Goal: Task Accomplishment & Management: Manage account settings

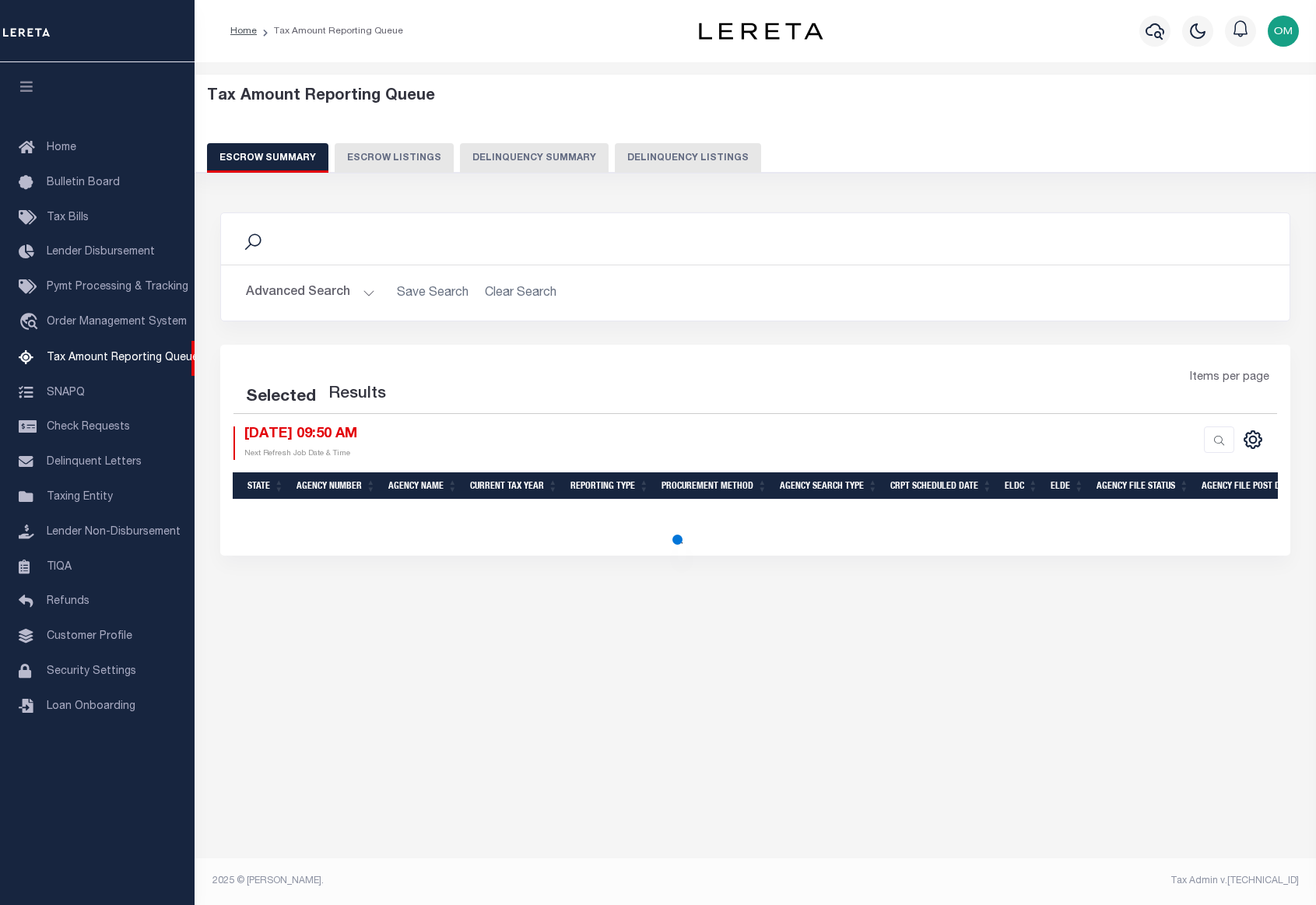
select select "100"
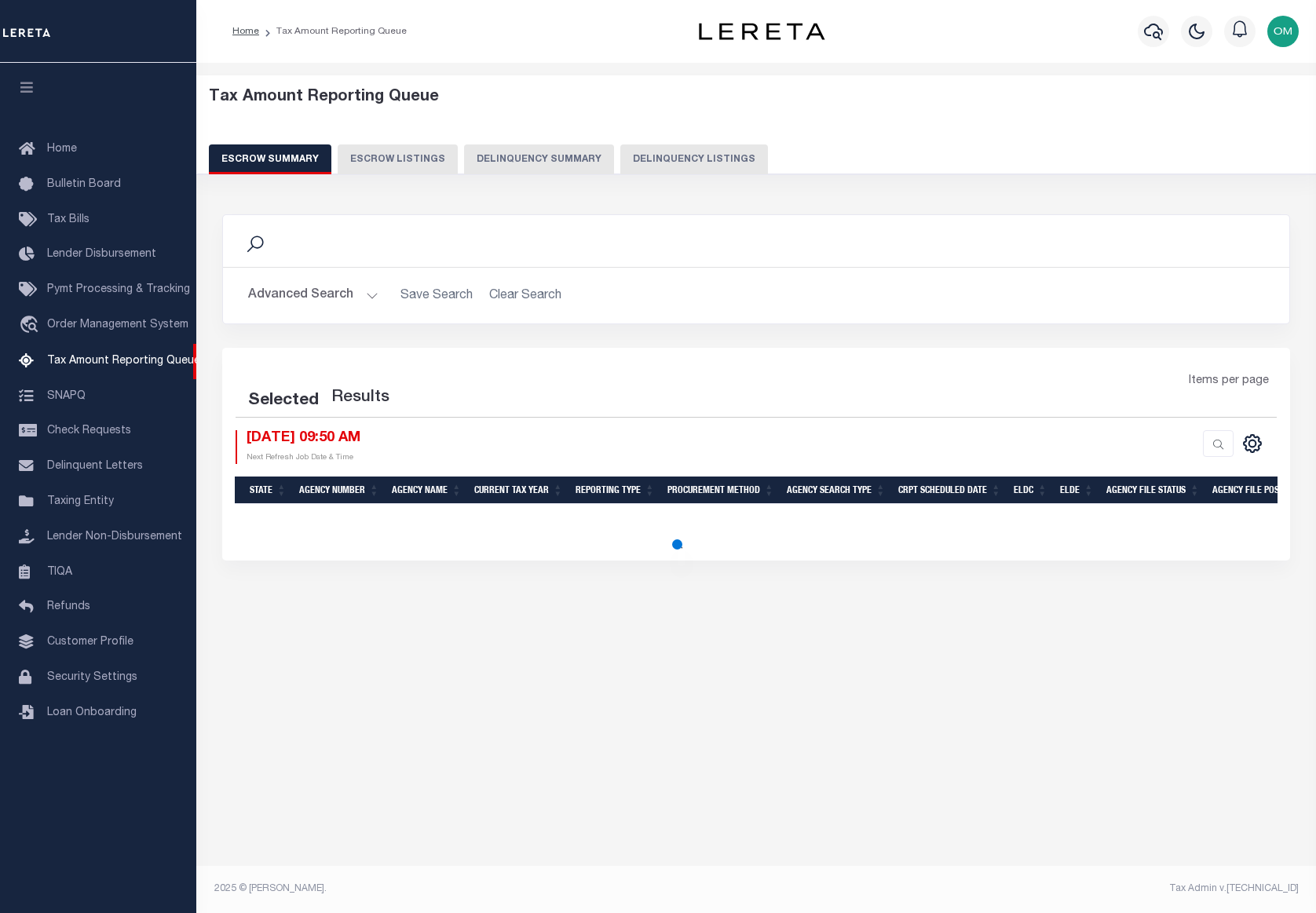
select select "100"
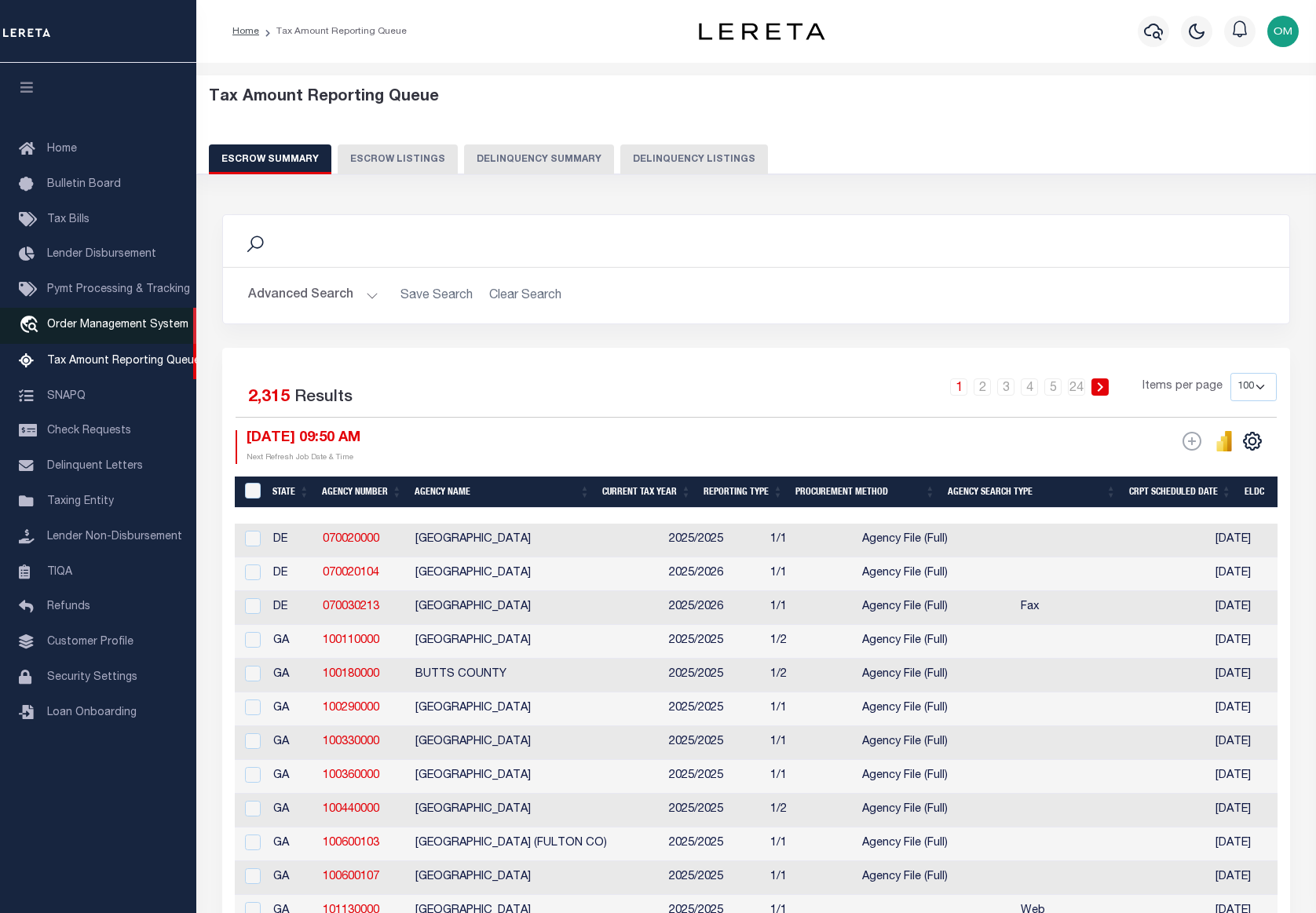
click at [97, 328] on span "Order Management System" at bounding box center [118, 325] width 142 height 11
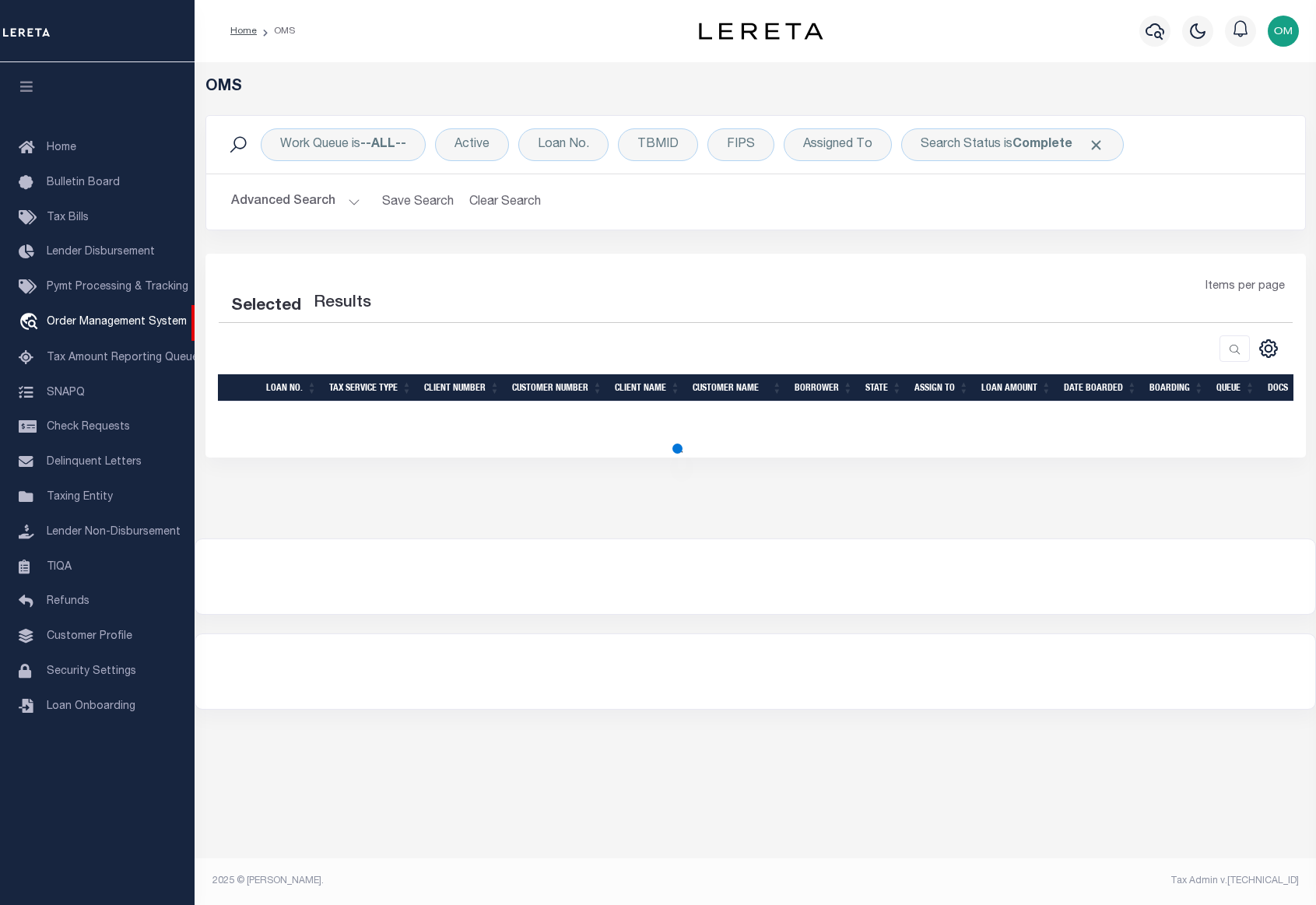
select select "200"
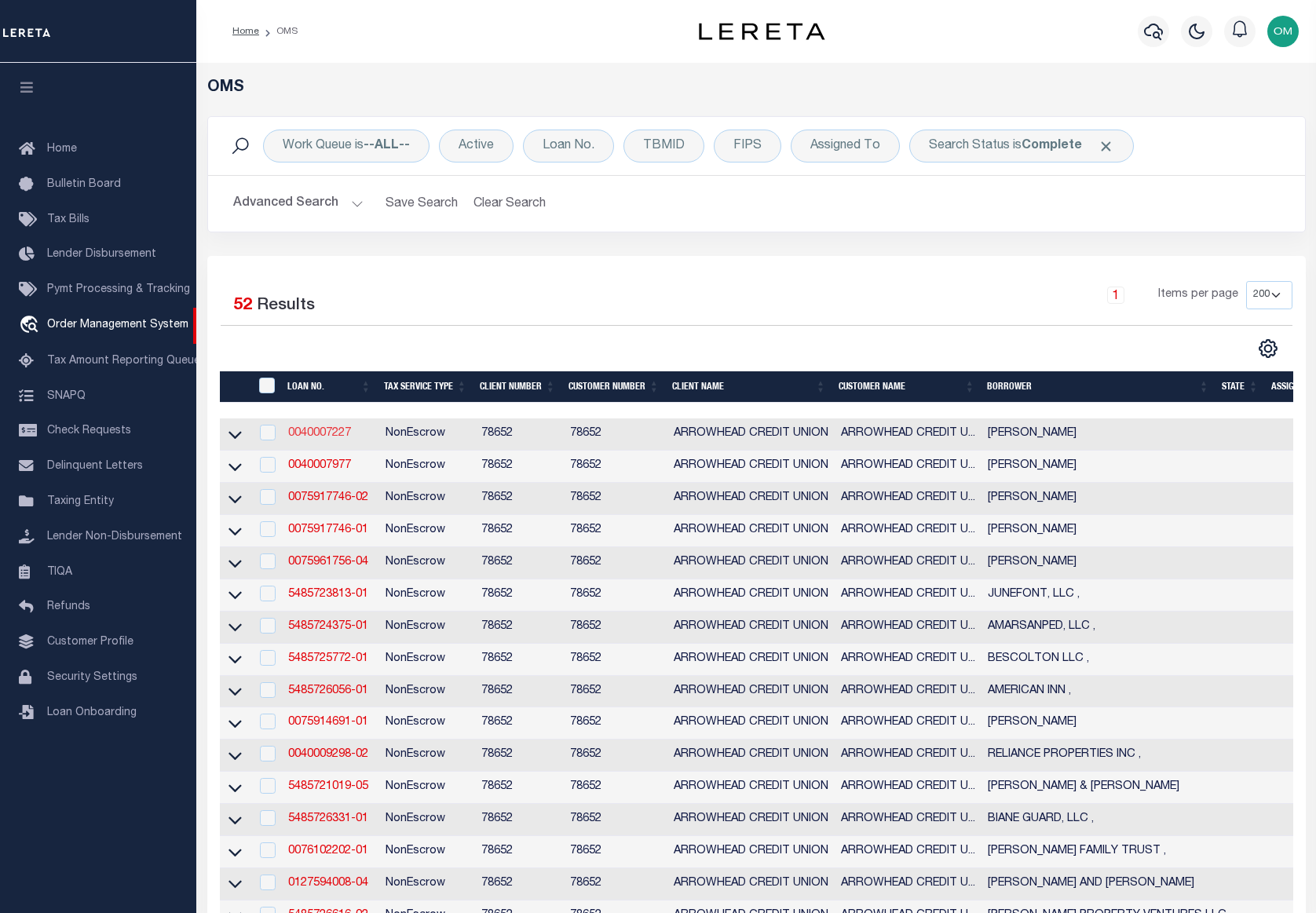
click at [340, 431] on link "0040007227" at bounding box center [319, 434] width 62 height 11
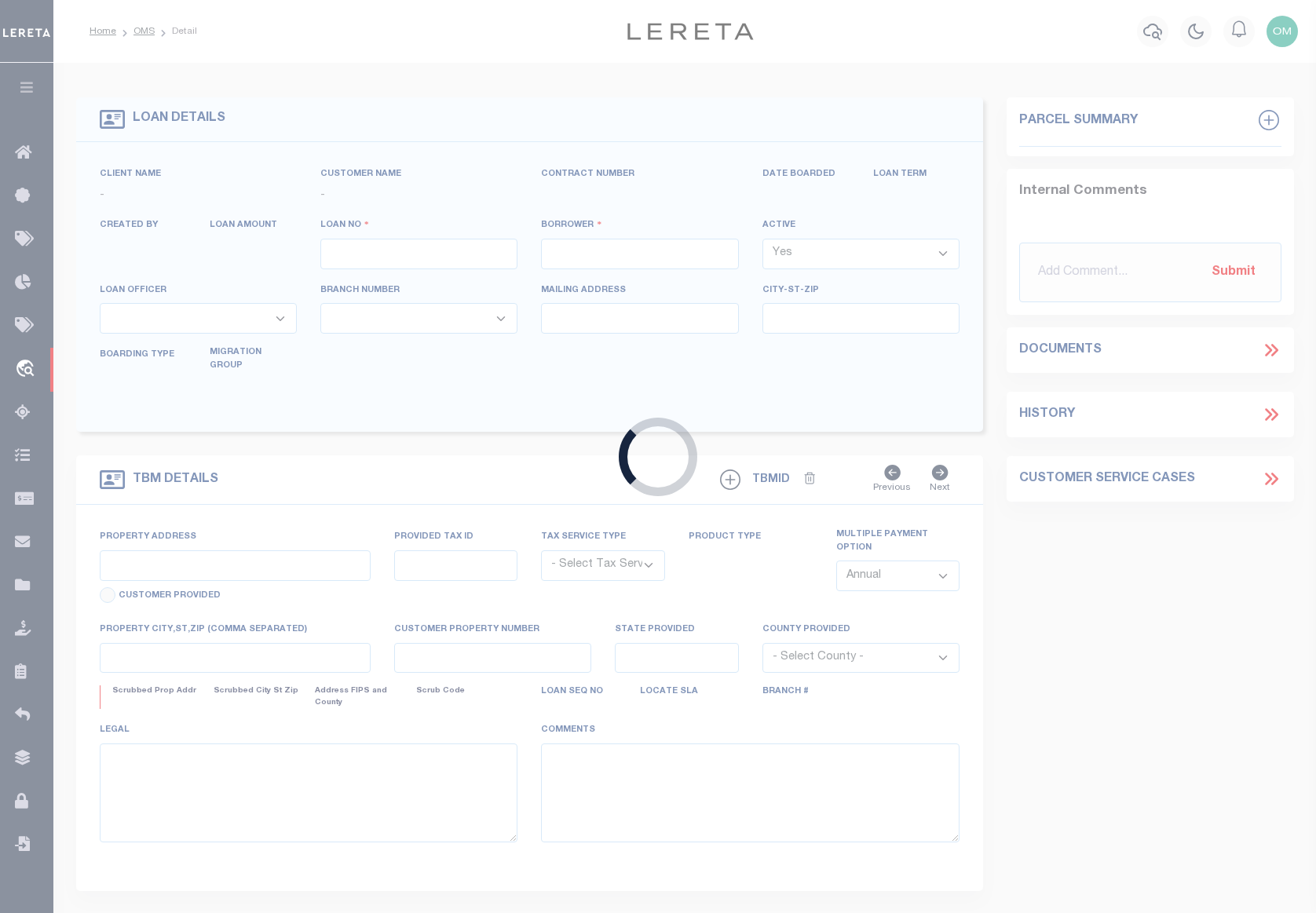
type input "0040007227"
type input "NEVAREZ, CIRILO"
select select
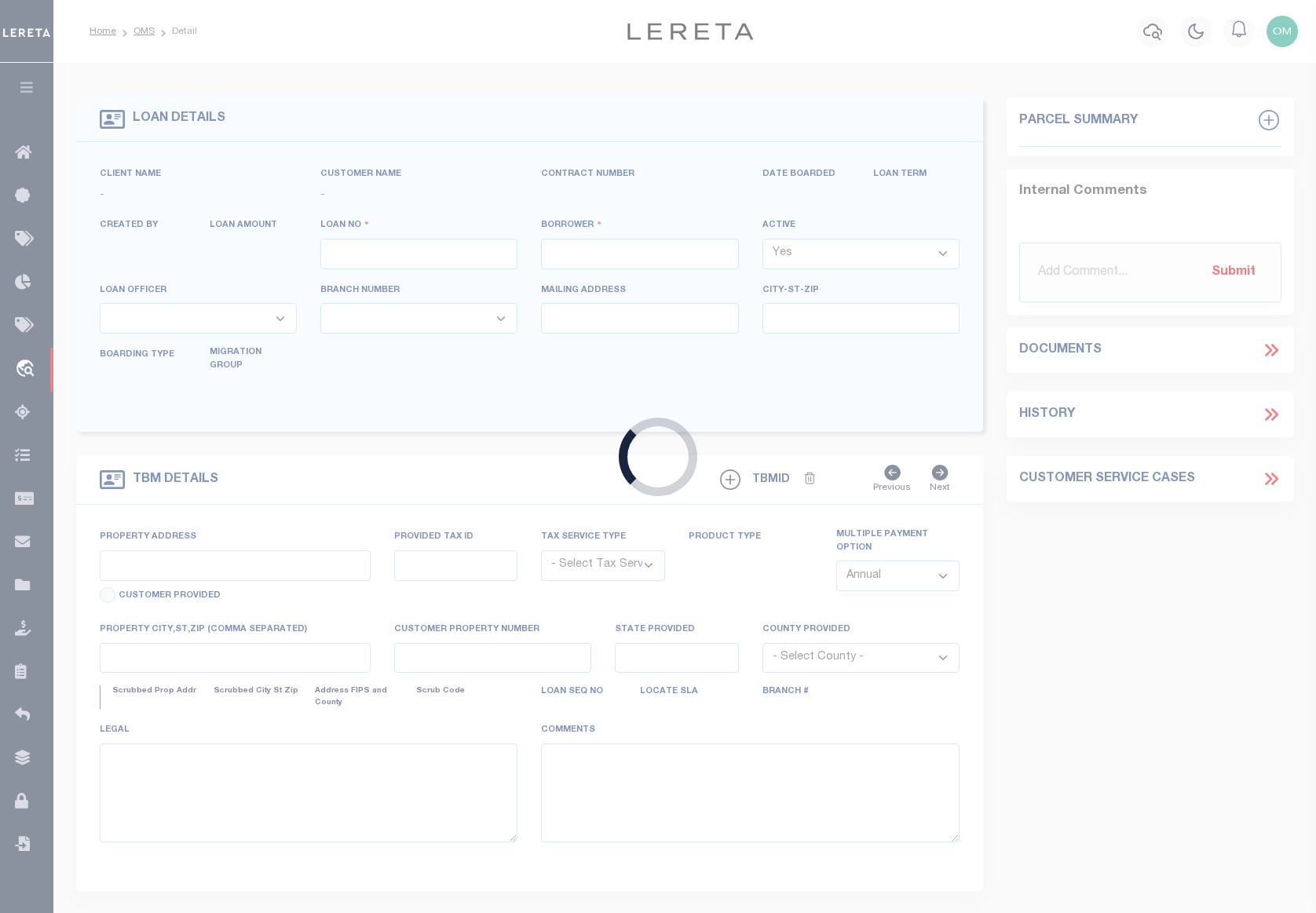
select select
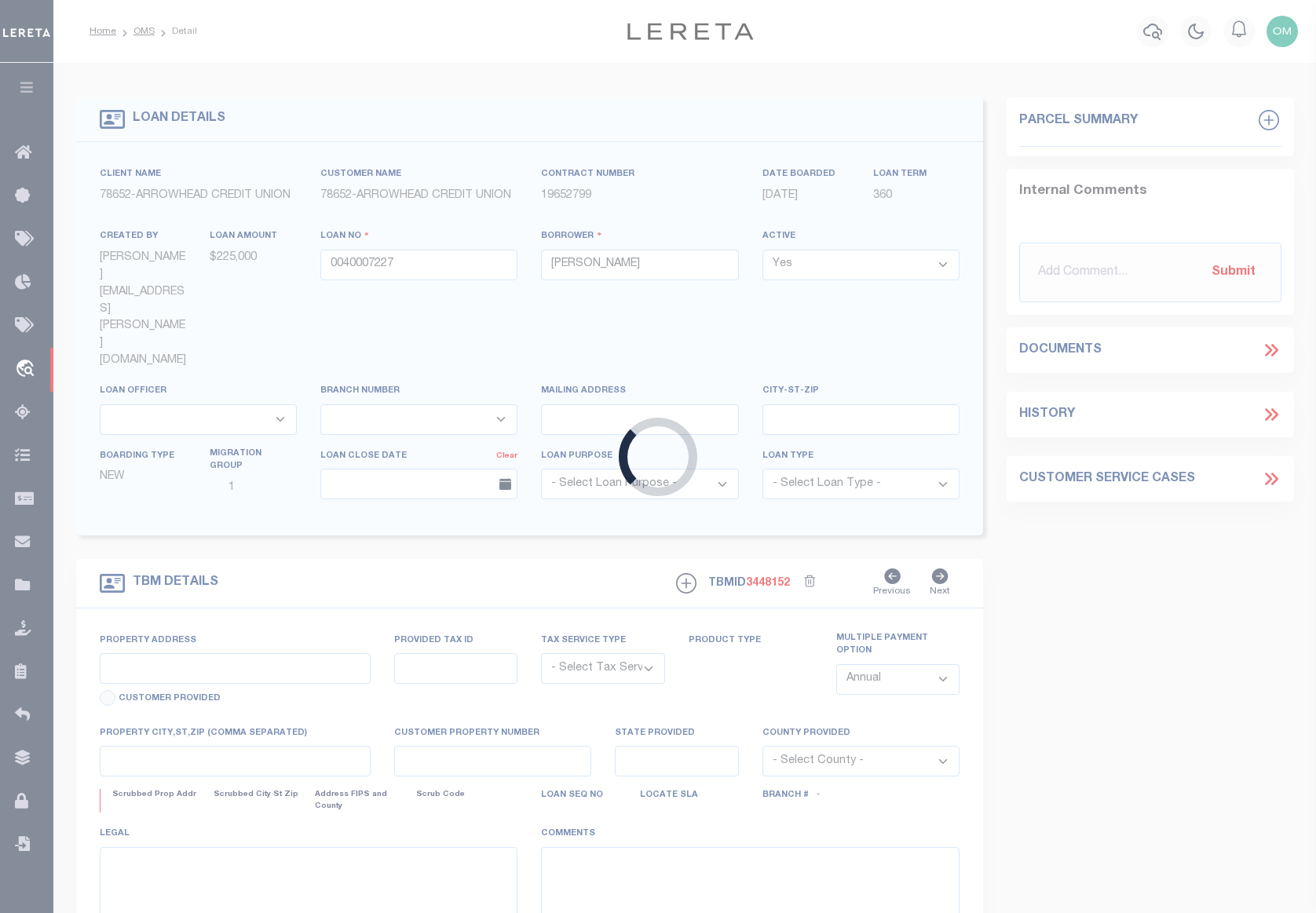
type input "2070 W KEY ST"
radio input "true"
select select "NonEscrow"
select select
type input "COLTON CA 923246500"
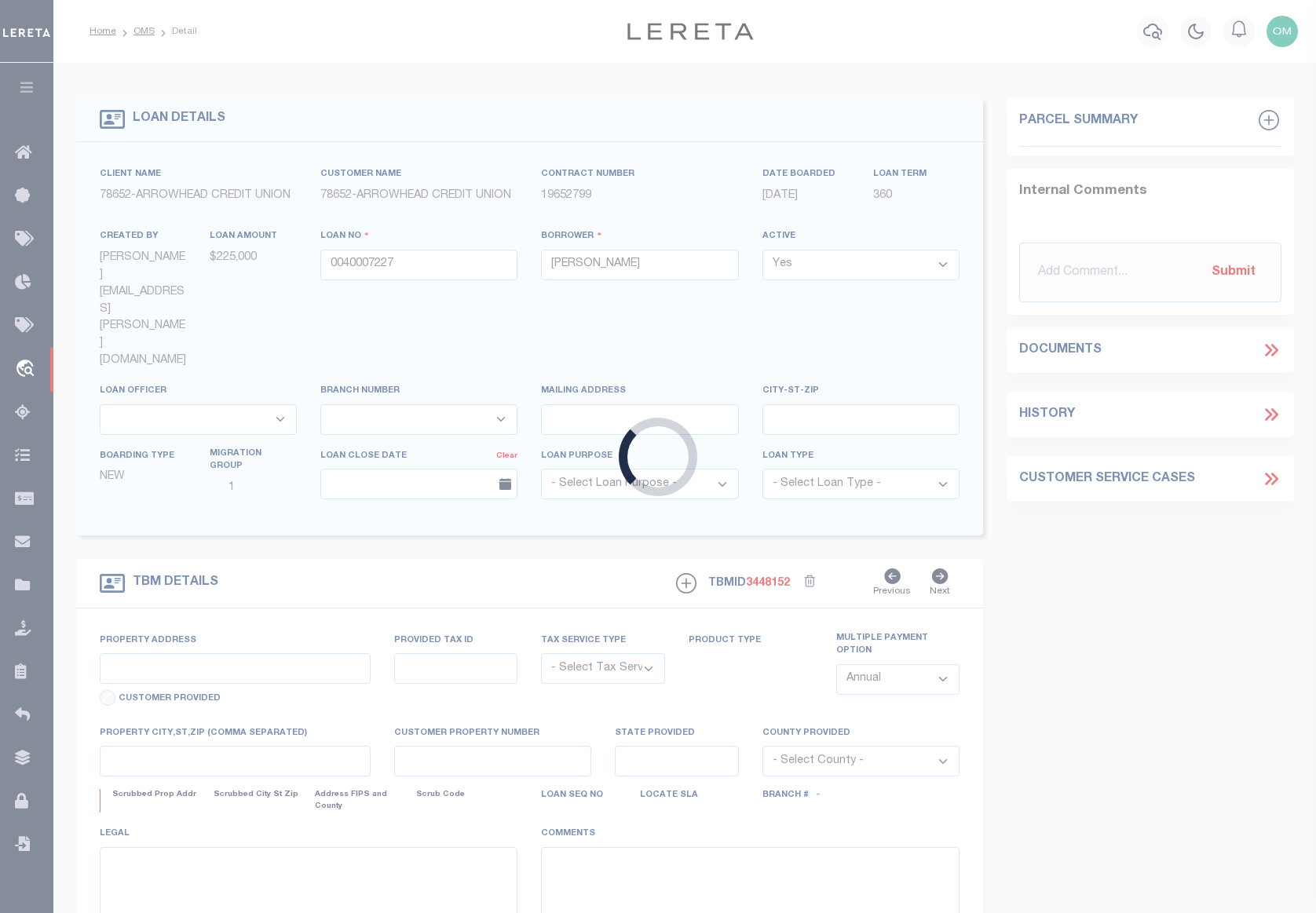
type input "0040007227"
type input "CA"
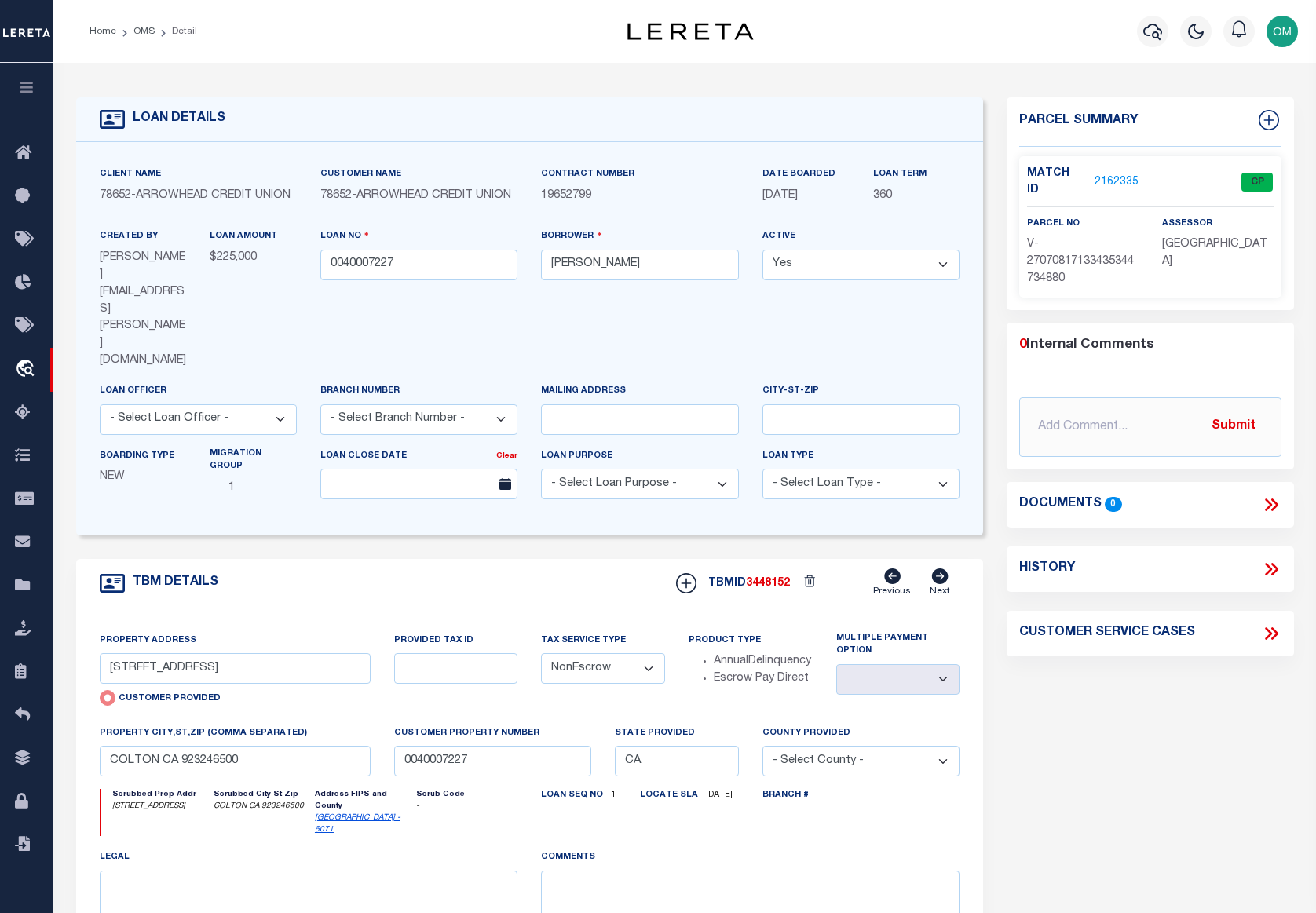
click at [1115, 174] on link "2162335" at bounding box center [1116, 183] width 44 height 17
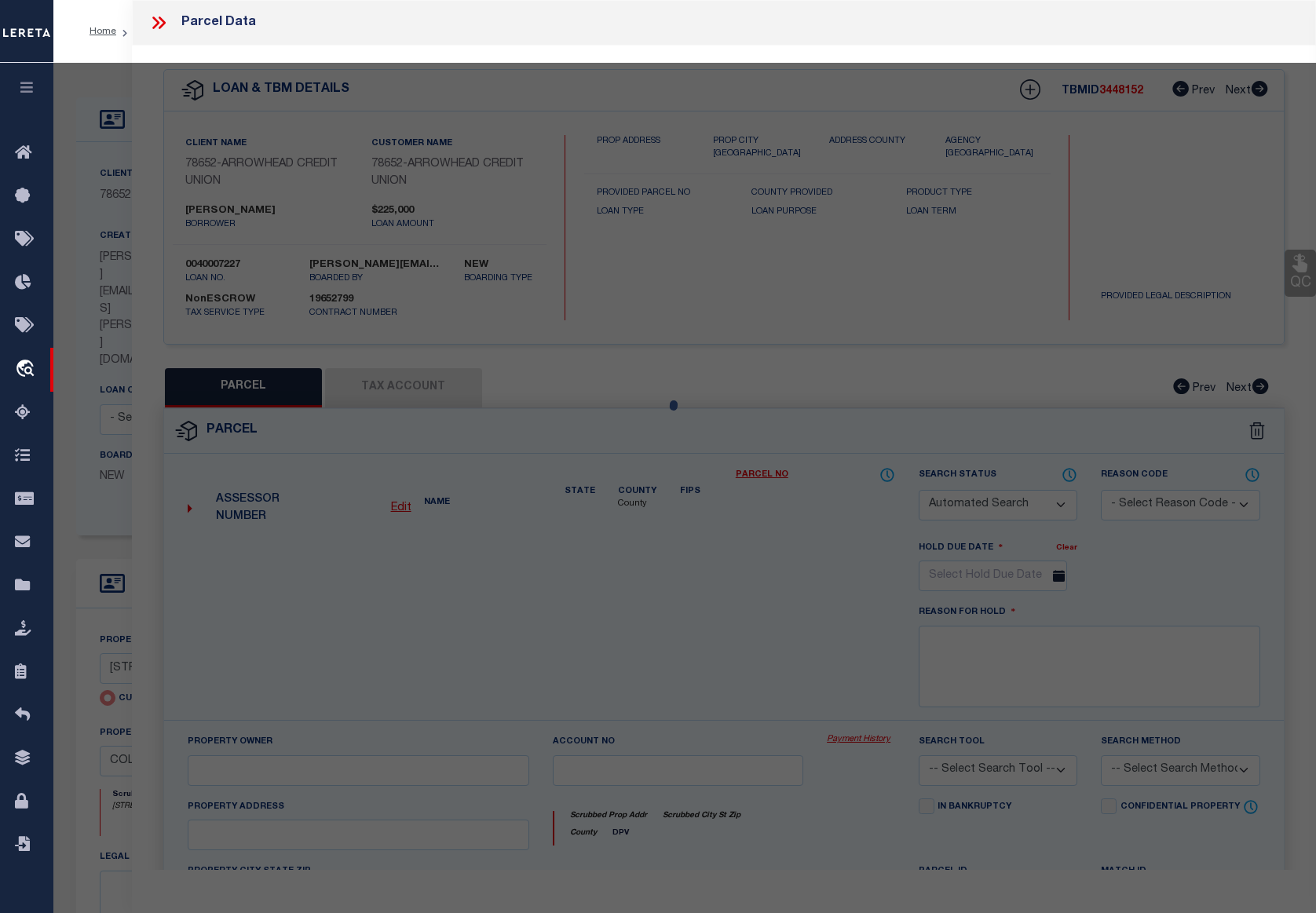
checkbox input "false"
select select "CP"
type input "2070 W KEY ST"
checkbox input "false"
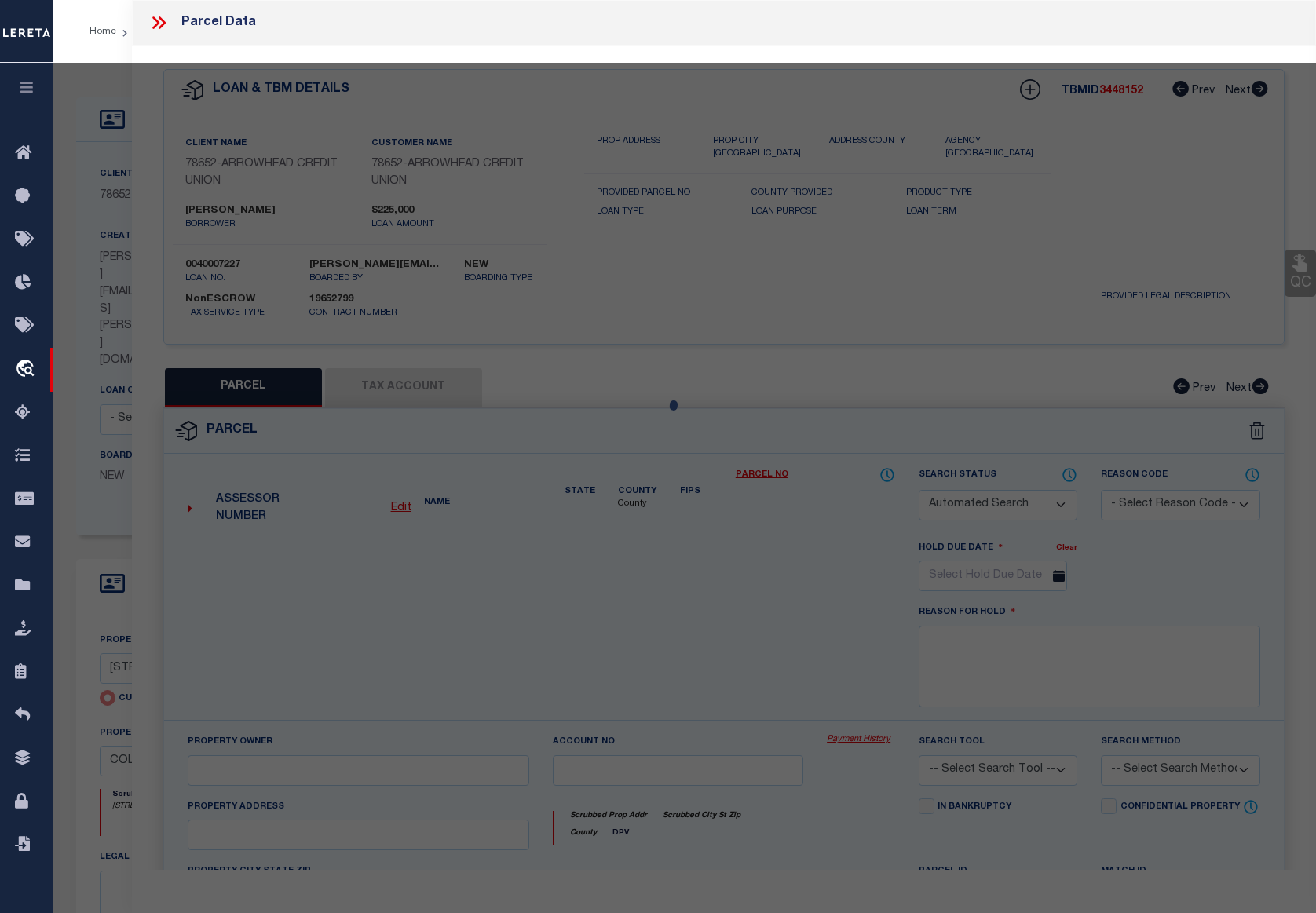
type input "COLTON CA 923246500"
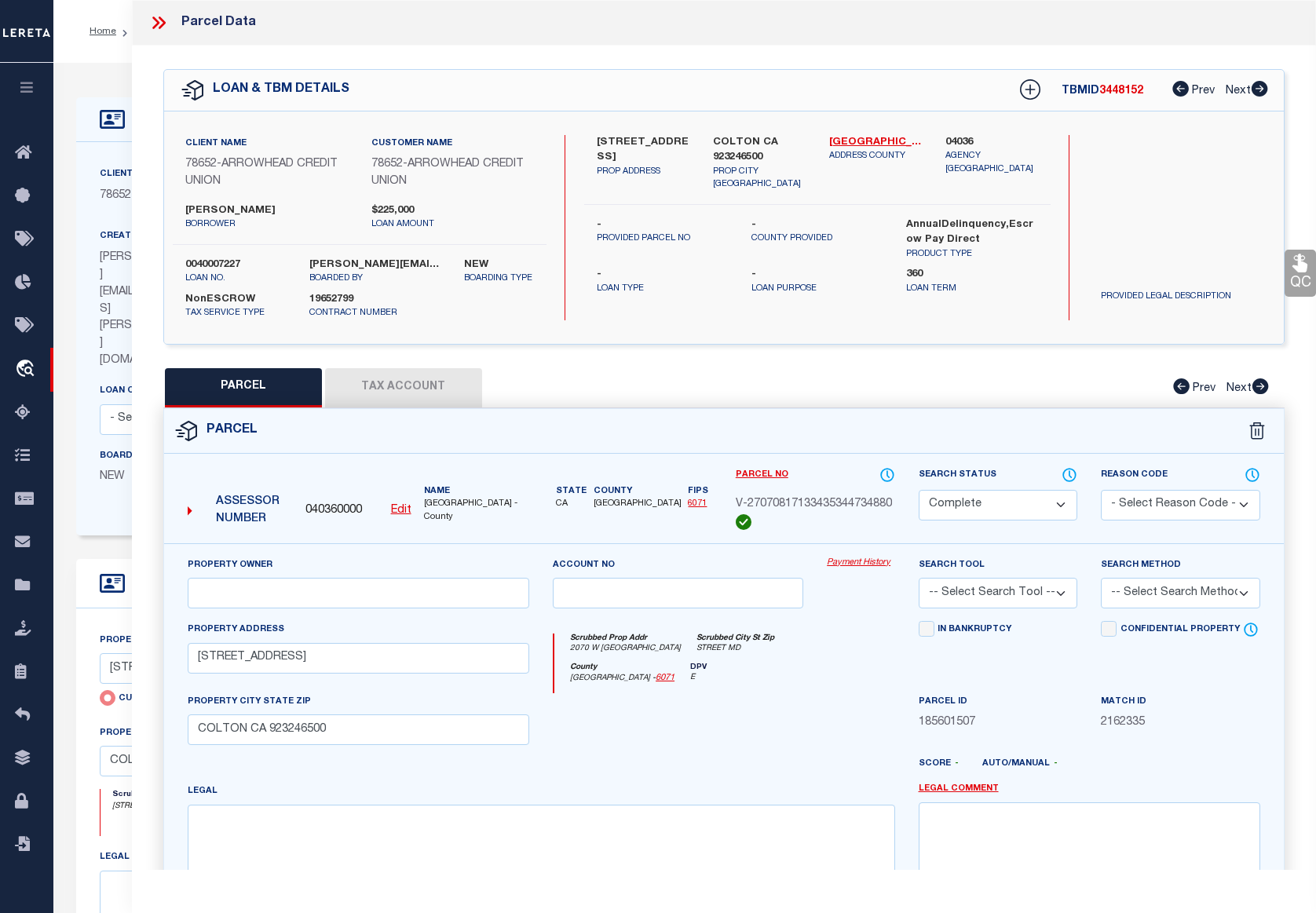
click at [880, 564] on link "Payment History" at bounding box center [861, 563] width 67 height 13
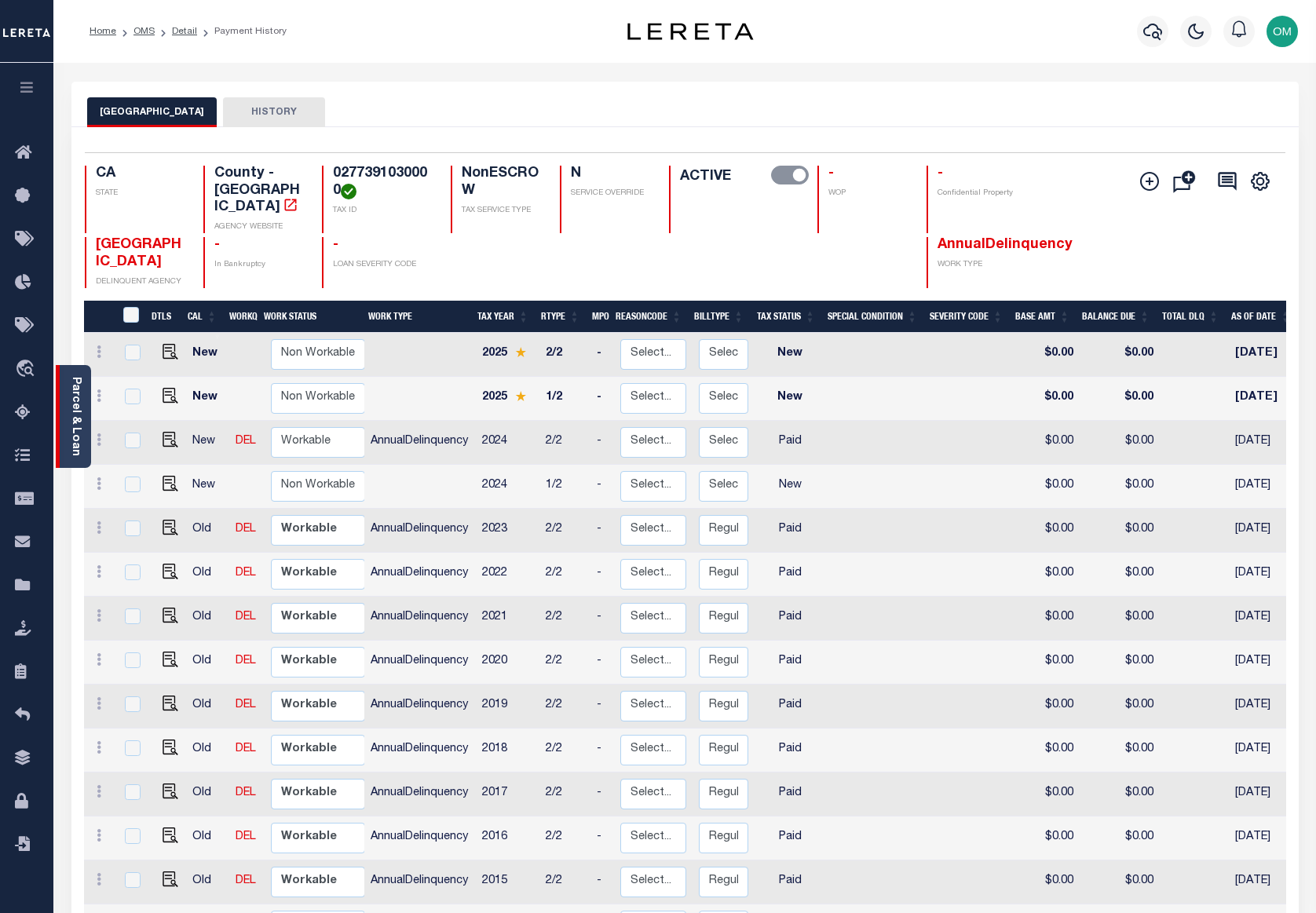
click at [67, 400] on div "Parcel & Loan" at bounding box center [74, 417] width 35 height 103
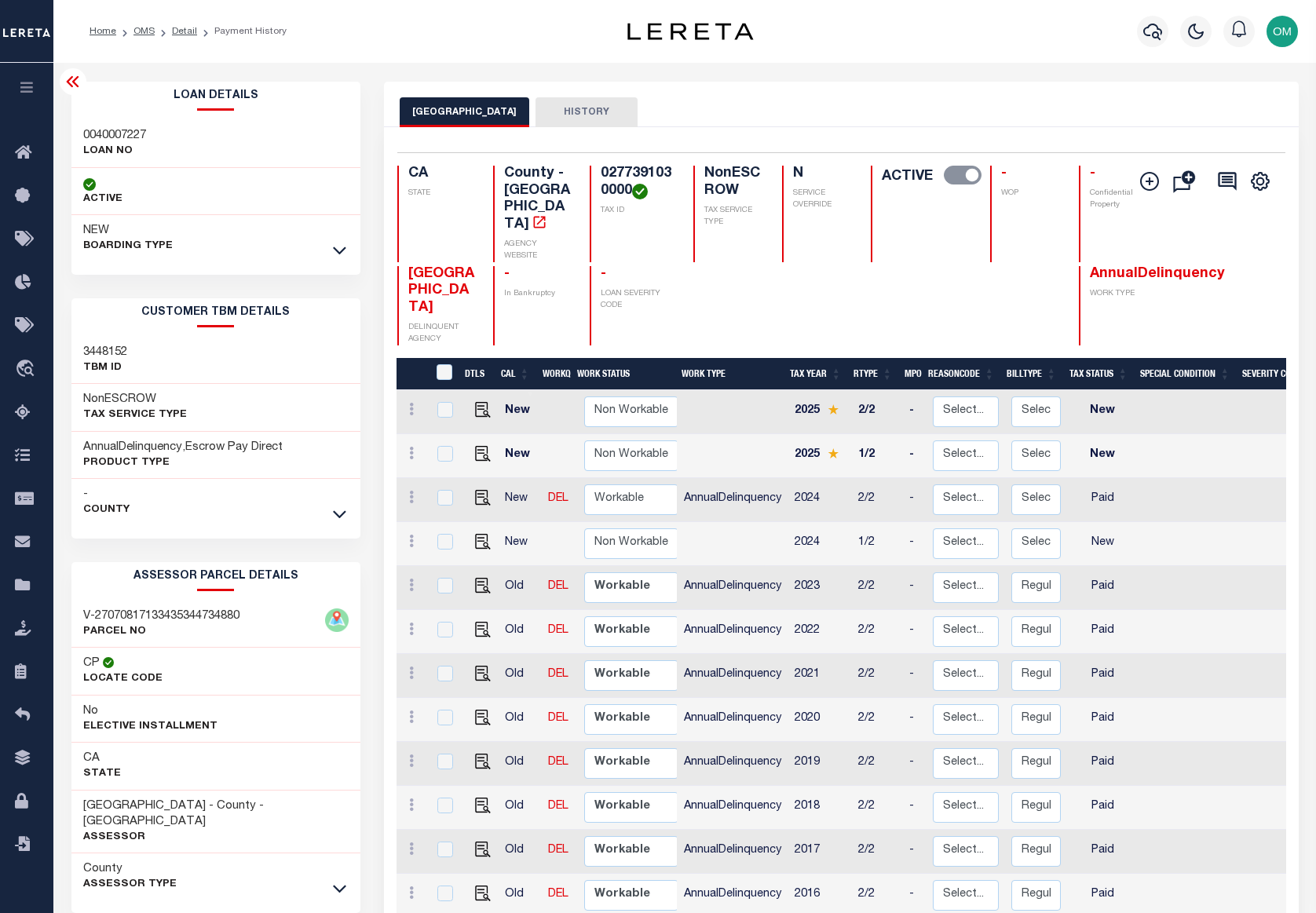
click at [327, 519] on div "- County" at bounding box center [216, 503] width 289 height 48
click at [339, 514] on icon at bounding box center [339, 514] width 13 height 17
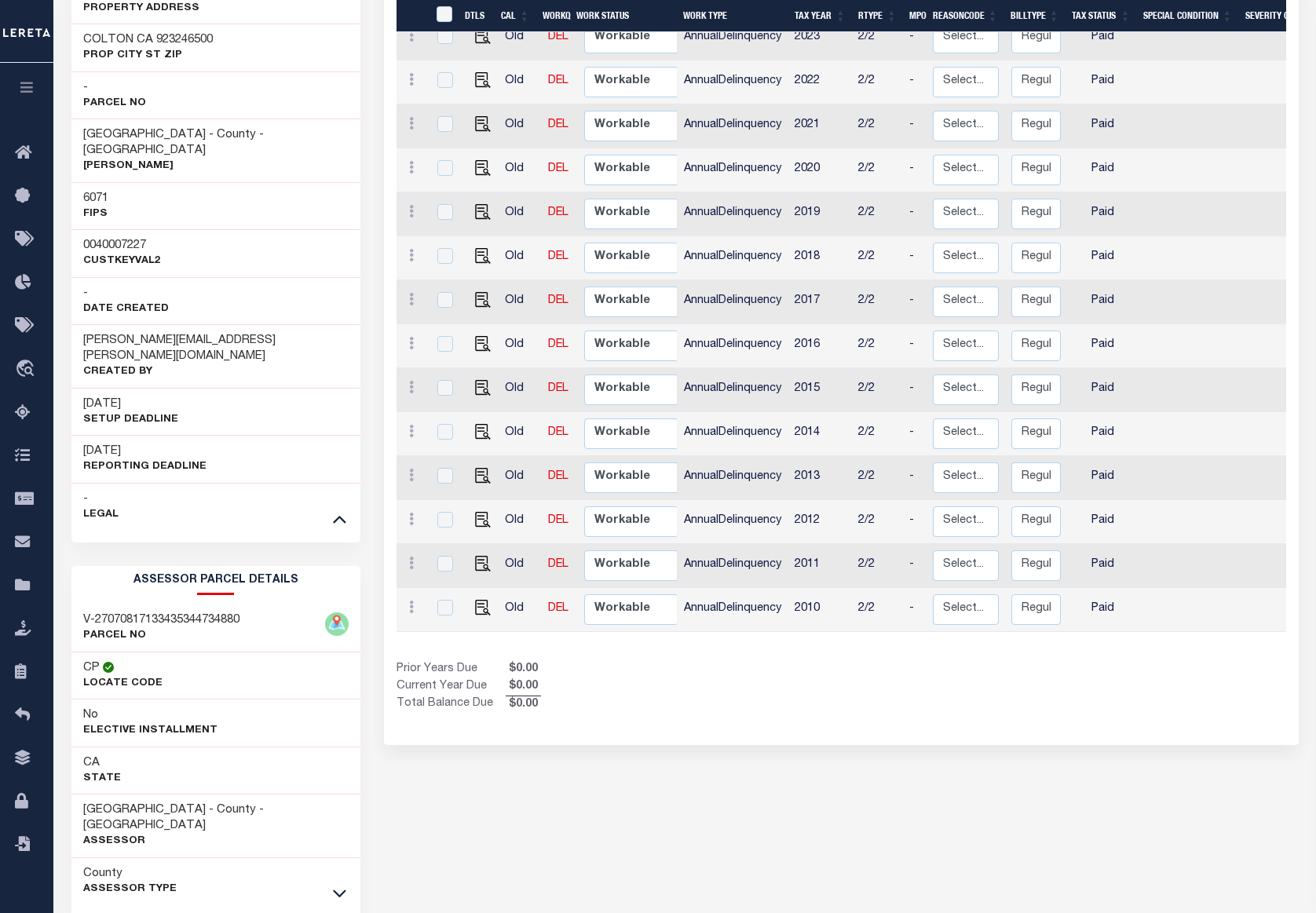
scroll to position [579, 0]
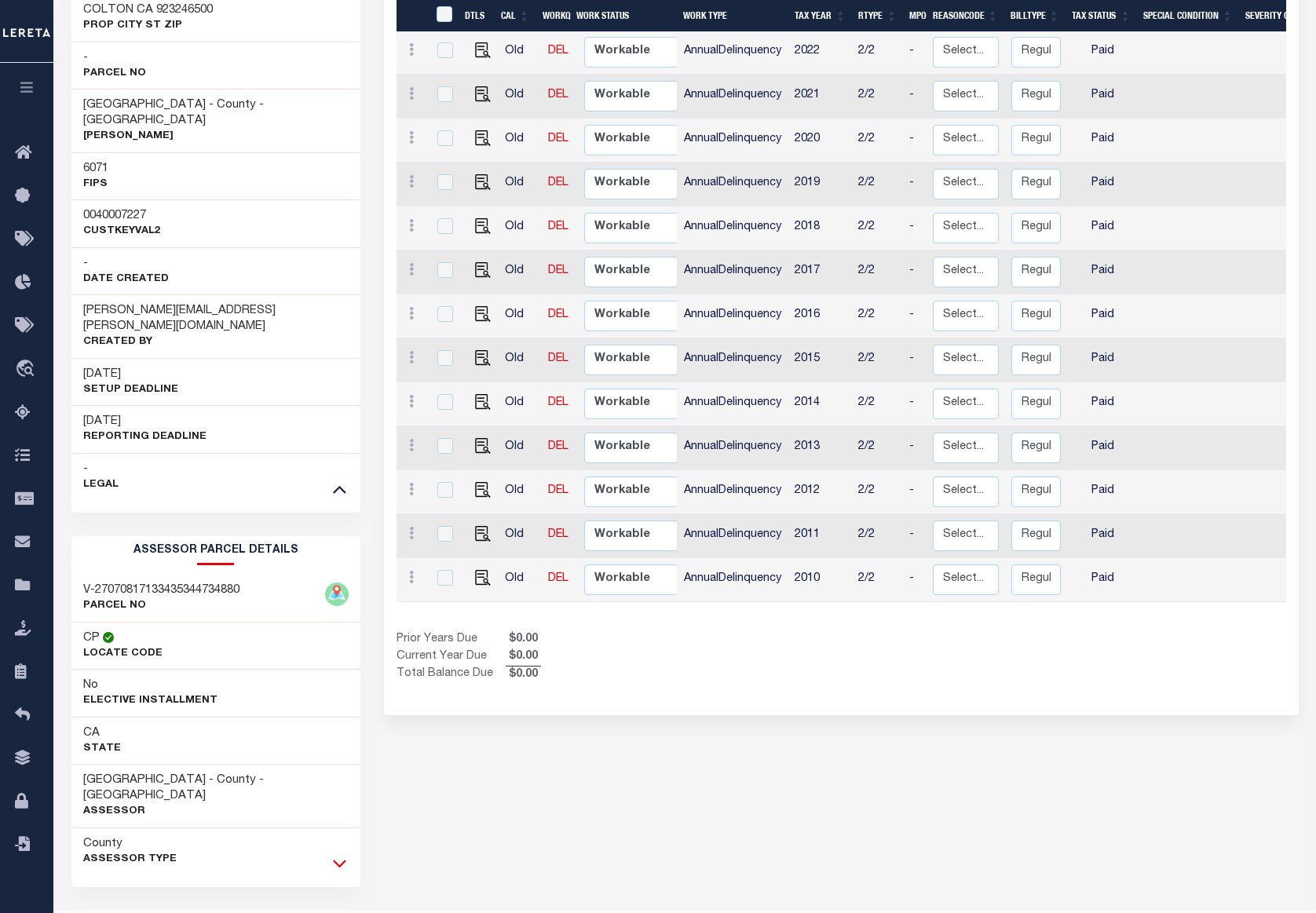
click at [343, 855] on icon at bounding box center [339, 864] width 13 height 17
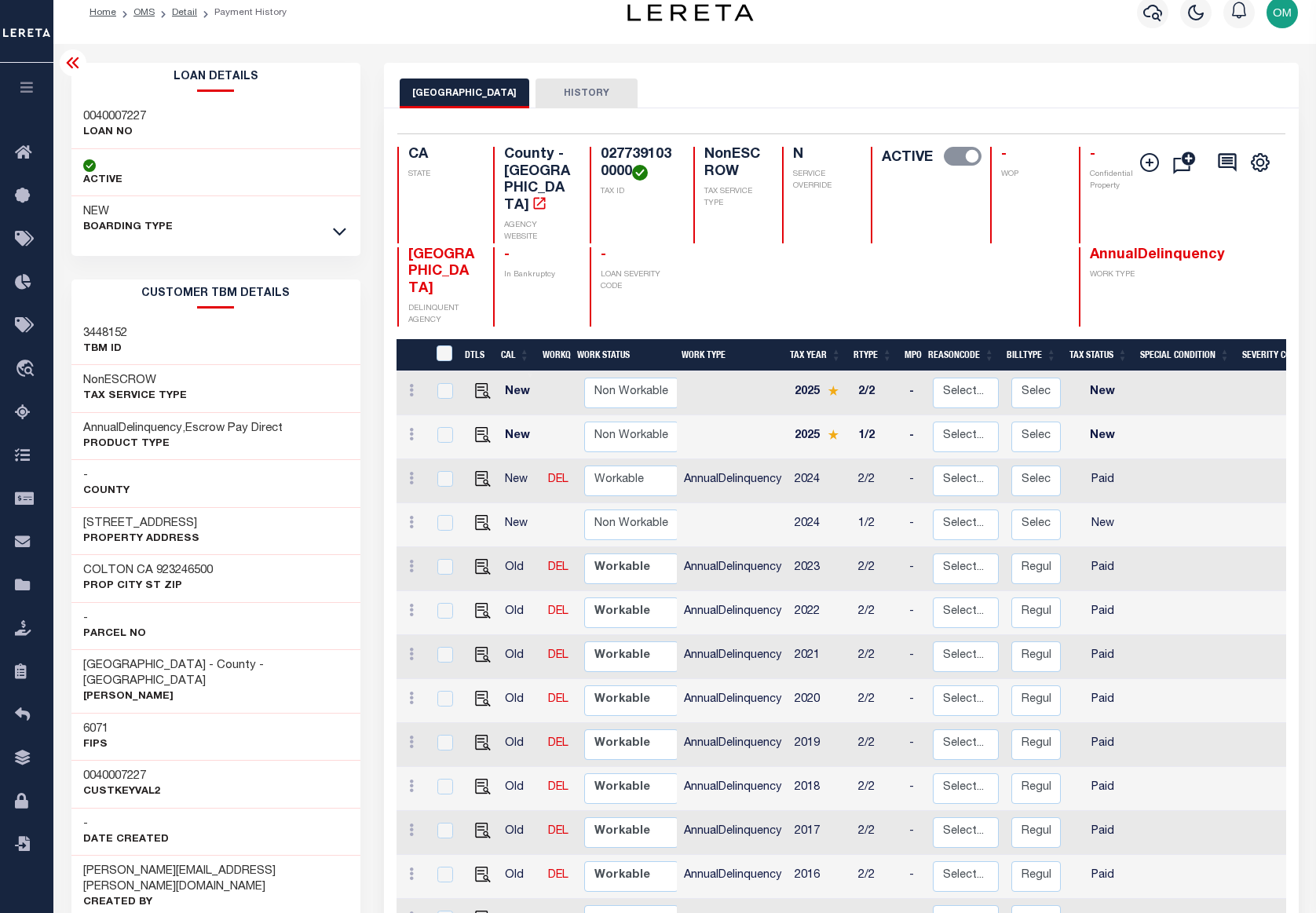
scroll to position [0, 0]
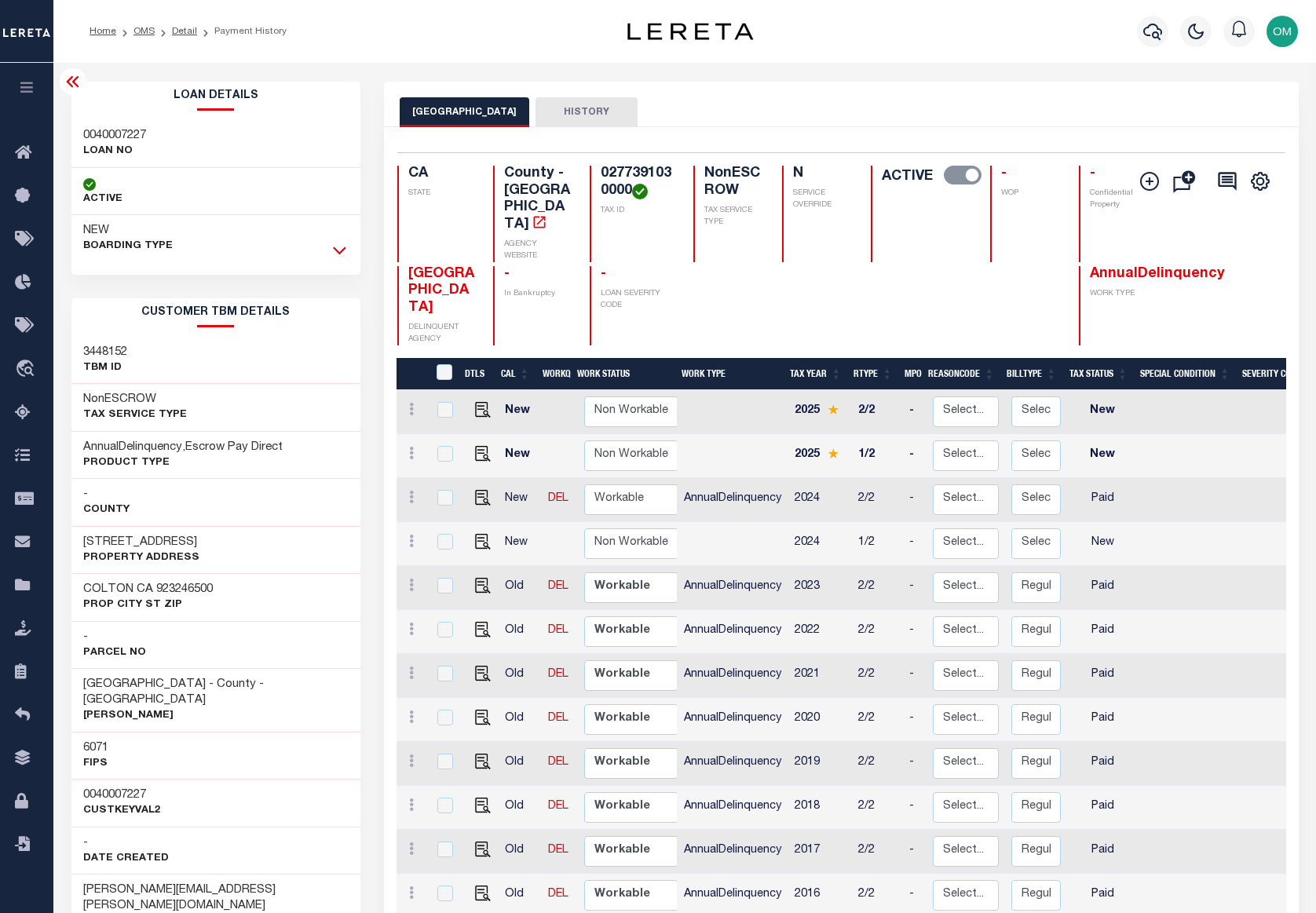
click at [333, 243] on icon at bounding box center [339, 250] width 13 height 17
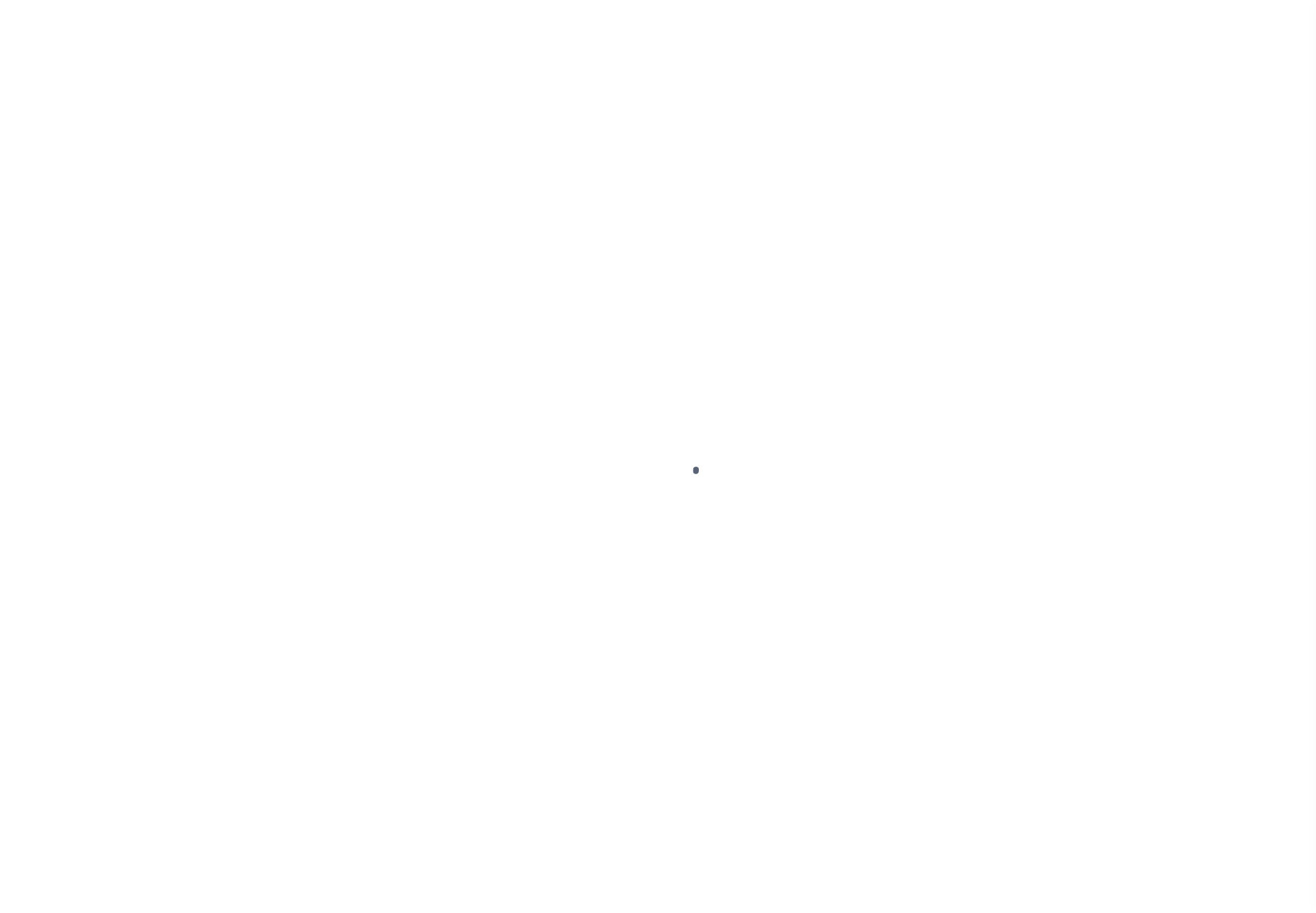
select select "NonEscrow"
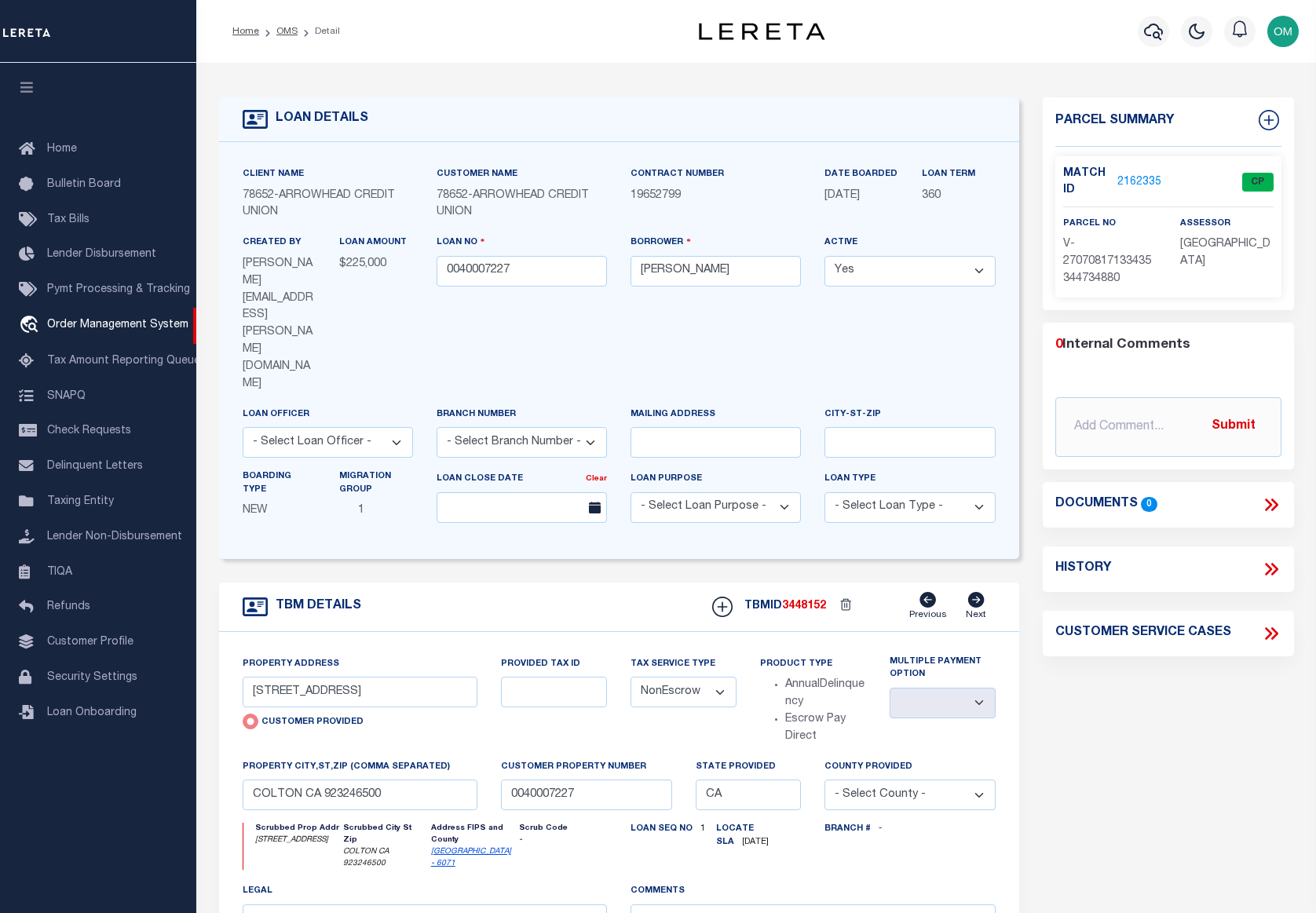
select select "200"
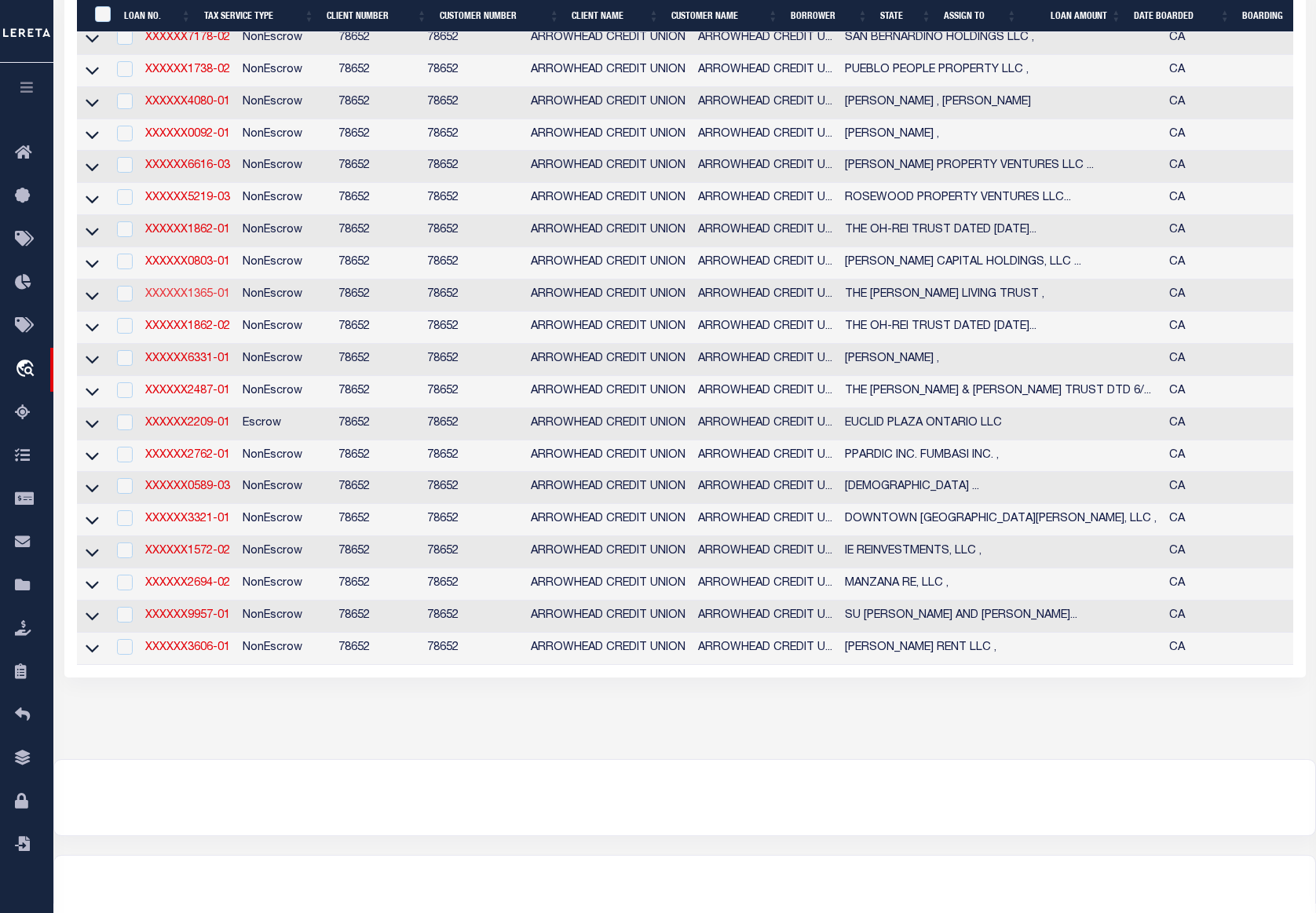
scroll to position [1021, 0]
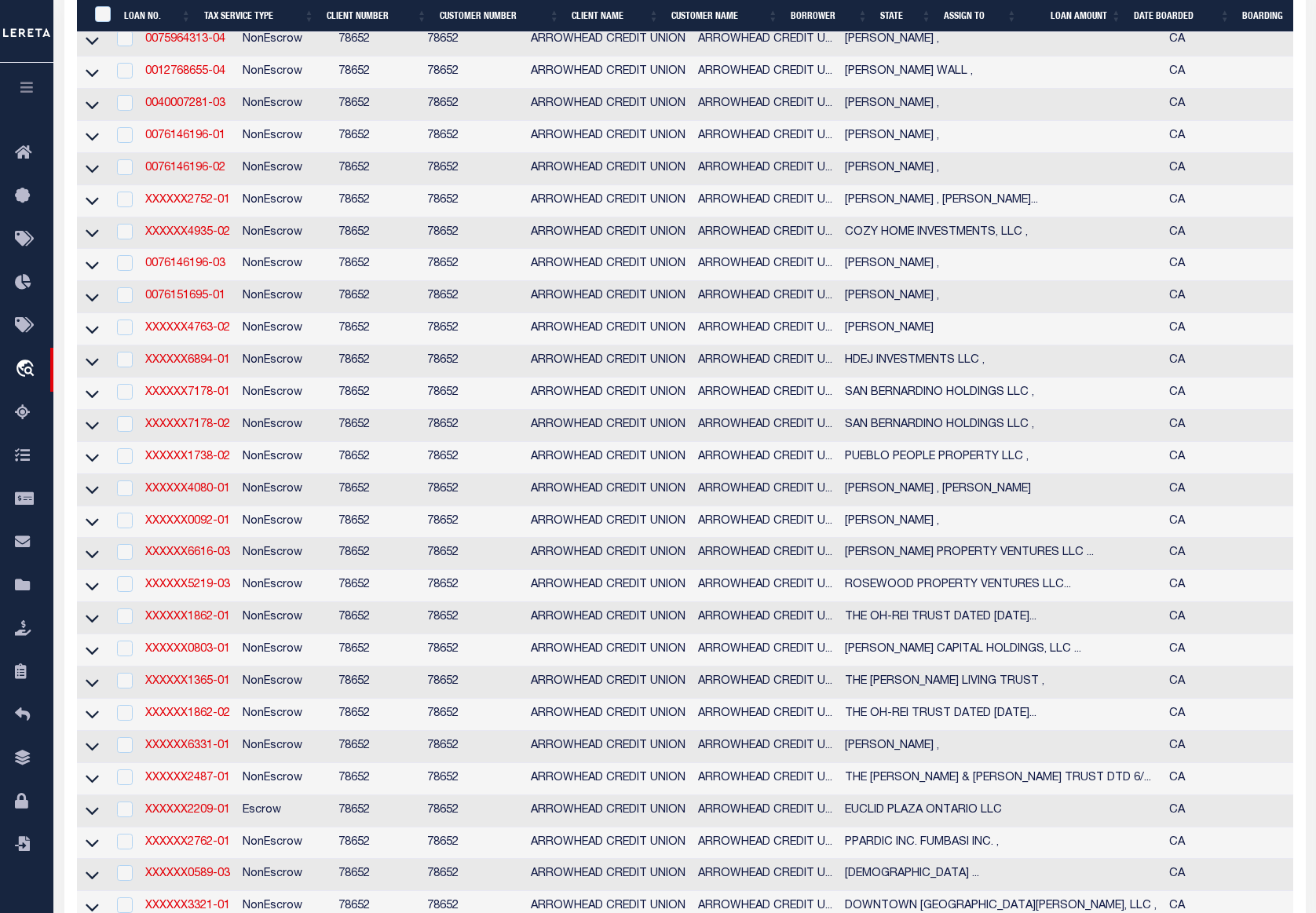
click at [169, 408] on td "XXXXXX7178-01" at bounding box center [187, 394] width 97 height 33
checkbox input "true"
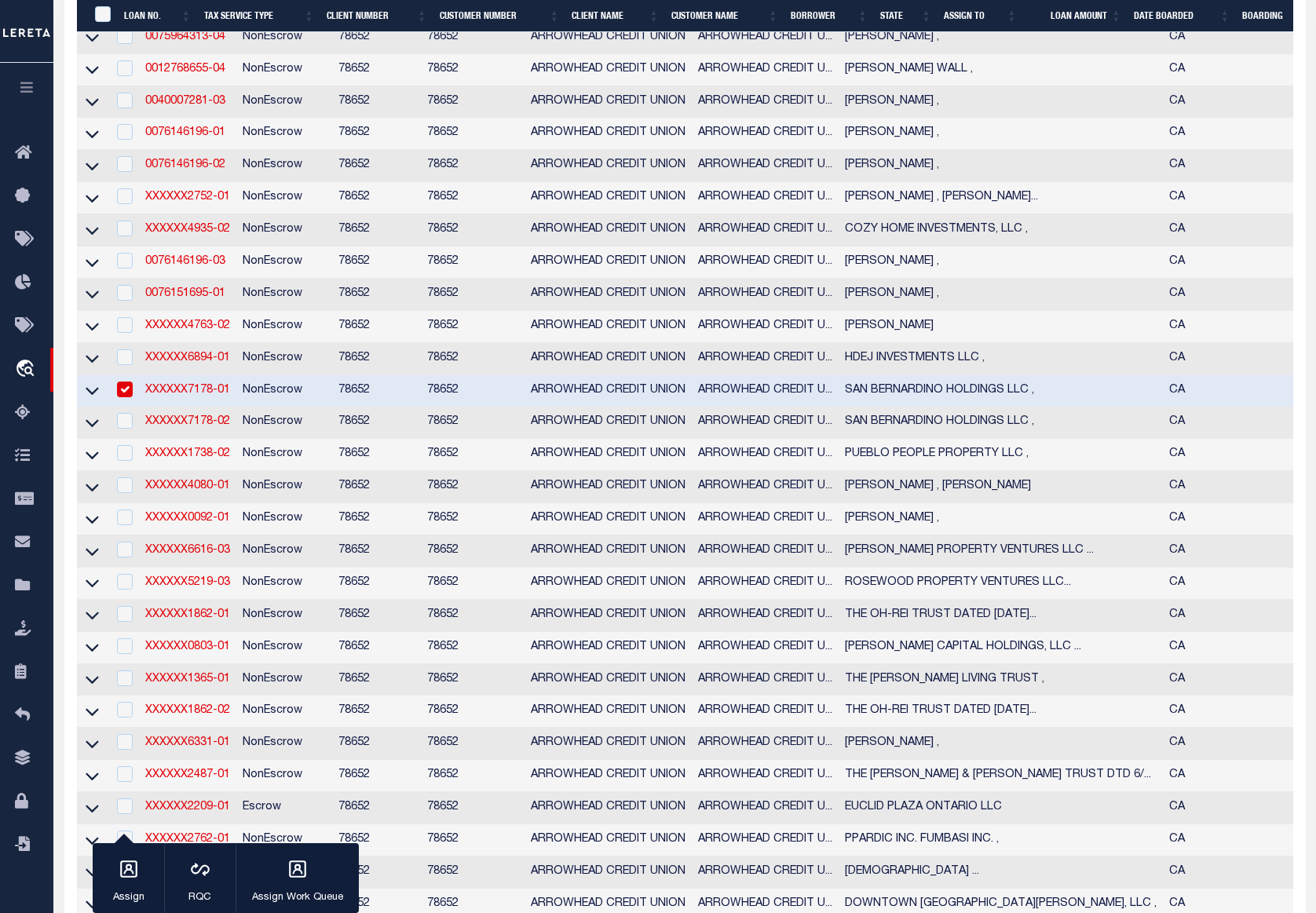
click at [166, 395] on link "XXXXXX7178-01" at bounding box center [187, 391] width 85 height 11
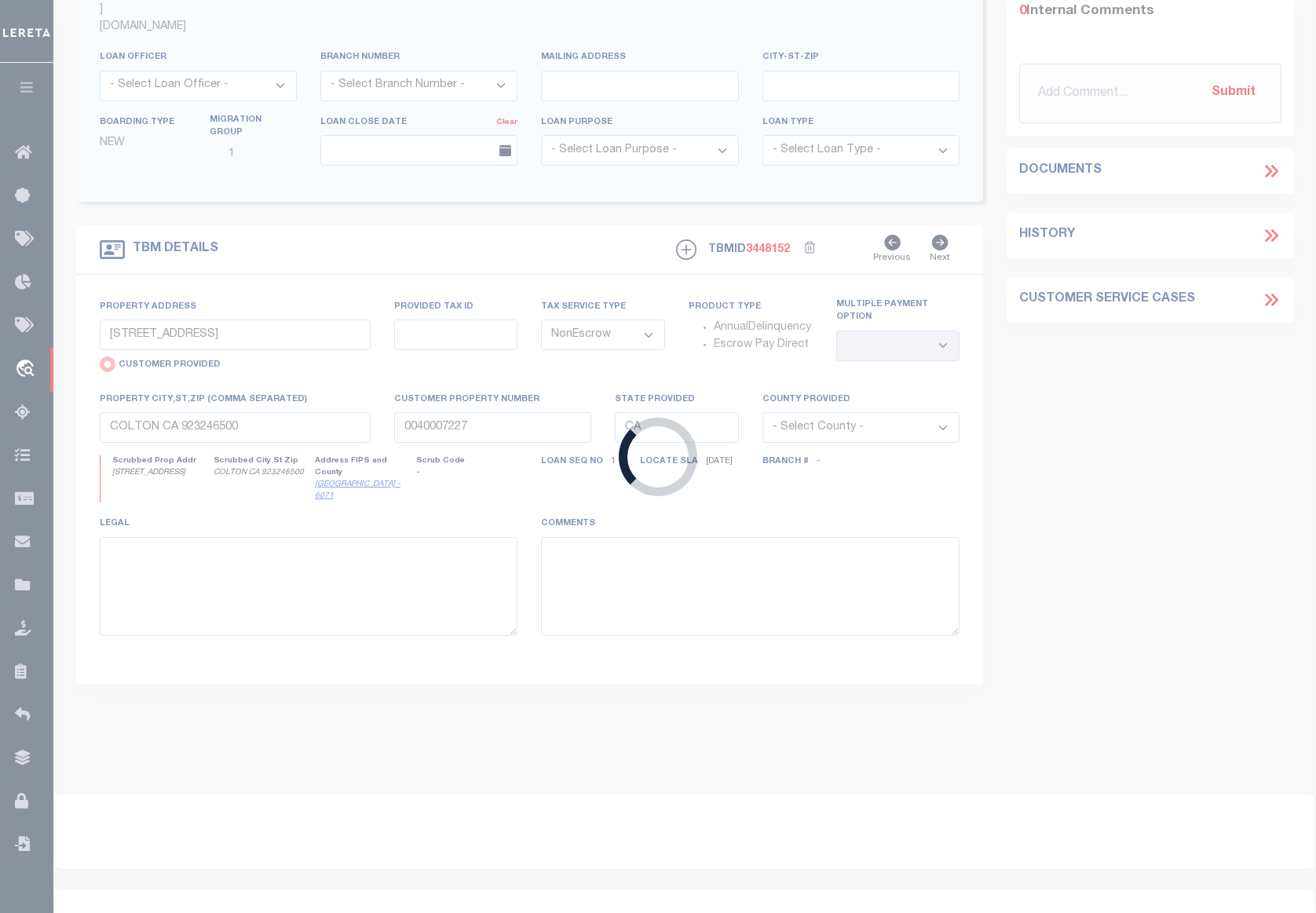
type input "XXXXXX7178-01"
type input "SAN BERNARDINO HOLDINGS LLC ,"
type input "395 N E ST 104"
type input "SAN BERNARDINO CA 92401"
select select
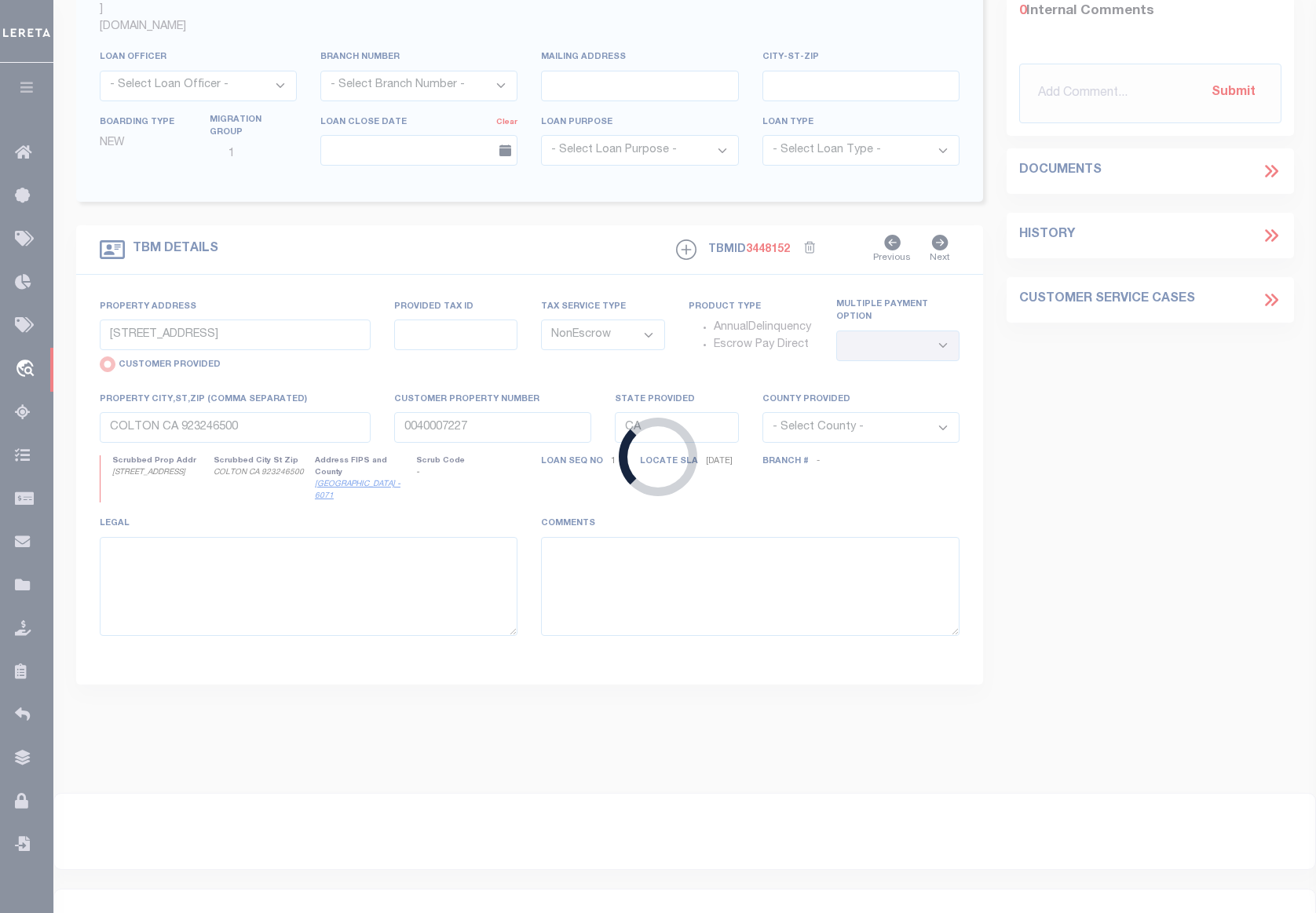
select select "10"
select select
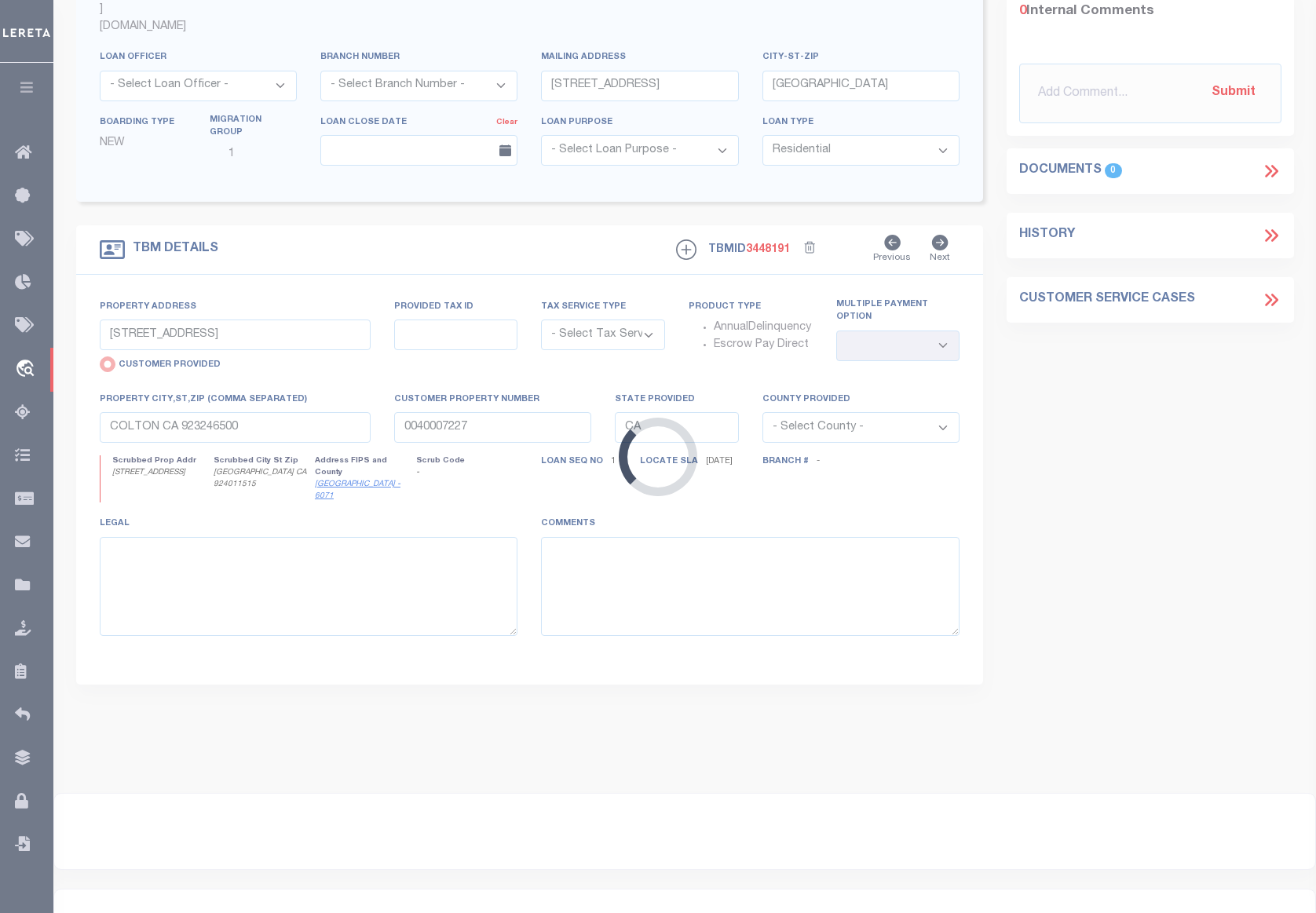
type input "[STREET_ADDRESS]"
select select "NonEscrow"
select select
type input "[GEOGRAPHIC_DATA] CA 924011515"
type input "XXXXXX7178-01"
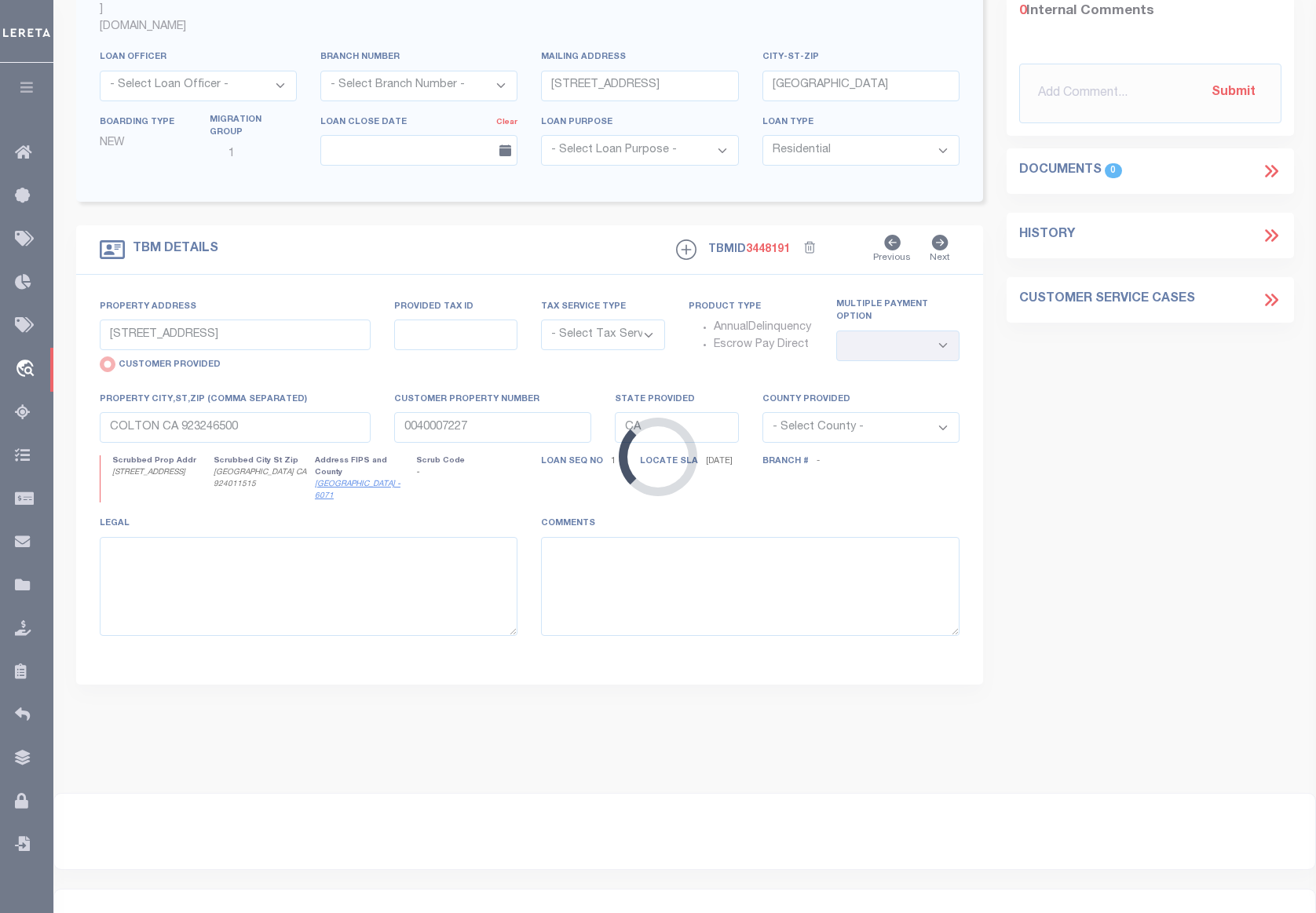
type textarea "APN: 0134-241-65-0000 (SEE LEGAL DESCRIPTION AND LEGAL IMAGE ON FILE)."
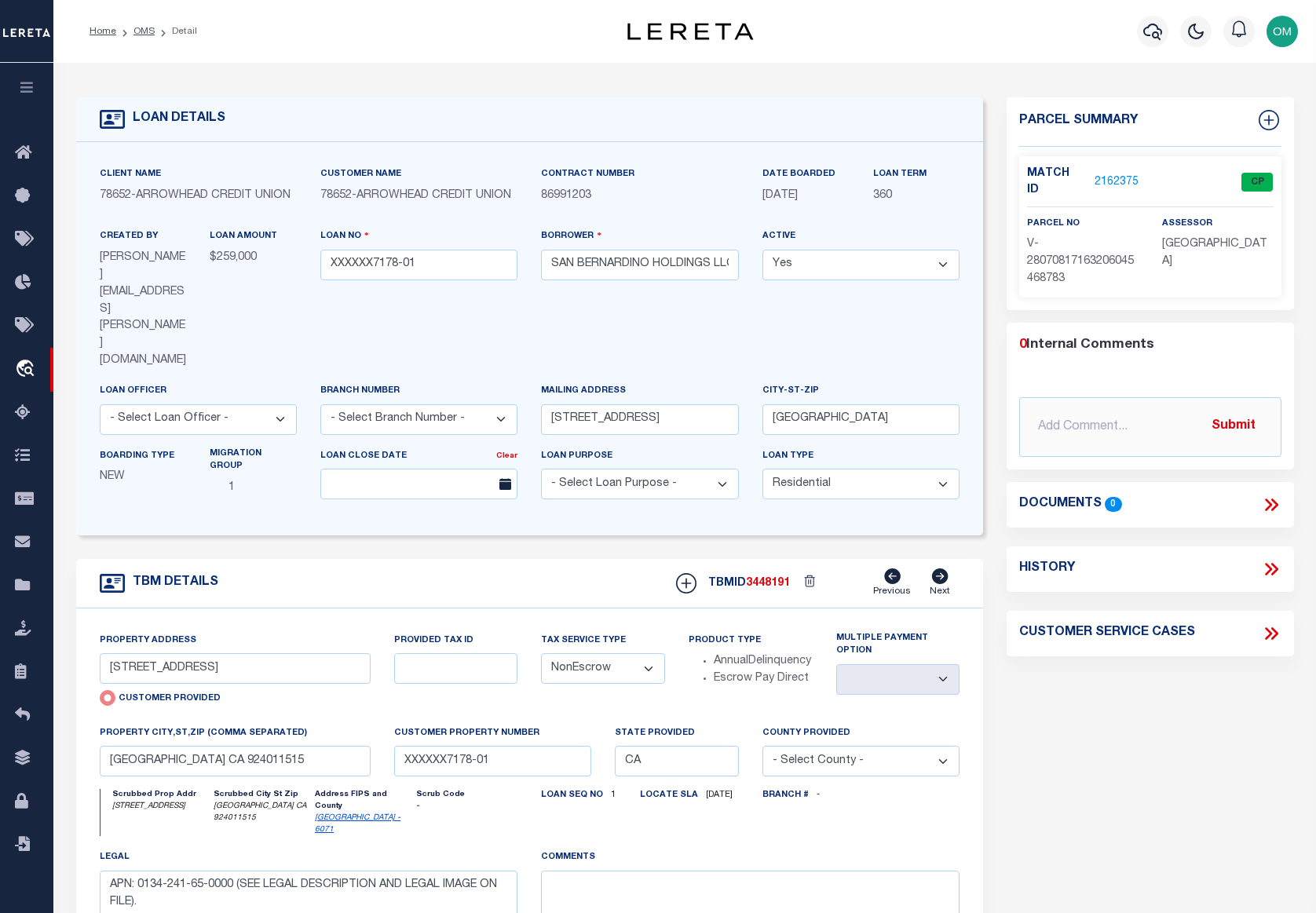
click at [1116, 174] on link "2162375" at bounding box center [1116, 183] width 44 height 17
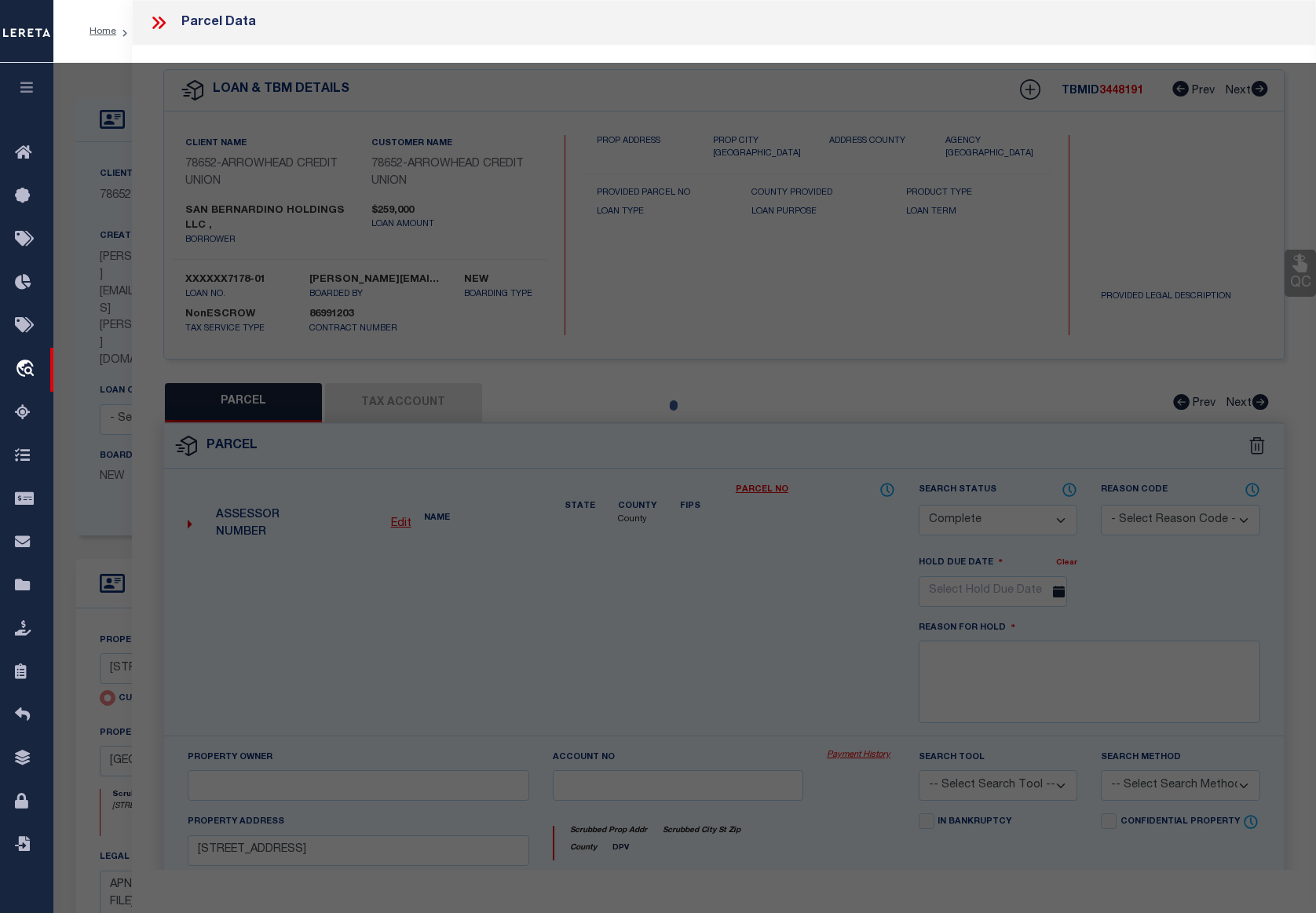
select select "AS"
checkbox input "false"
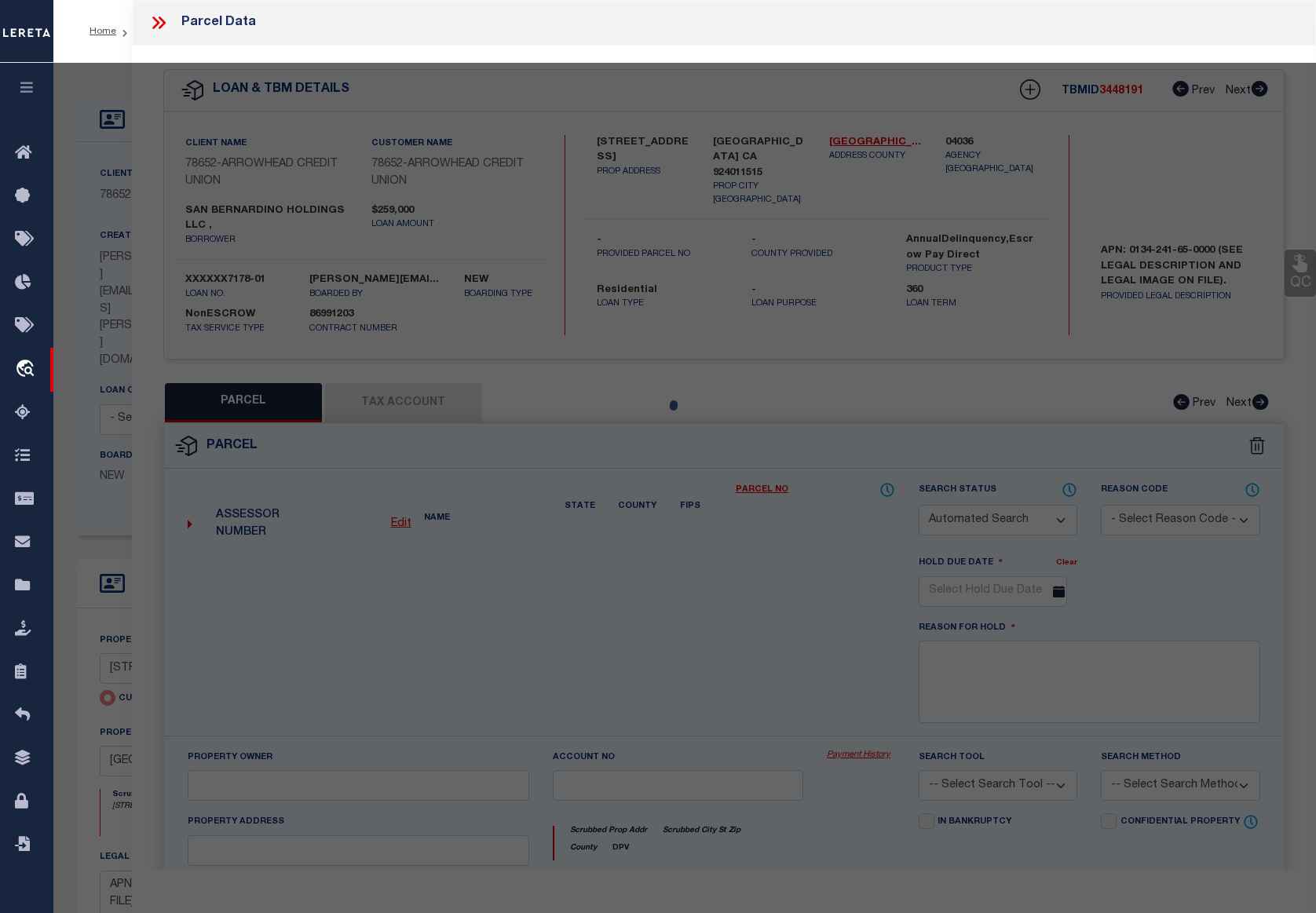
select select "CP"
type input "[STREET_ADDRESS]"
checkbox input "false"
type input "[GEOGRAPHIC_DATA] CA 924011515"
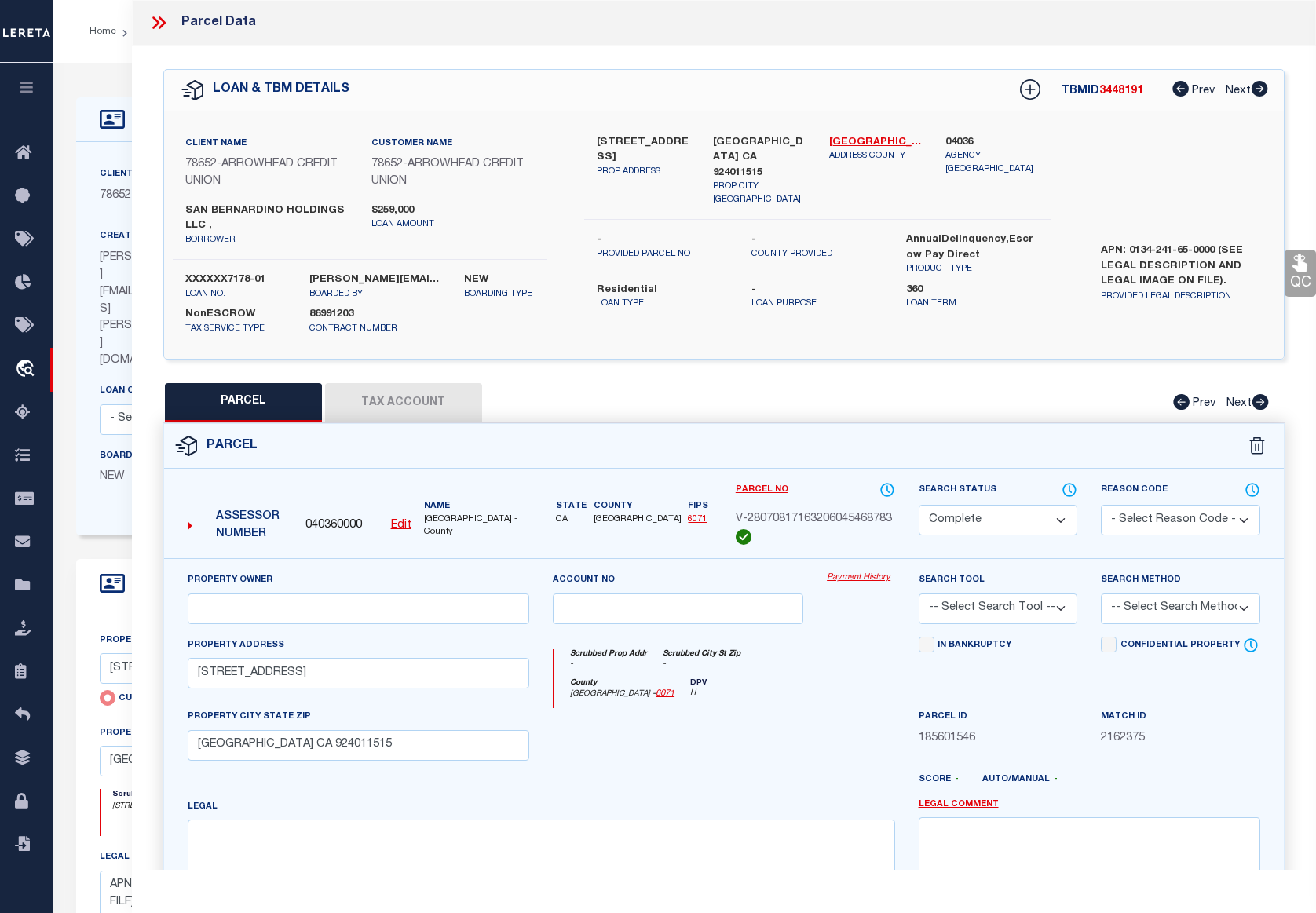
click at [861, 574] on link "Payment History" at bounding box center [861, 578] width 67 height 13
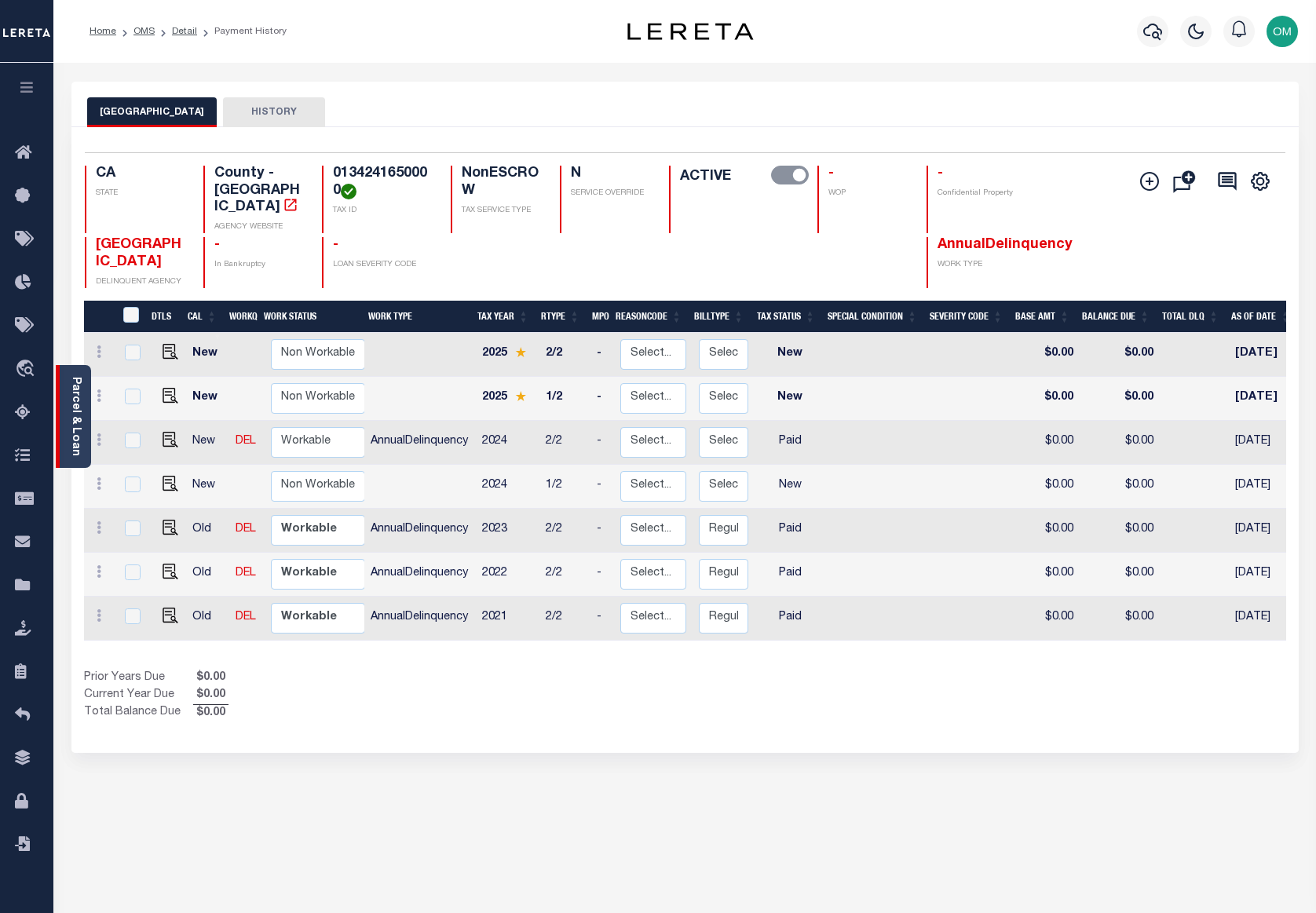
click at [72, 403] on link "Parcel & Loan" at bounding box center [76, 416] width 11 height 79
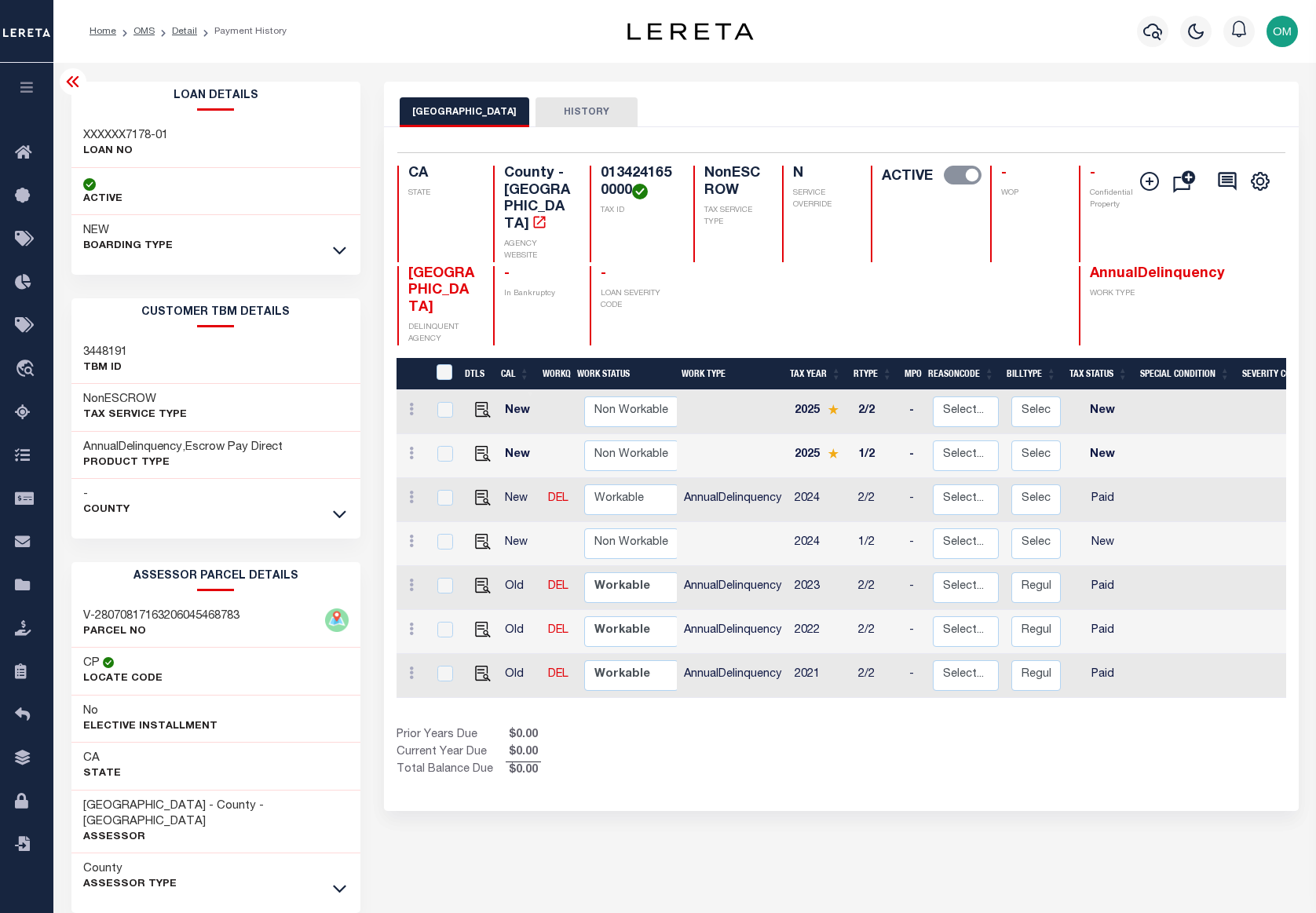
click at [326, 512] on div "- County" at bounding box center [216, 503] width 289 height 48
click at [342, 516] on icon at bounding box center [339, 515] width 13 height 7
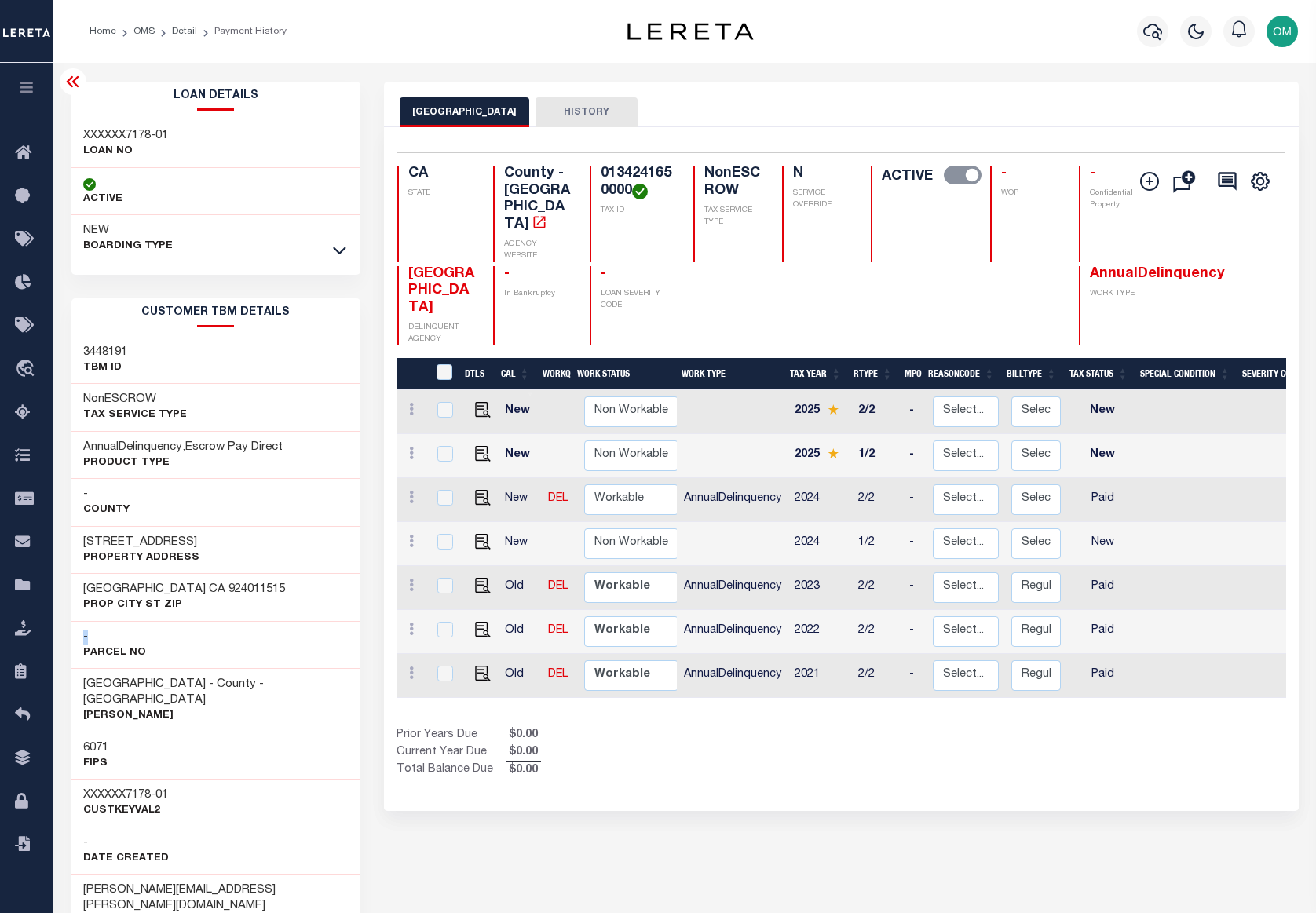
drag, startPoint x: 77, startPoint y: 643, endPoint x: 106, endPoint y: 643, distance: 29.0
click at [106, 643] on div "- Parcel No" at bounding box center [216, 644] width 289 height 48
click at [285, 713] on div "SAN BERNARDINO COUNTY - County - CA Foster" at bounding box center [216, 700] width 289 height 63
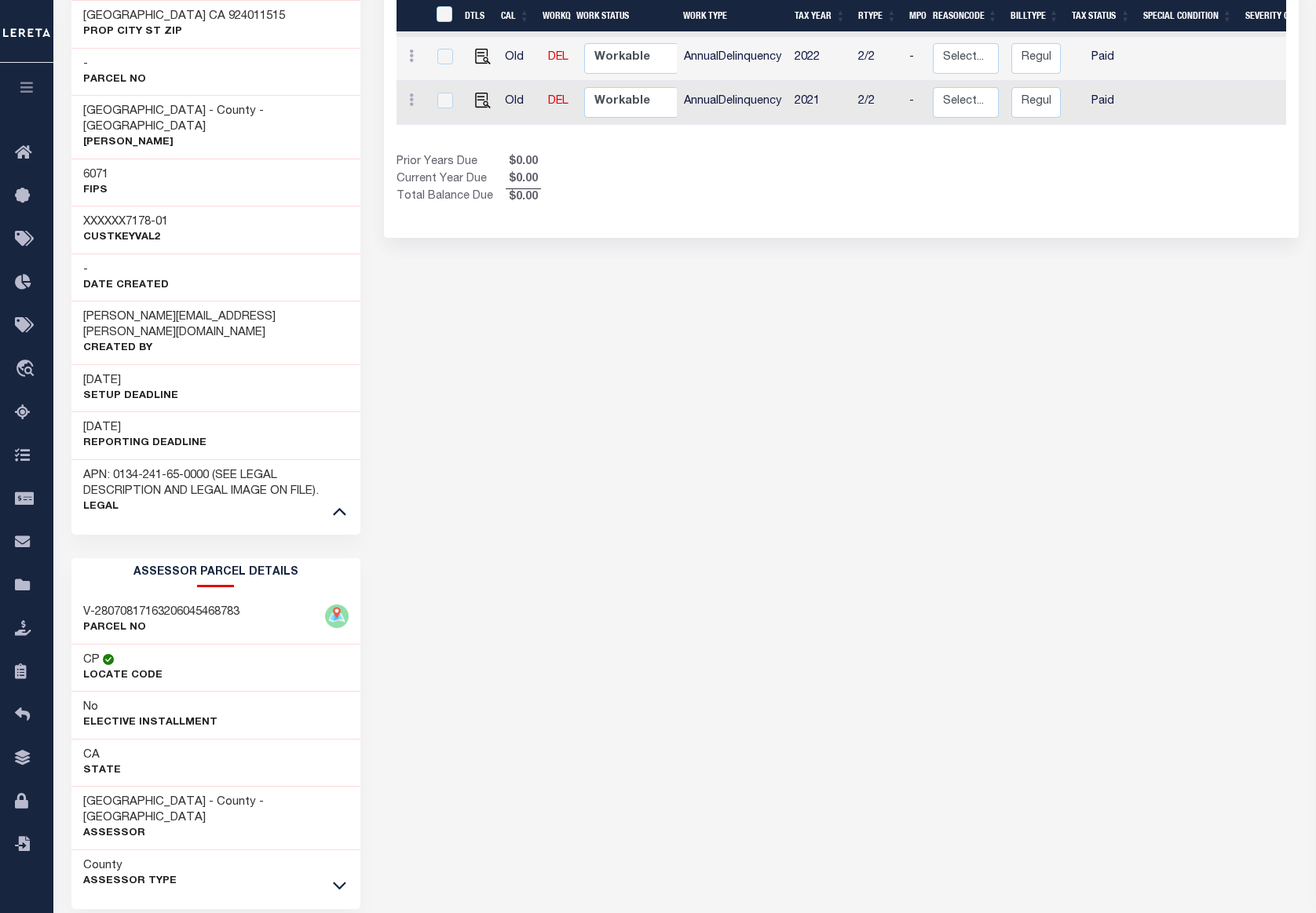
scroll to position [595, 0]
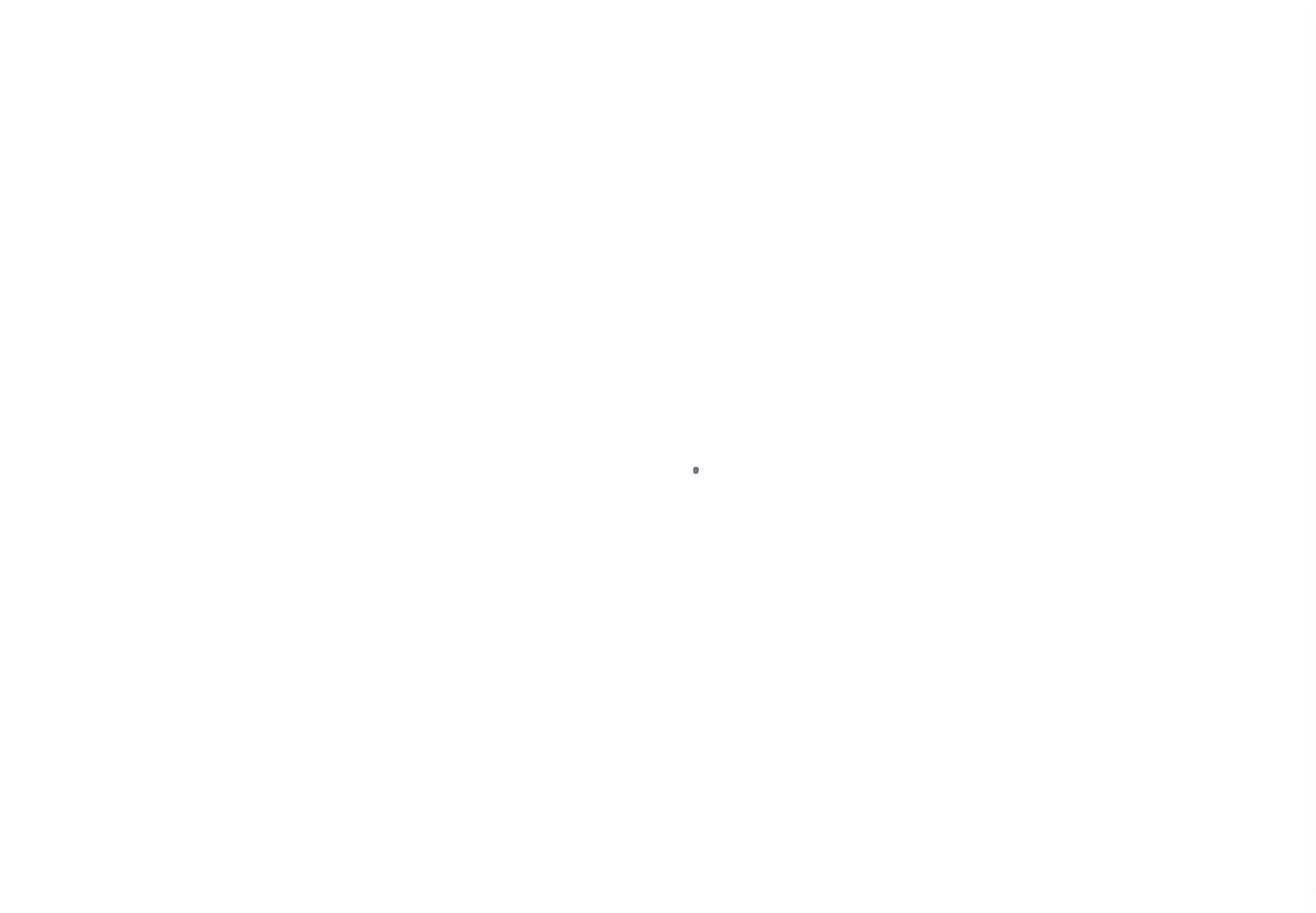
select select "10"
select select "NonEscrow"
select select
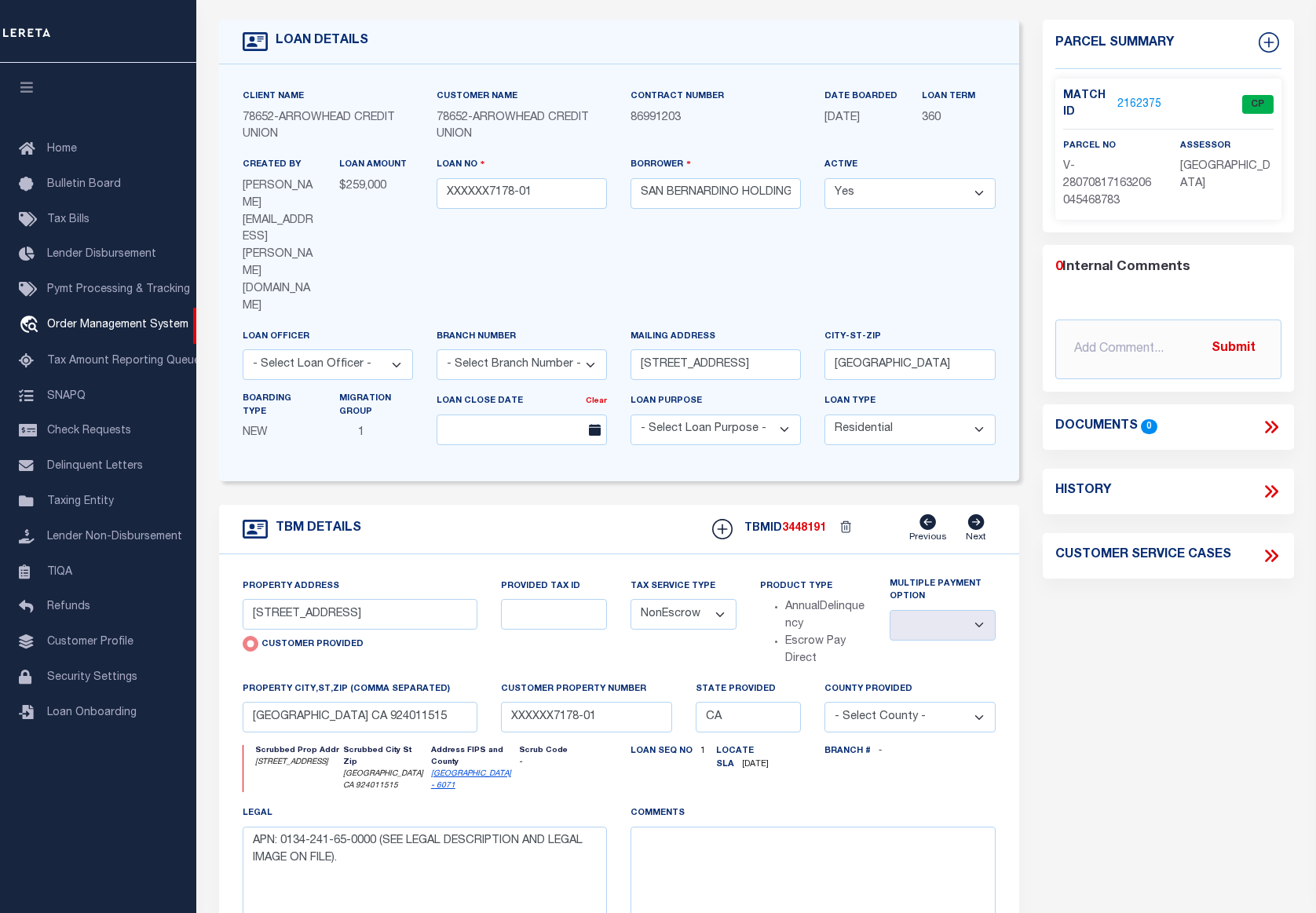
scroll to position [78, 0]
click at [1141, 97] on link "2162375" at bounding box center [1139, 104] width 44 height 17
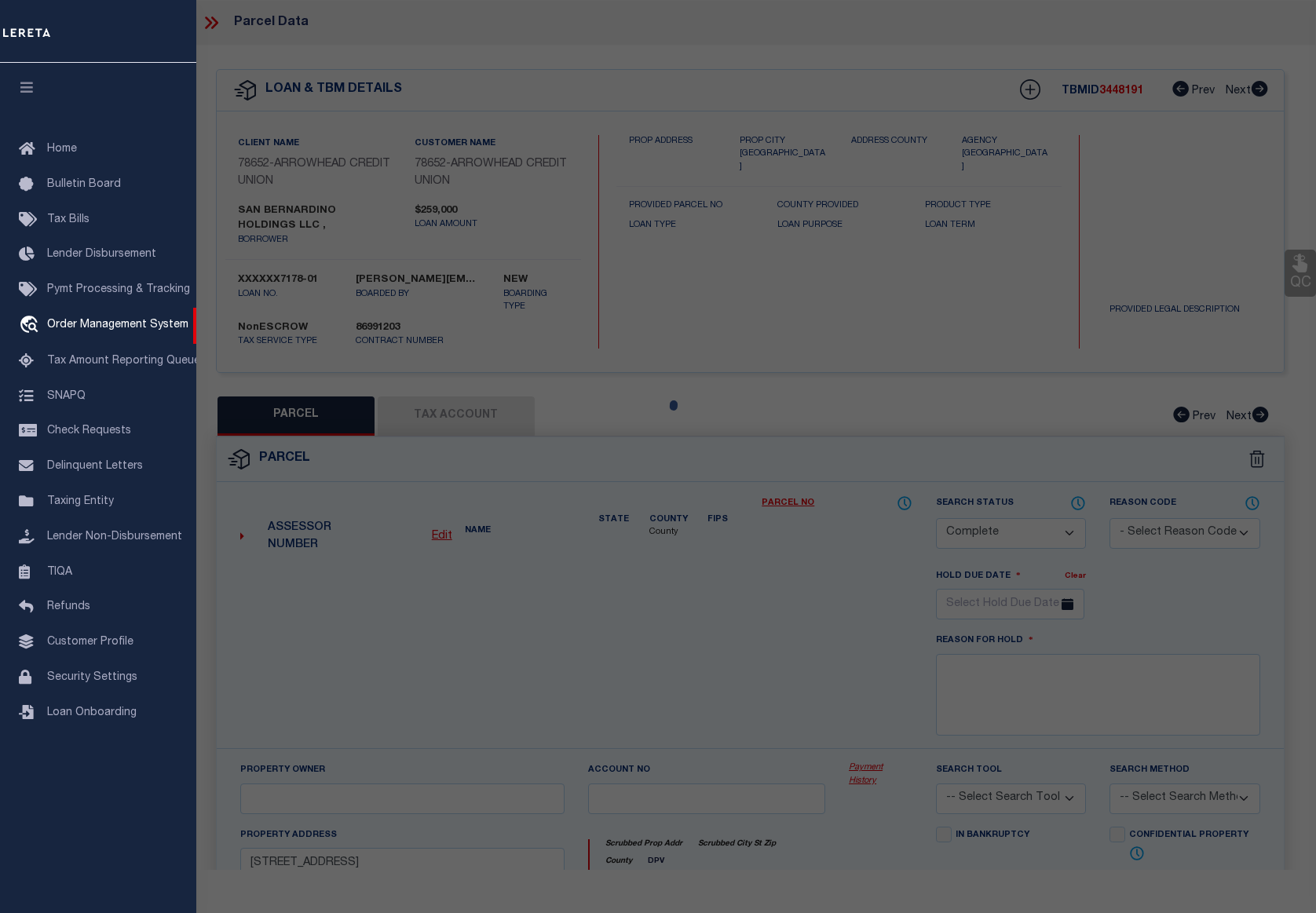
select select "AS"
checkbox input "false"
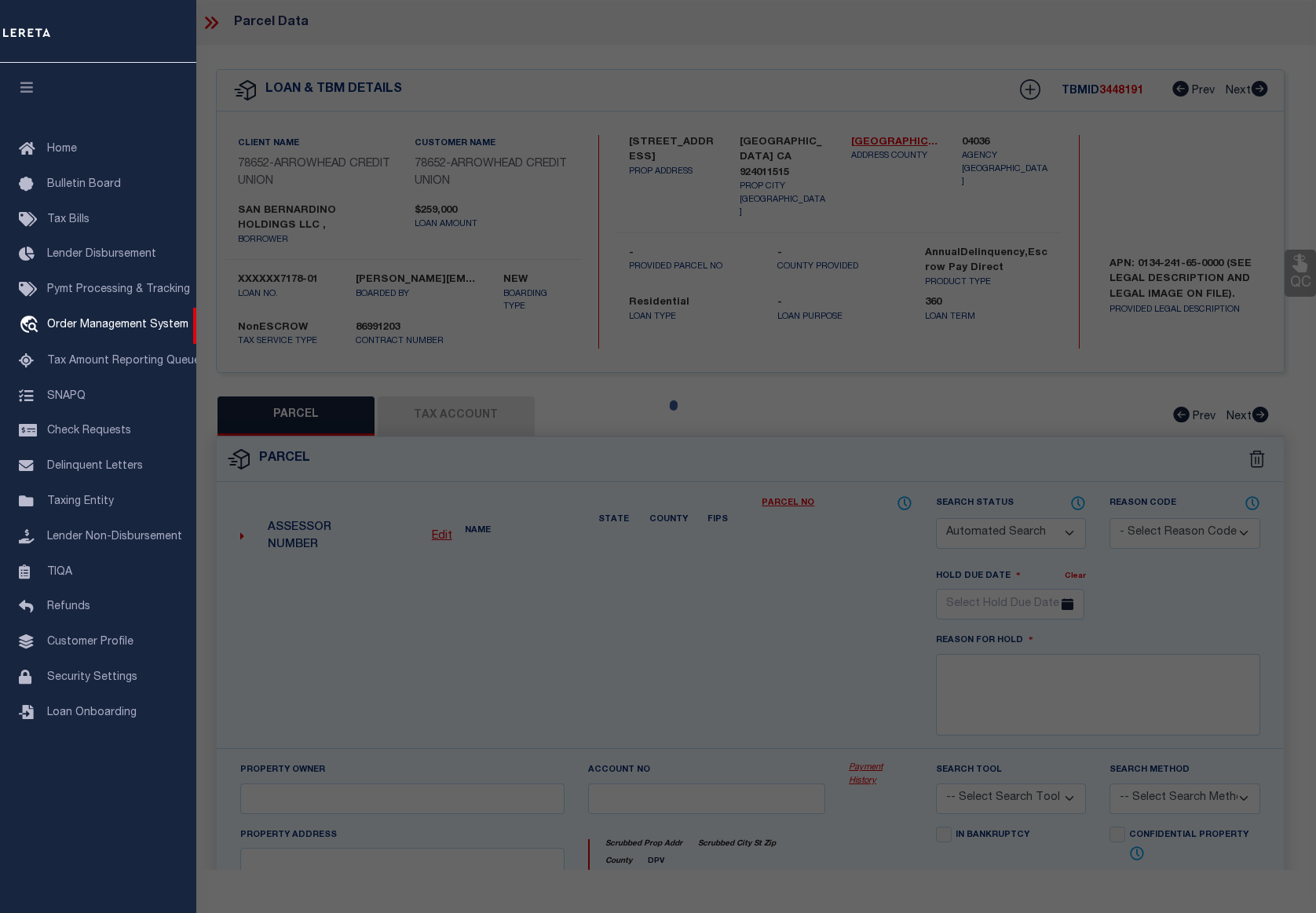
select select "CP"
type input "379 N E ST"
checkbox input "false"
type input "SAN BERNARDINO CA 924011515"
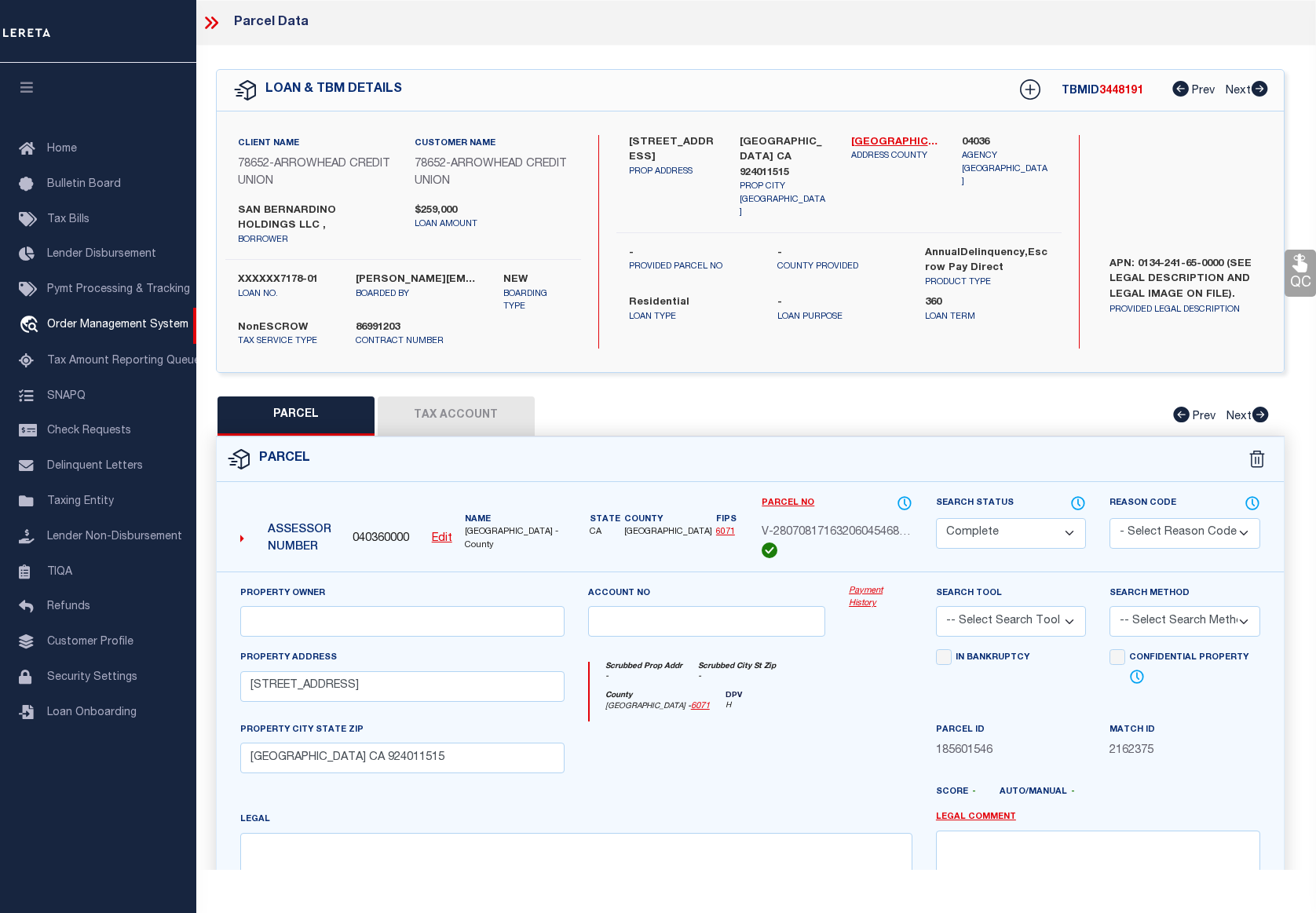
click at [788, 778] on div at bounding box center [707, 754] width 261 height 64
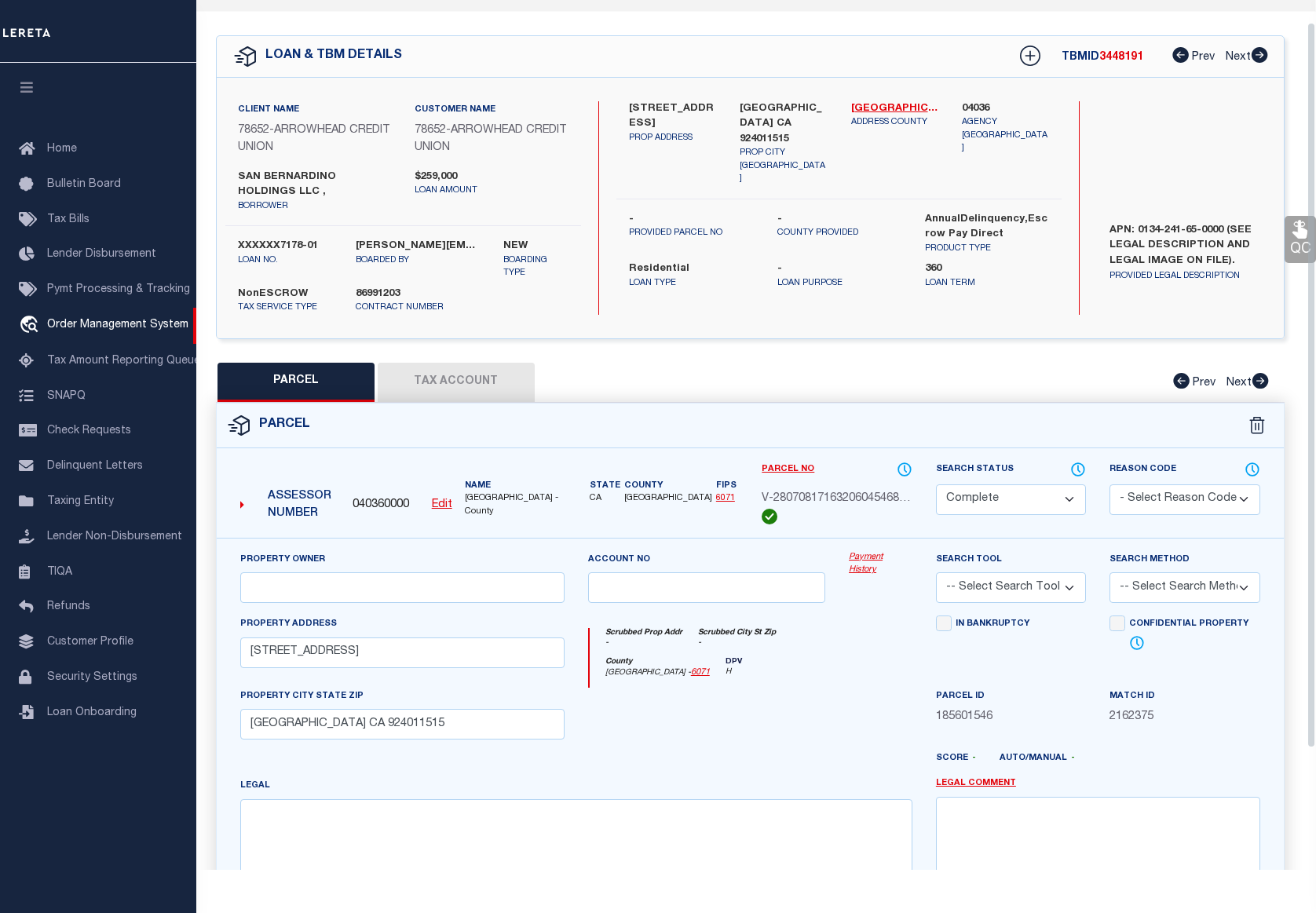
scroll to position [15, 0]
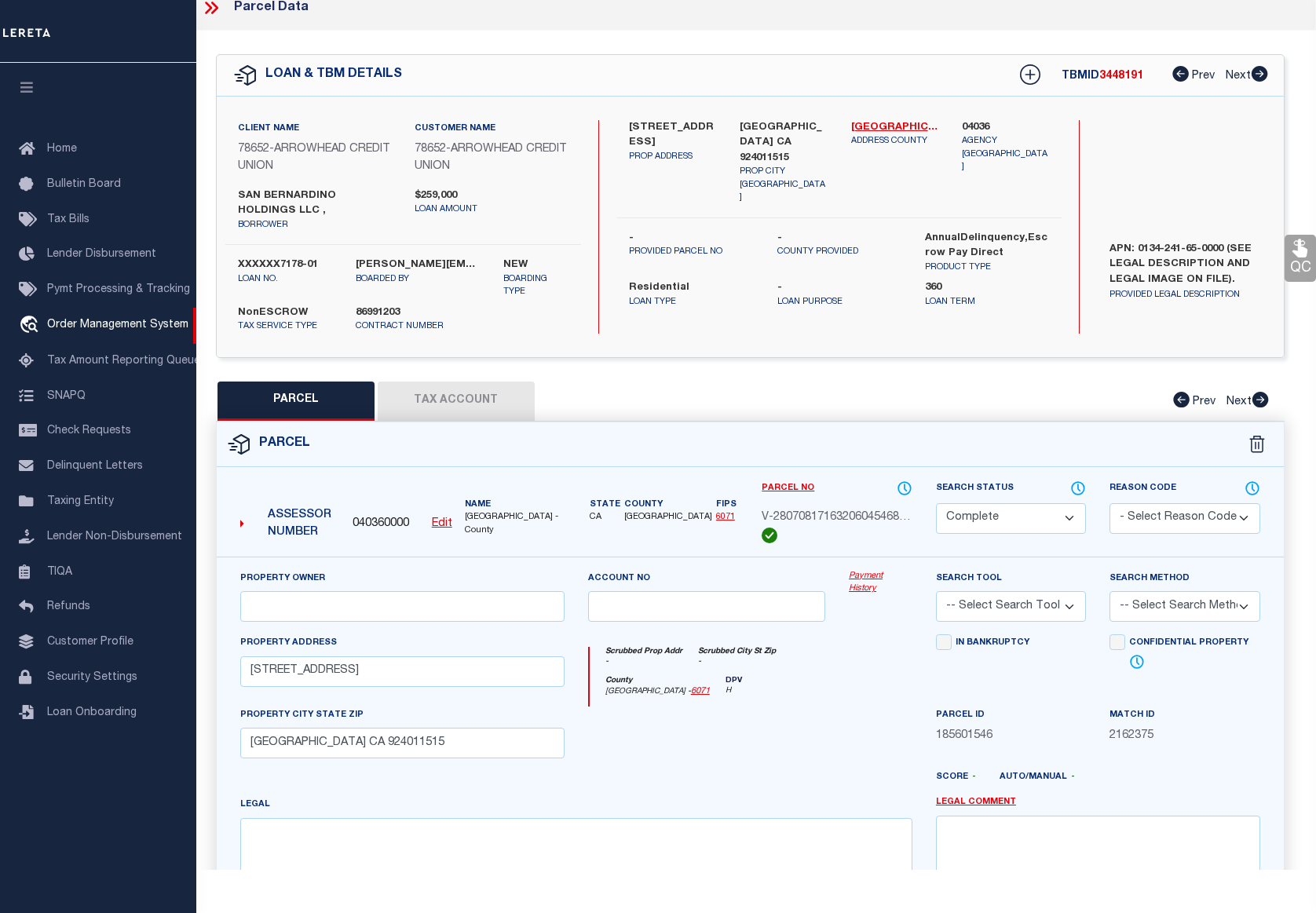
click at [477, 408] on button "Tax Account" at bounding box center [456, 401] width 157 height 39
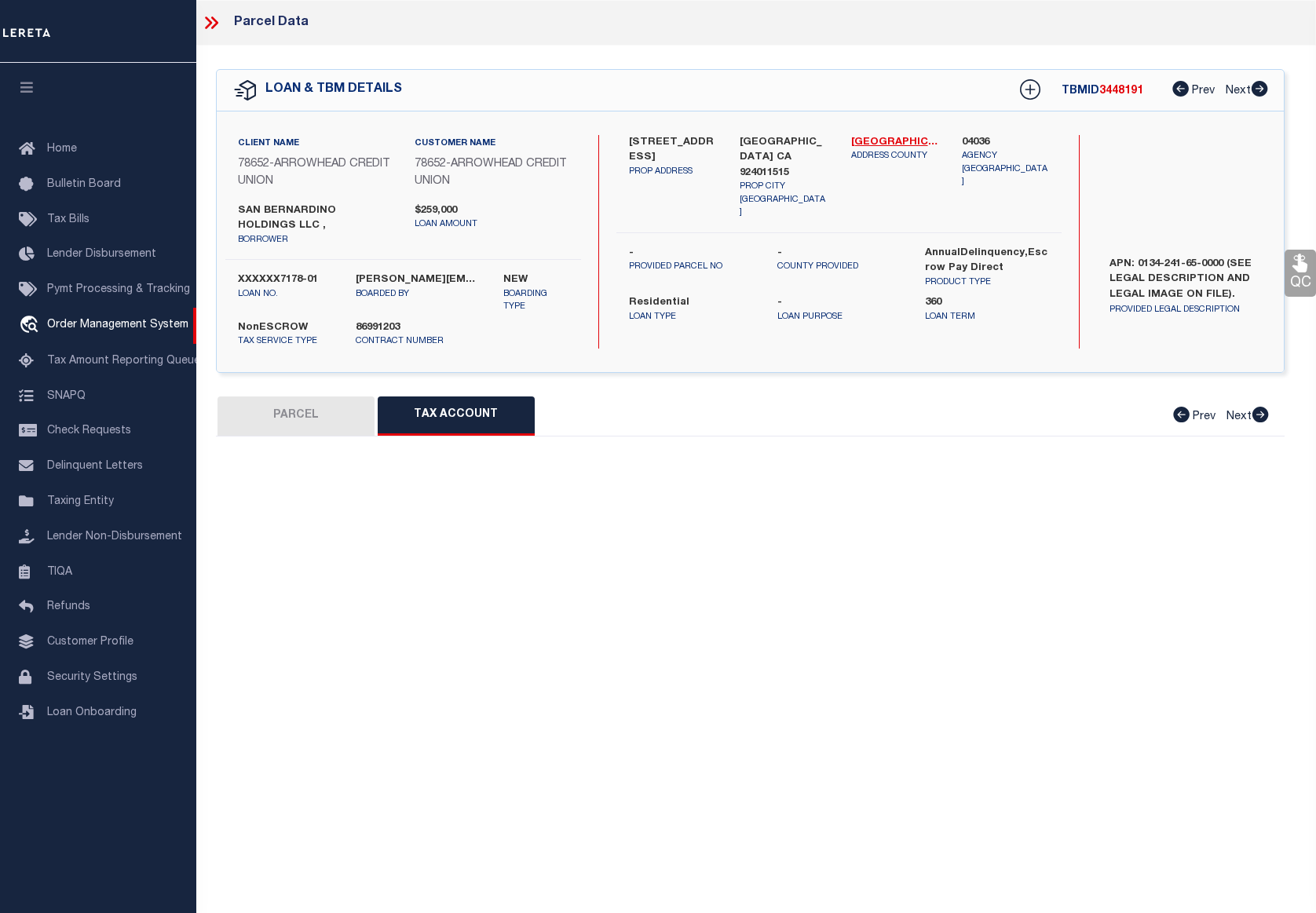
select select "100"
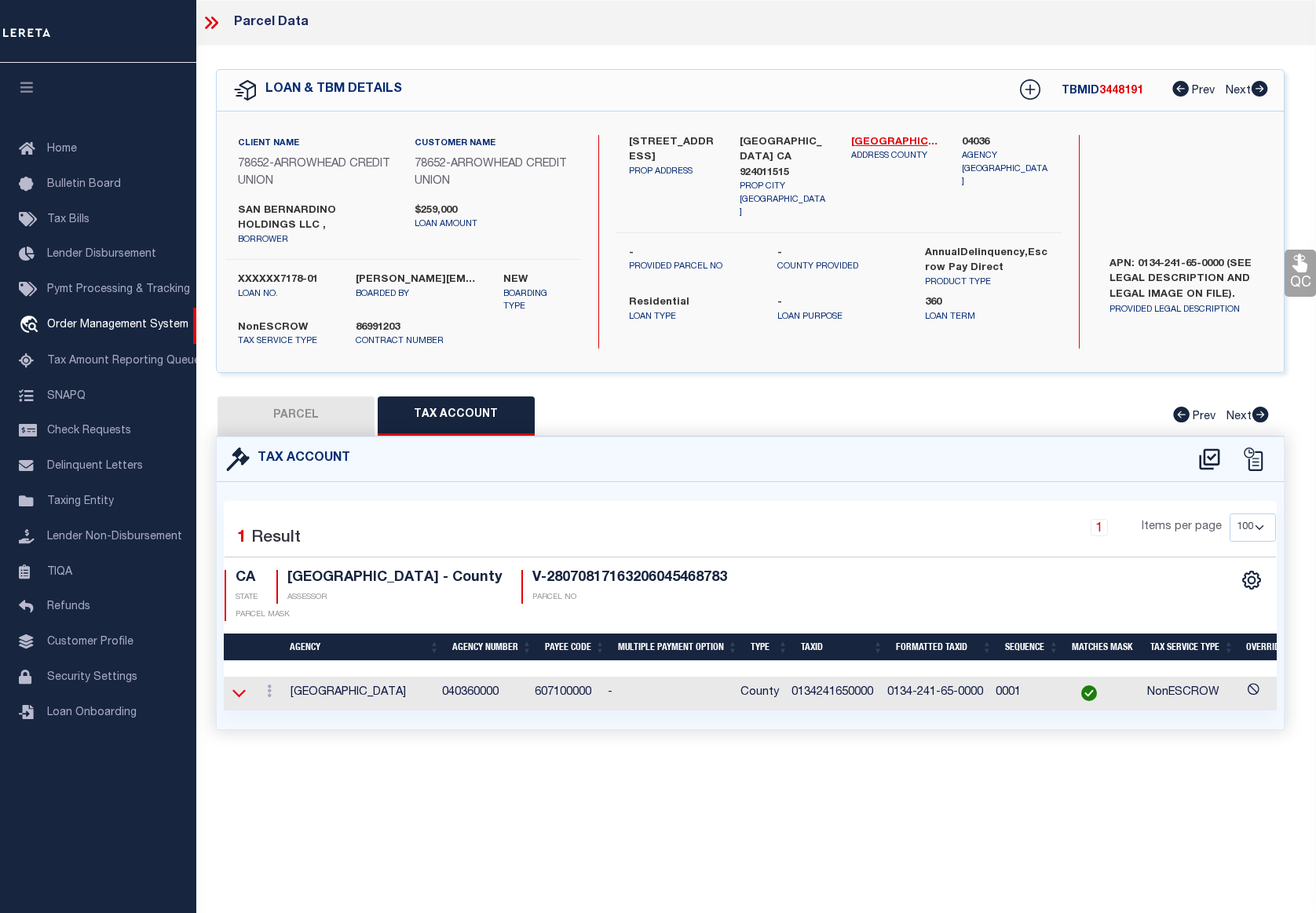
click at [241, 701] on icon at bounding box center [239, 693] width 13 height 17
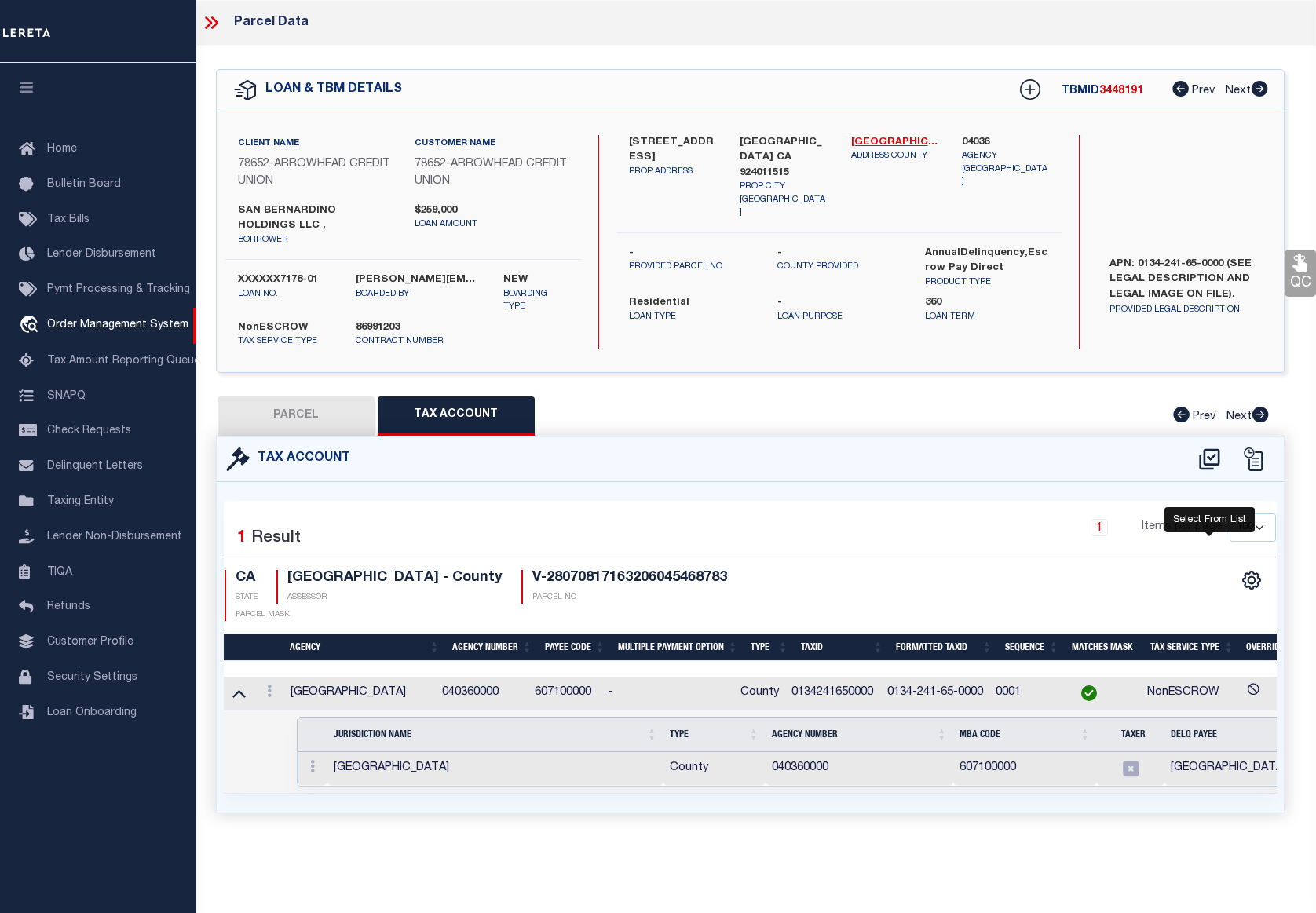
click at [1211, 452] on icon at bounding box center [1210, 459] width 26 height 25
select select "100"
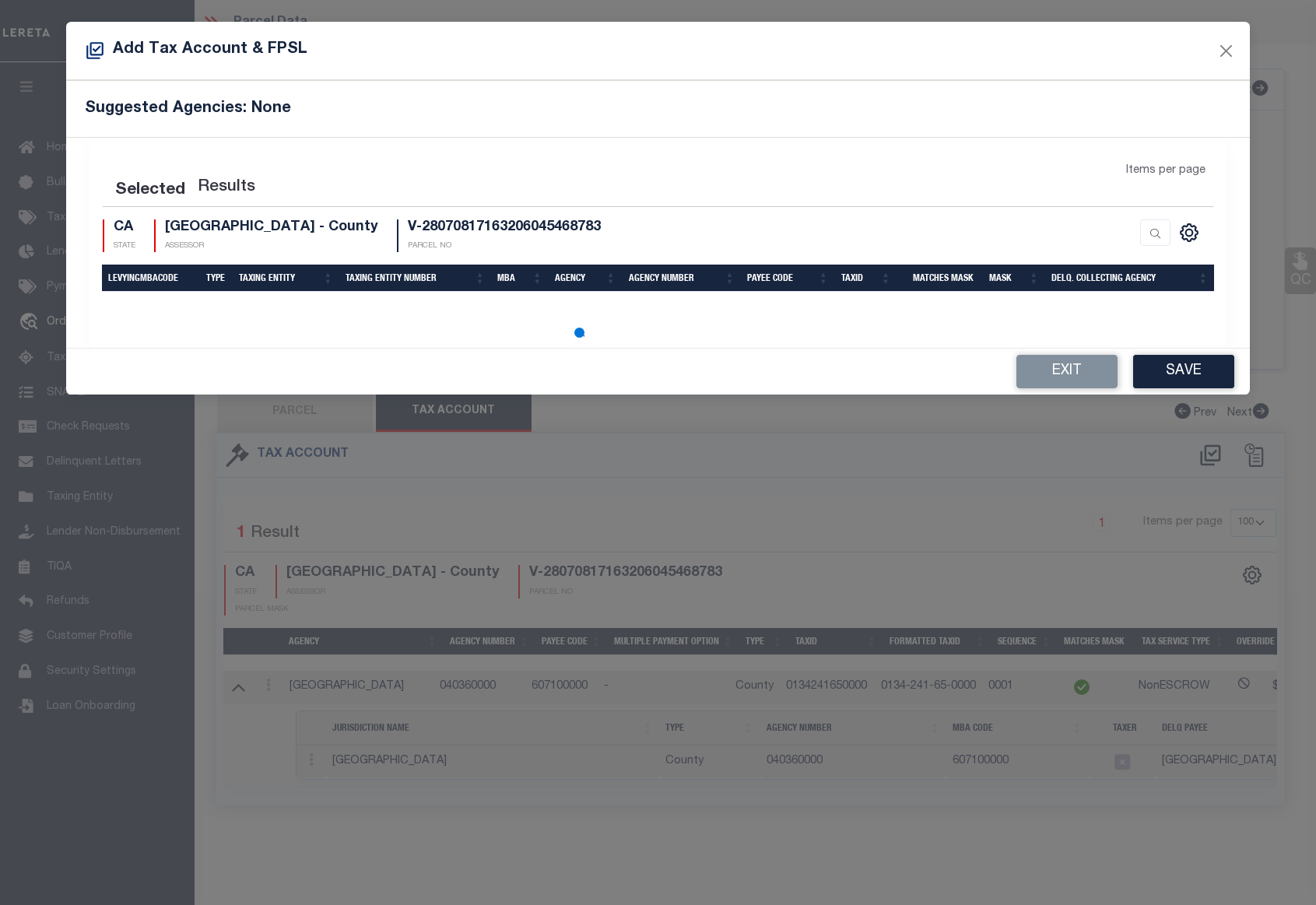
select select "100"
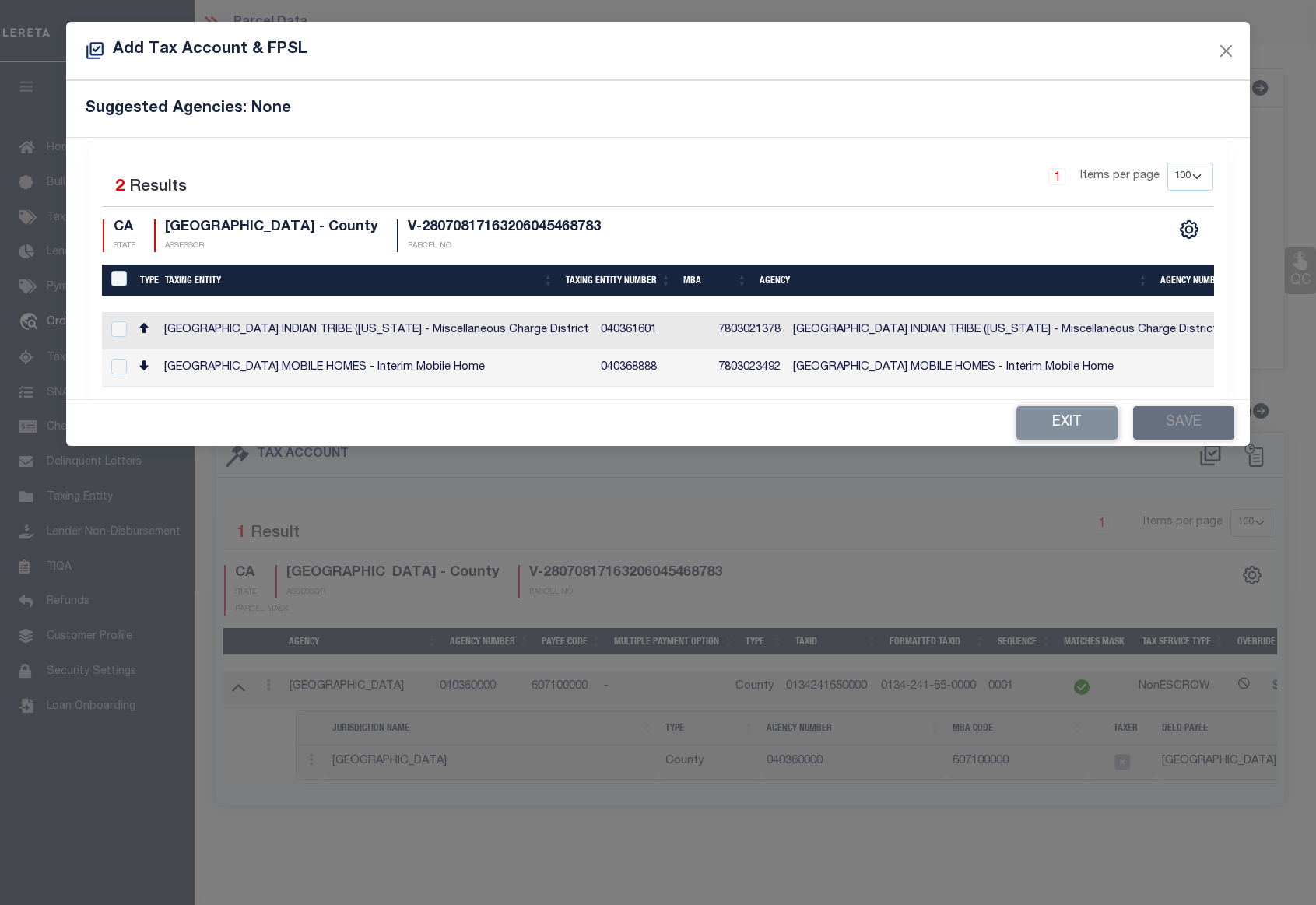
click at [700, 416] on div "Exit Save" at bounding box center [658, 423] width 1184 height 46
click at [1221, 48] on button "Close" at bounding box center [1225, 51] width 20 height 20
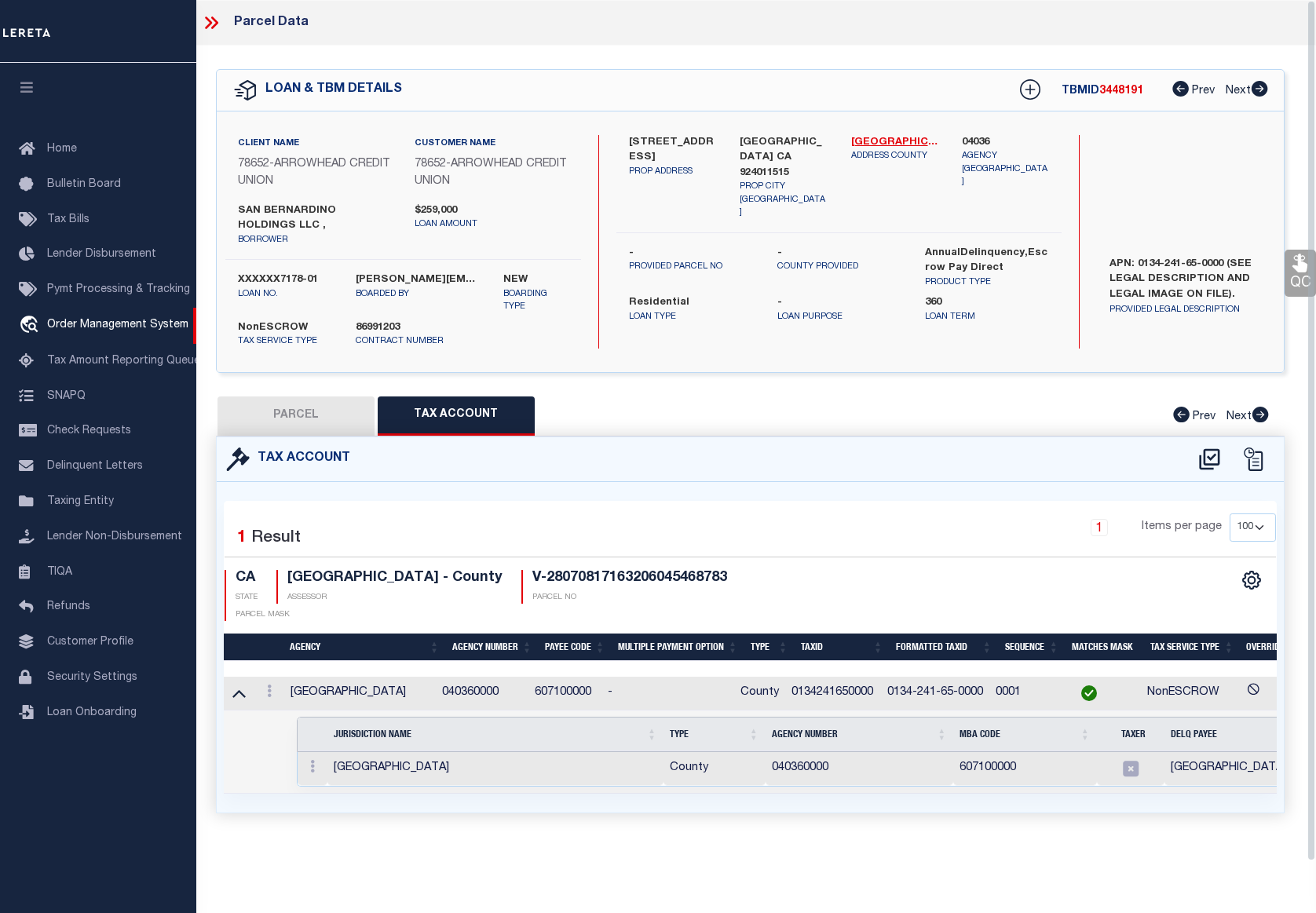
click at [208, 23] on icon at bounding box center [212, 22] width 21 height 21
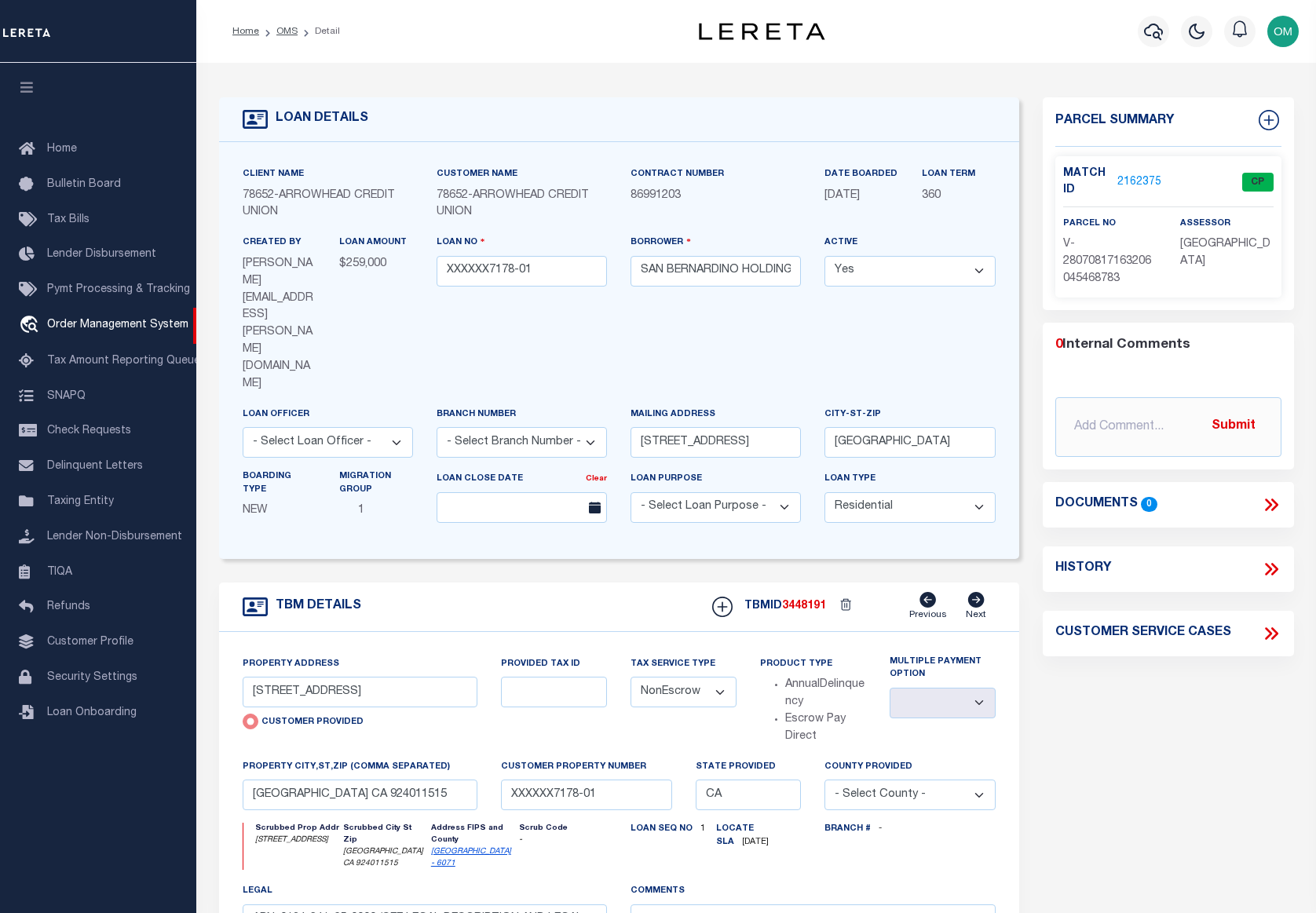
click at [1142, 174] on link "2162375" at bounding box center [1139, 183] width 44 height 17
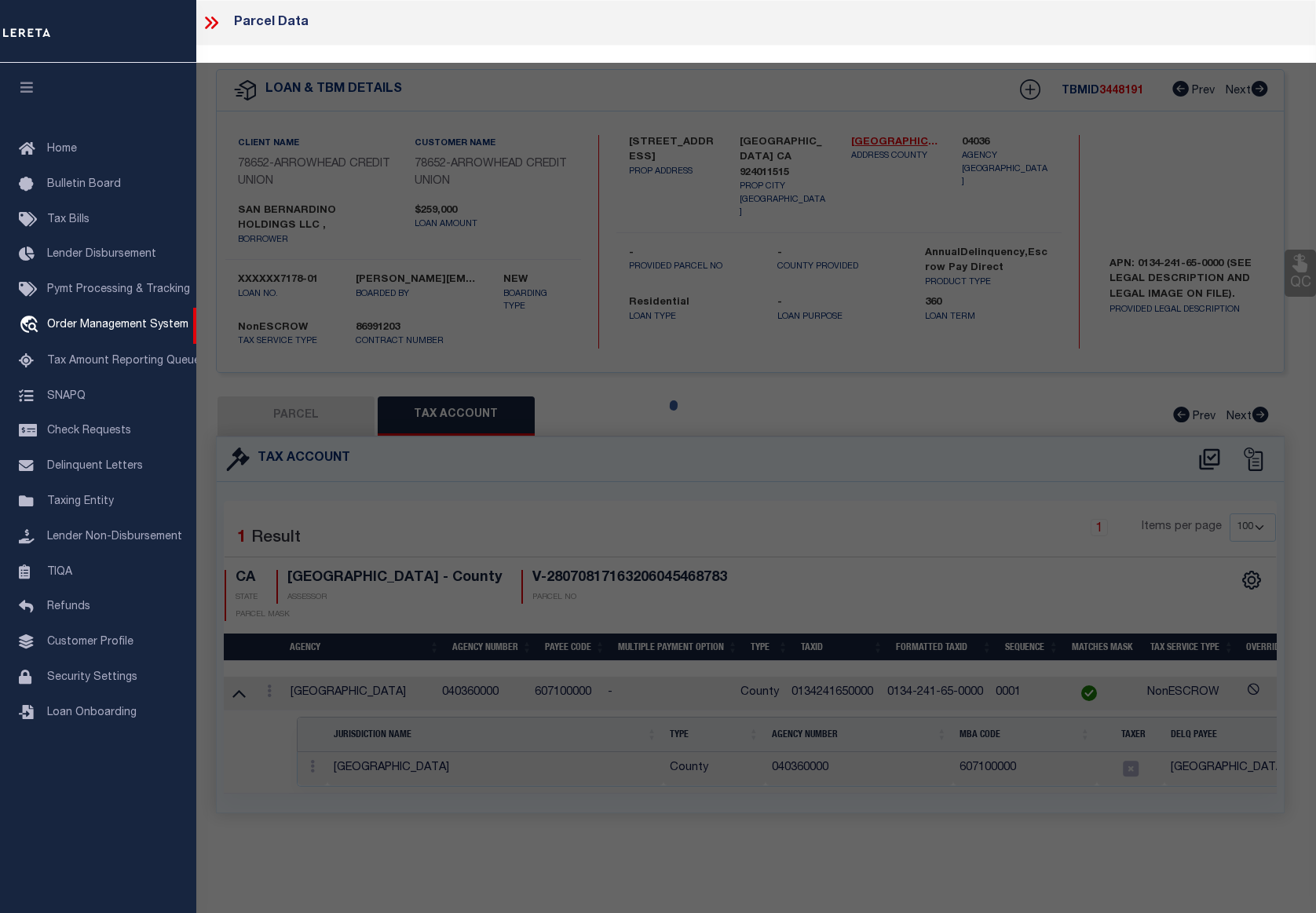
select select "AS"
checkbox input "false"
select select "CP"
type input "379 N E ST"
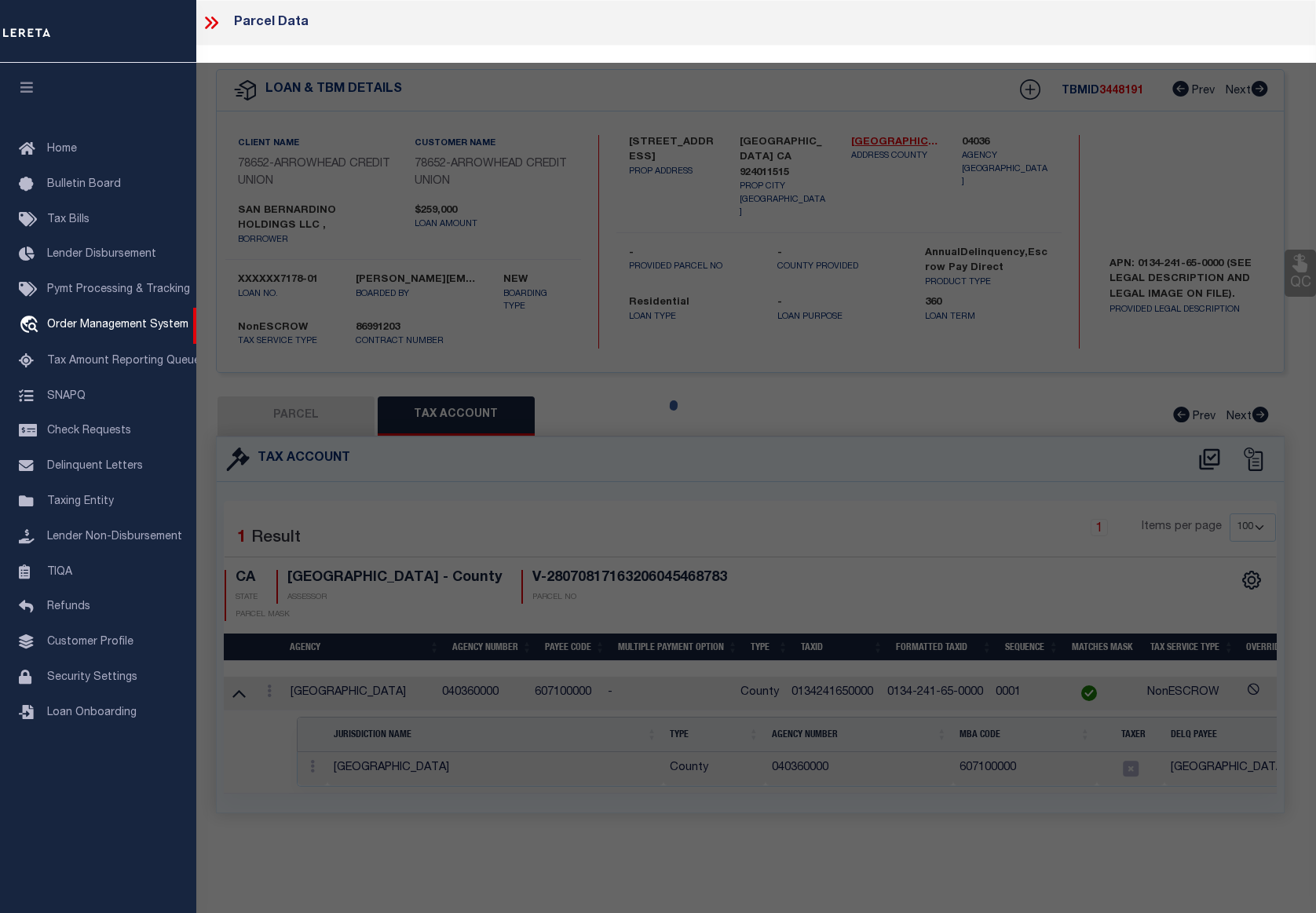
checkbox input "false"
type input "SAN BERNARDINO CA 924011515"
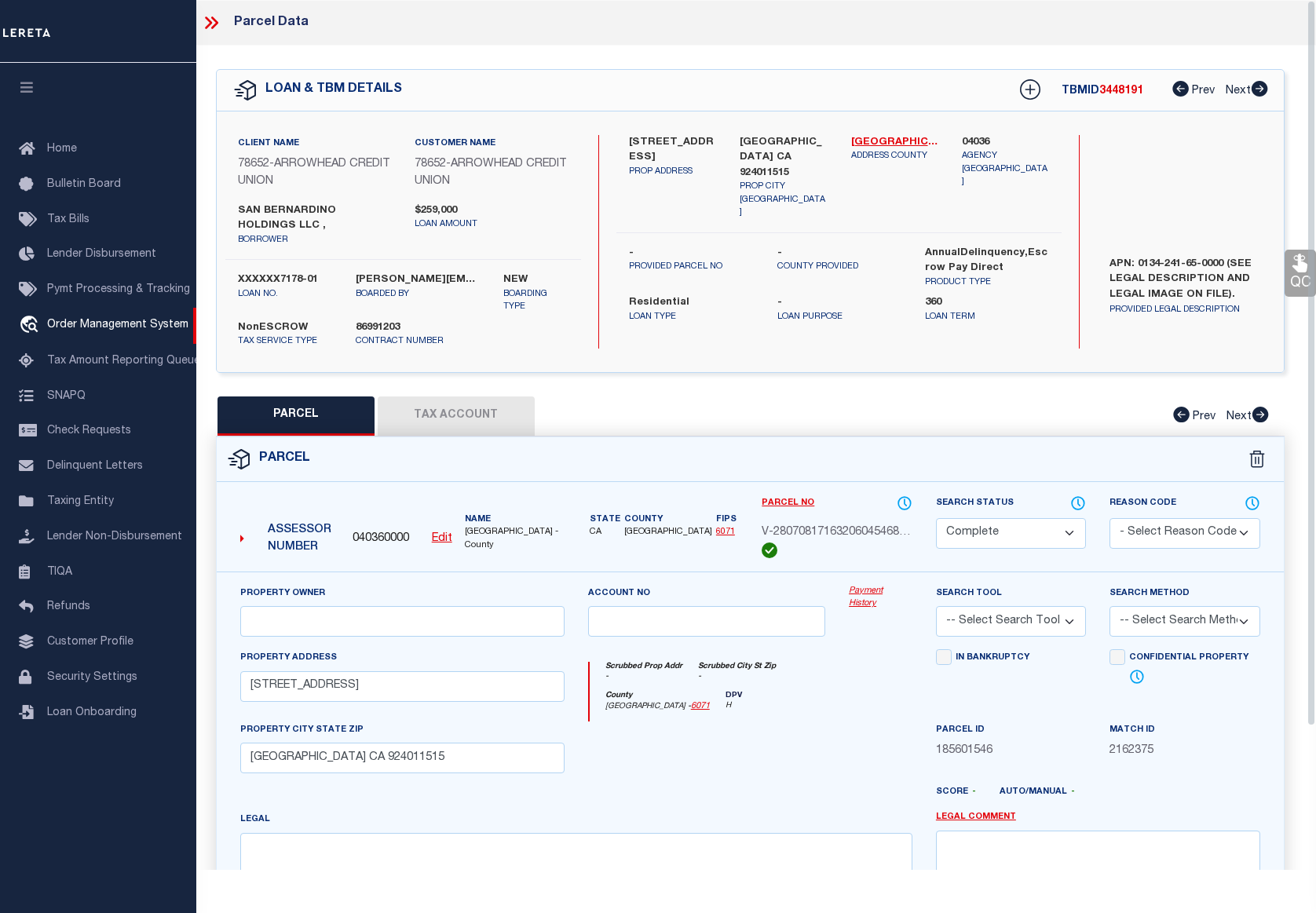
click at [864, 587] on link "Payment History" at bounding box center [880, 598] width 63 height 26
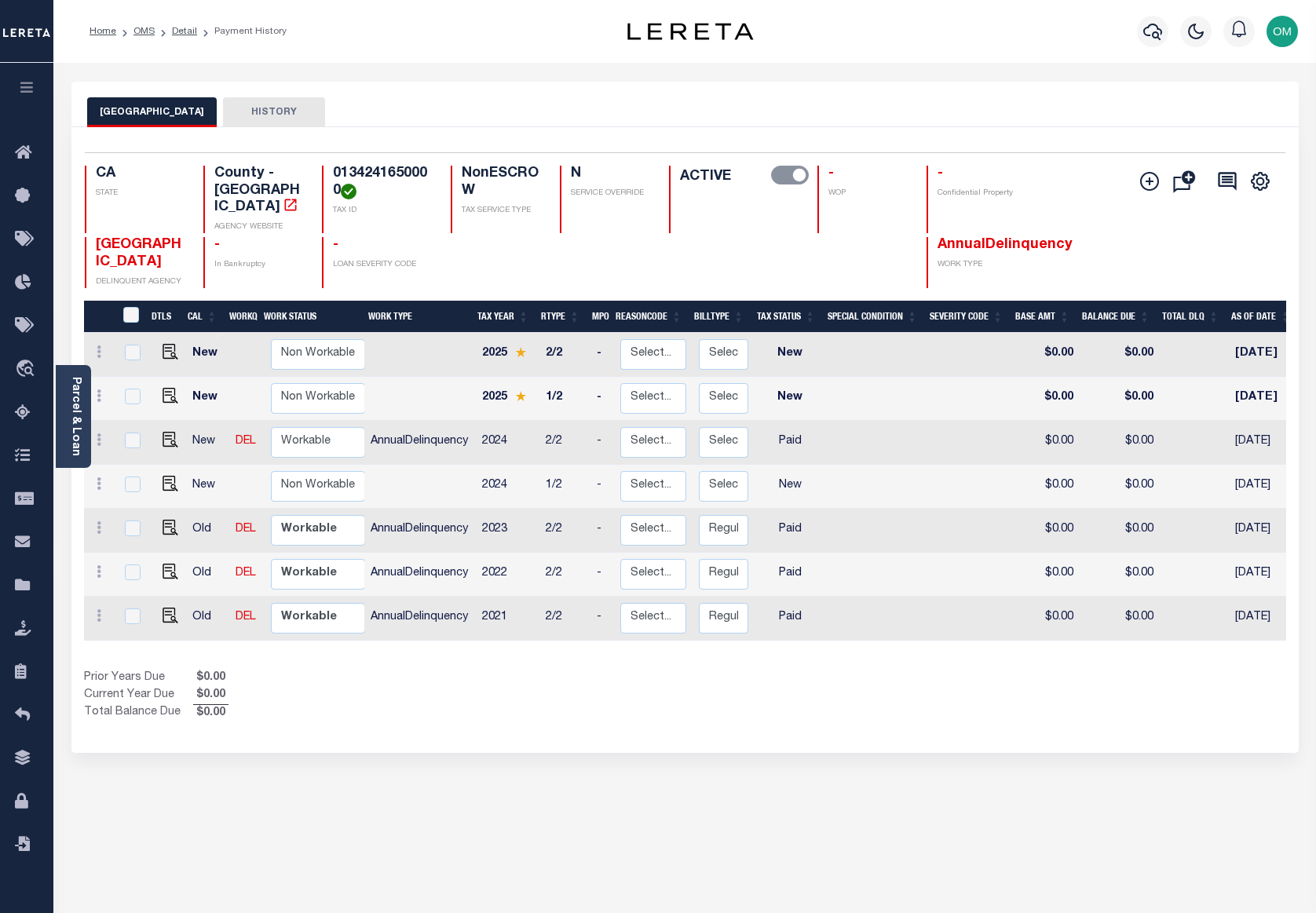
drag, startPoint x: 73, startPoint y: 409, endPoint x: 94, endPoint y: 431, distance: 30.4
click at [72, 409] on link "Parcel & Loan" at bounding box center [76, 416] width 11 height 79
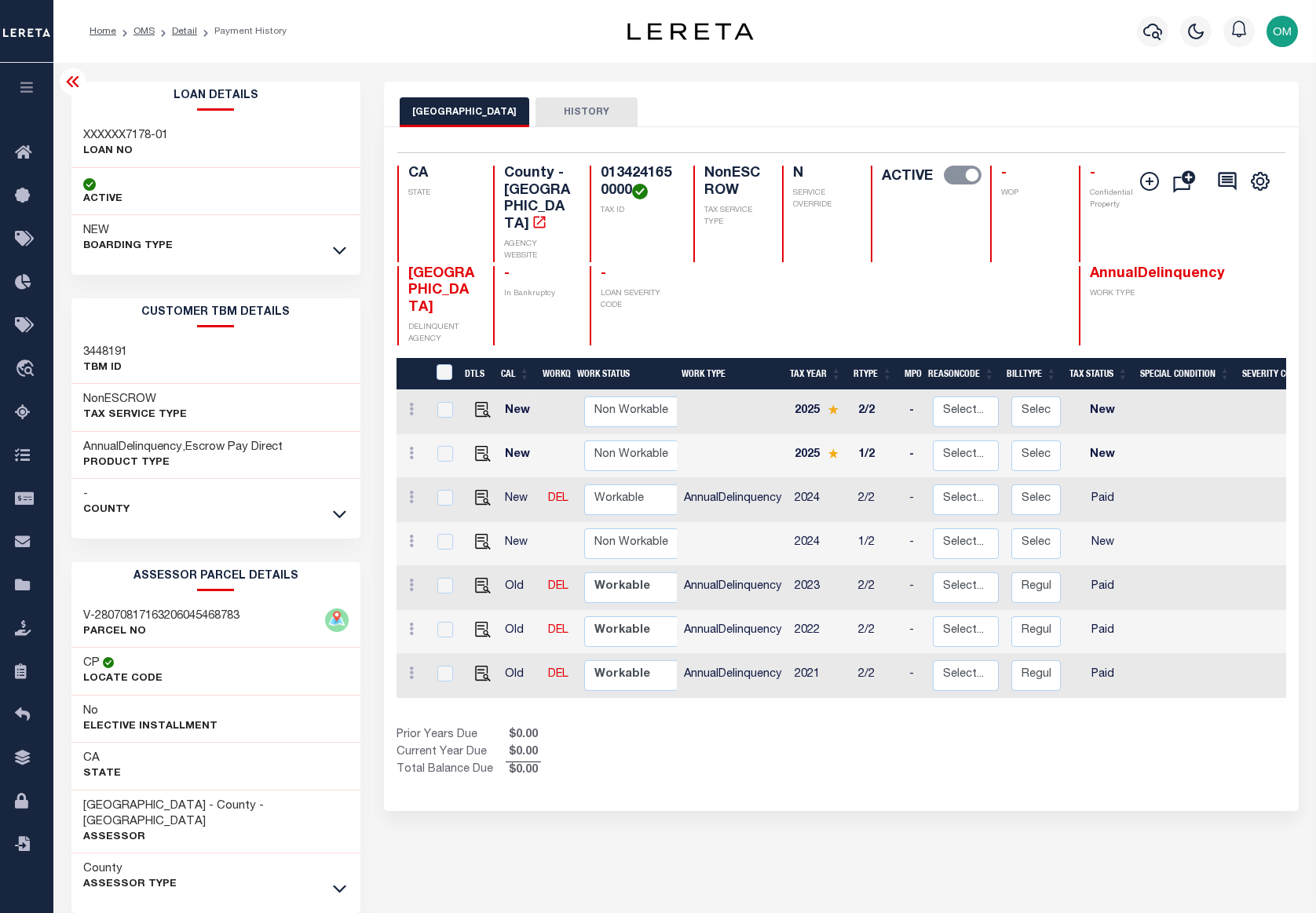
scroll to position [57, 0]
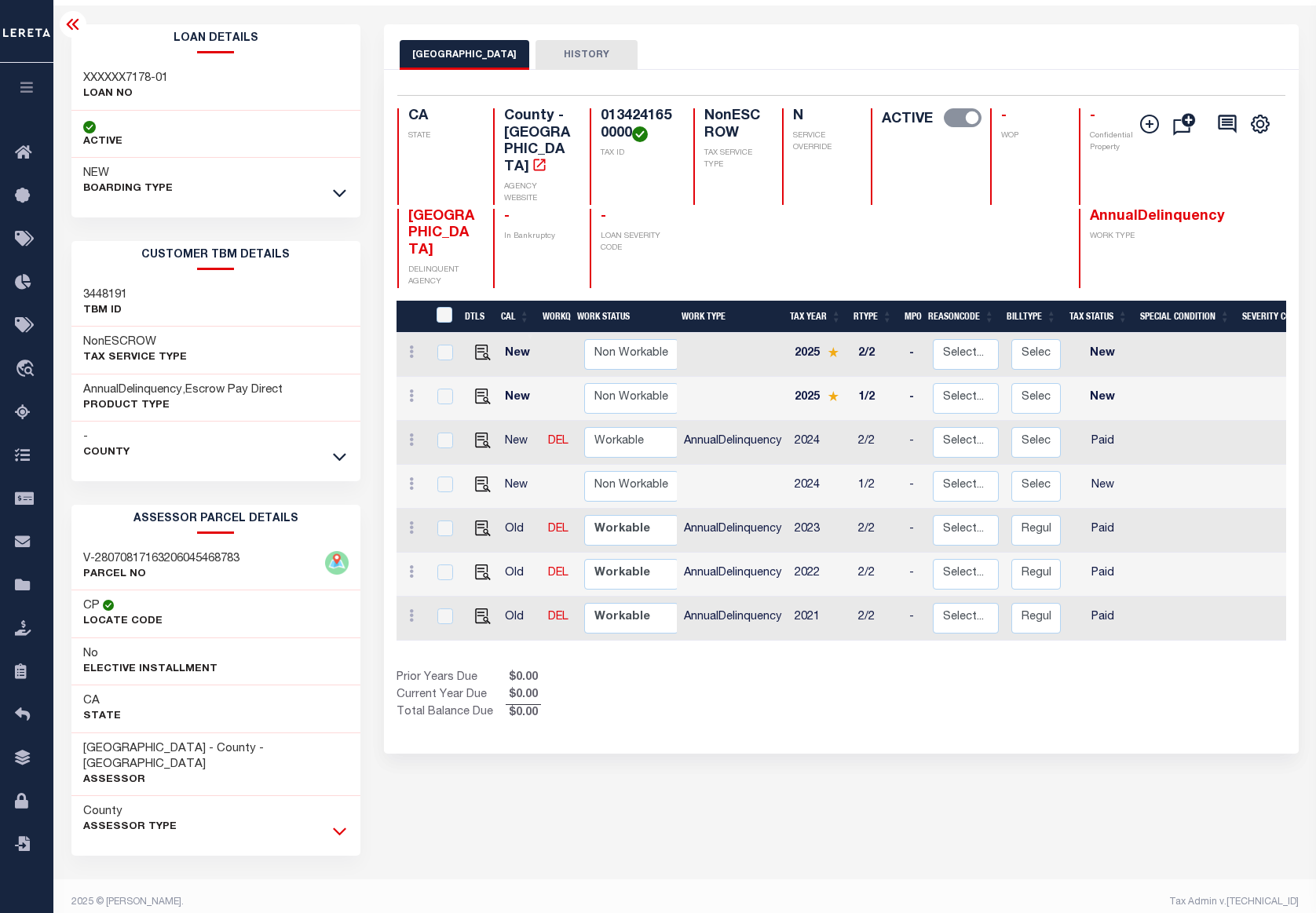
click at [343, 823] on icon at bounding box center [339, 831] width 13 height 17
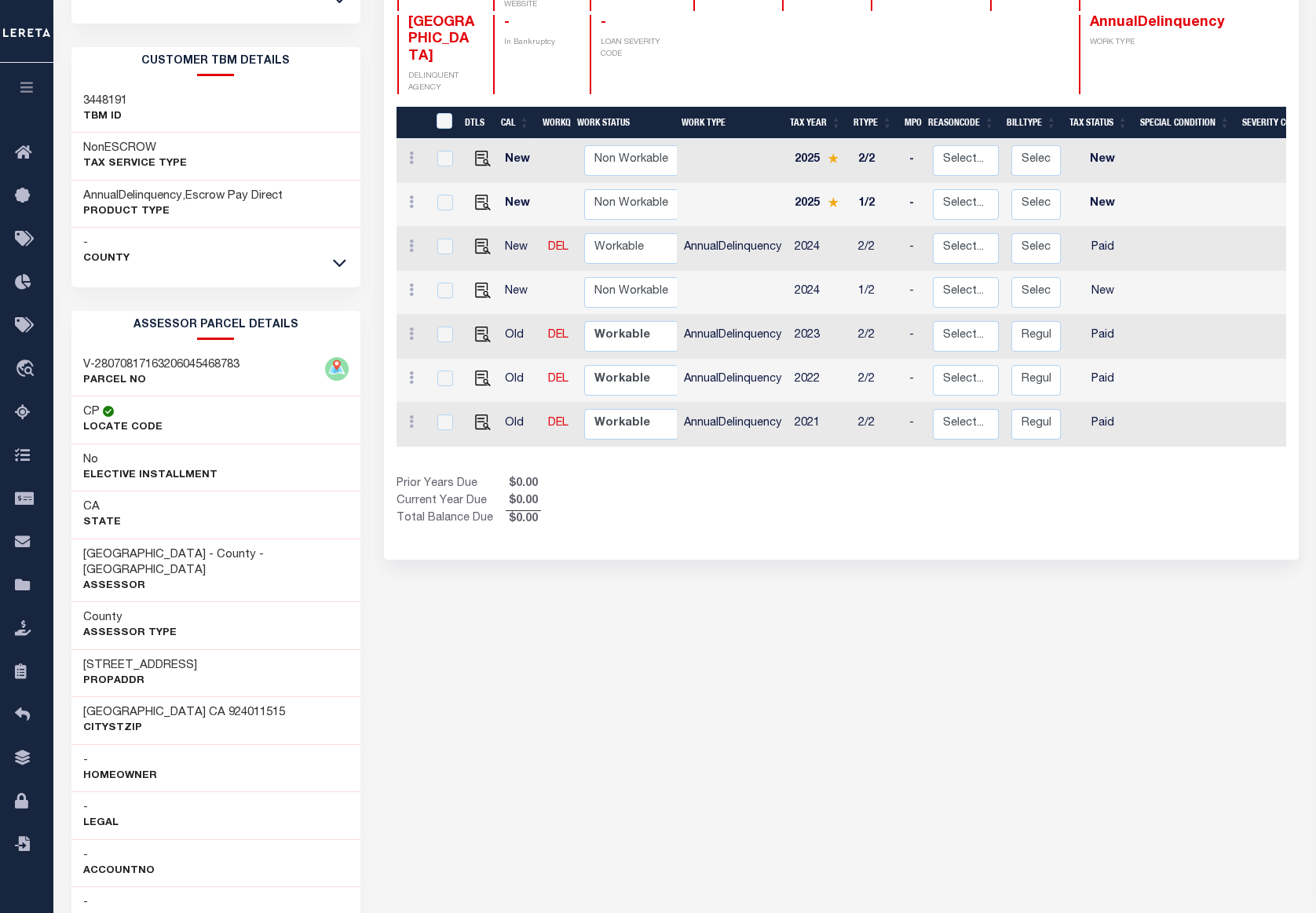
scroll to position [0, 0]
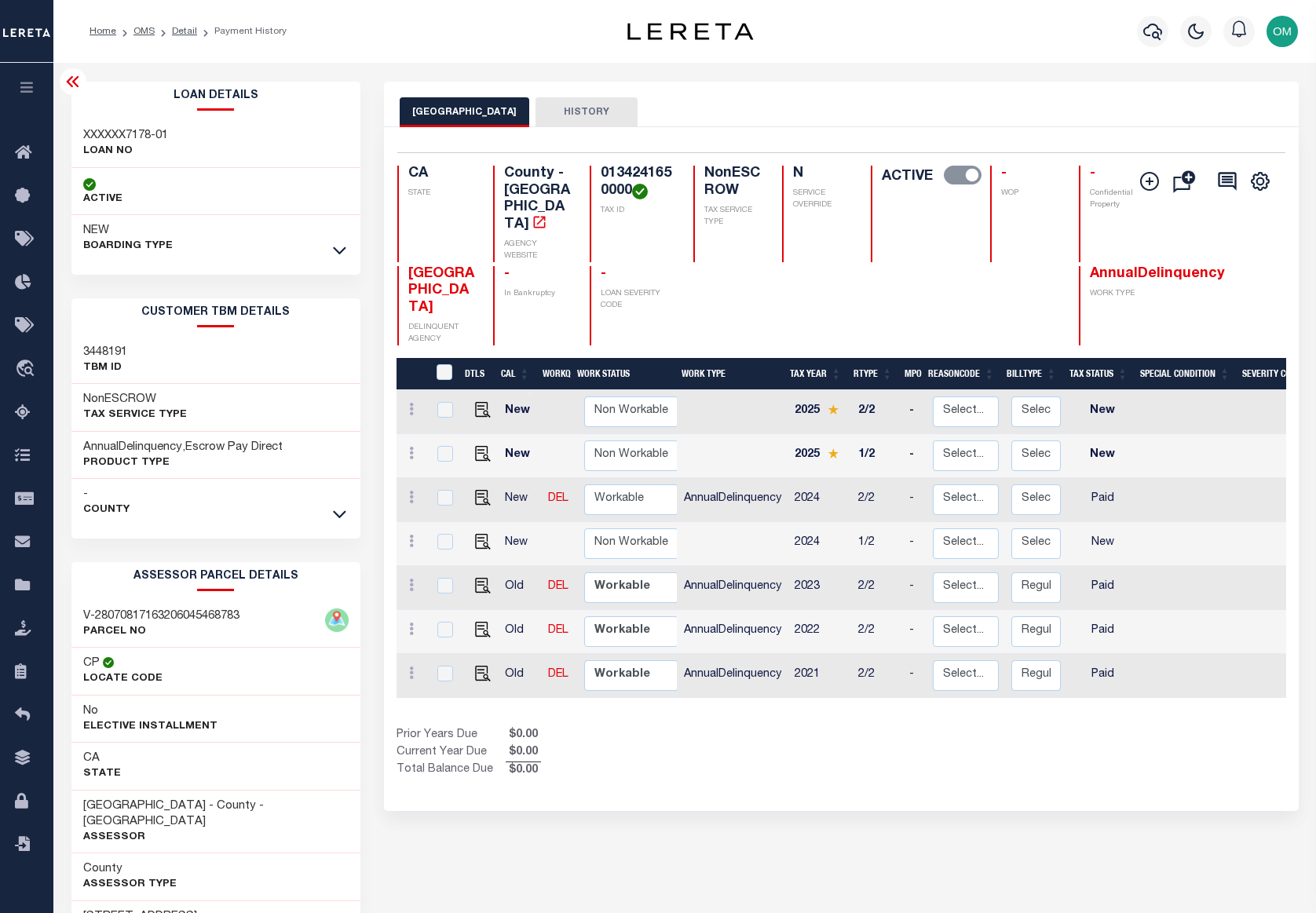
click at [932, 734] on div "Show Tax Lines before Bill Release Date Prior Years Due $0.00 Current Year Due …" at bounding box center [841, 754] width 890 height 52
click at [690, 770] on div "Selected 7 Results 1 Items per page 25 50 100 CA STATE TAX ID N" at bounding box center [841, 468] width 915 height 684
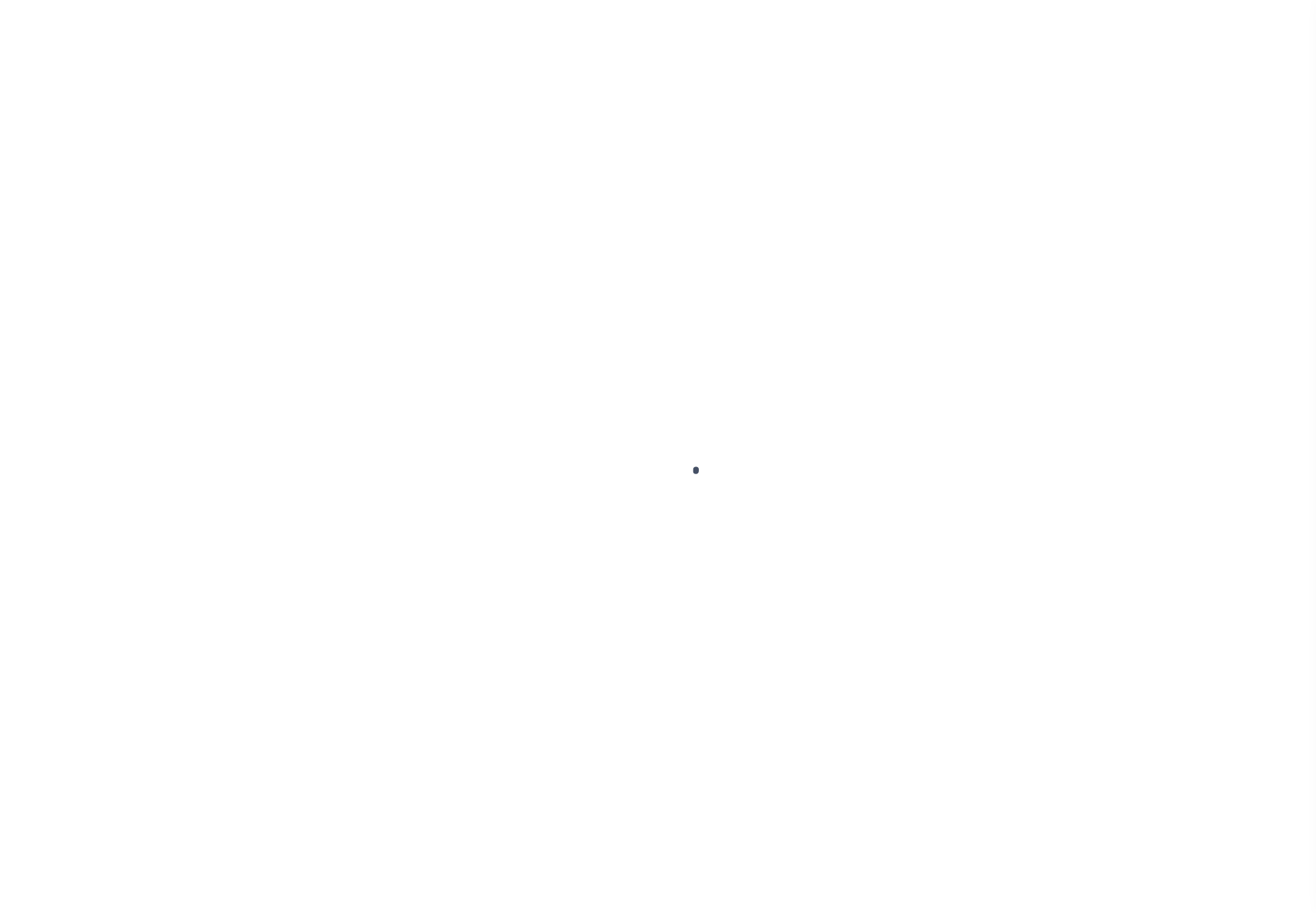
select select "10"
select select "NonEscrow"
select select
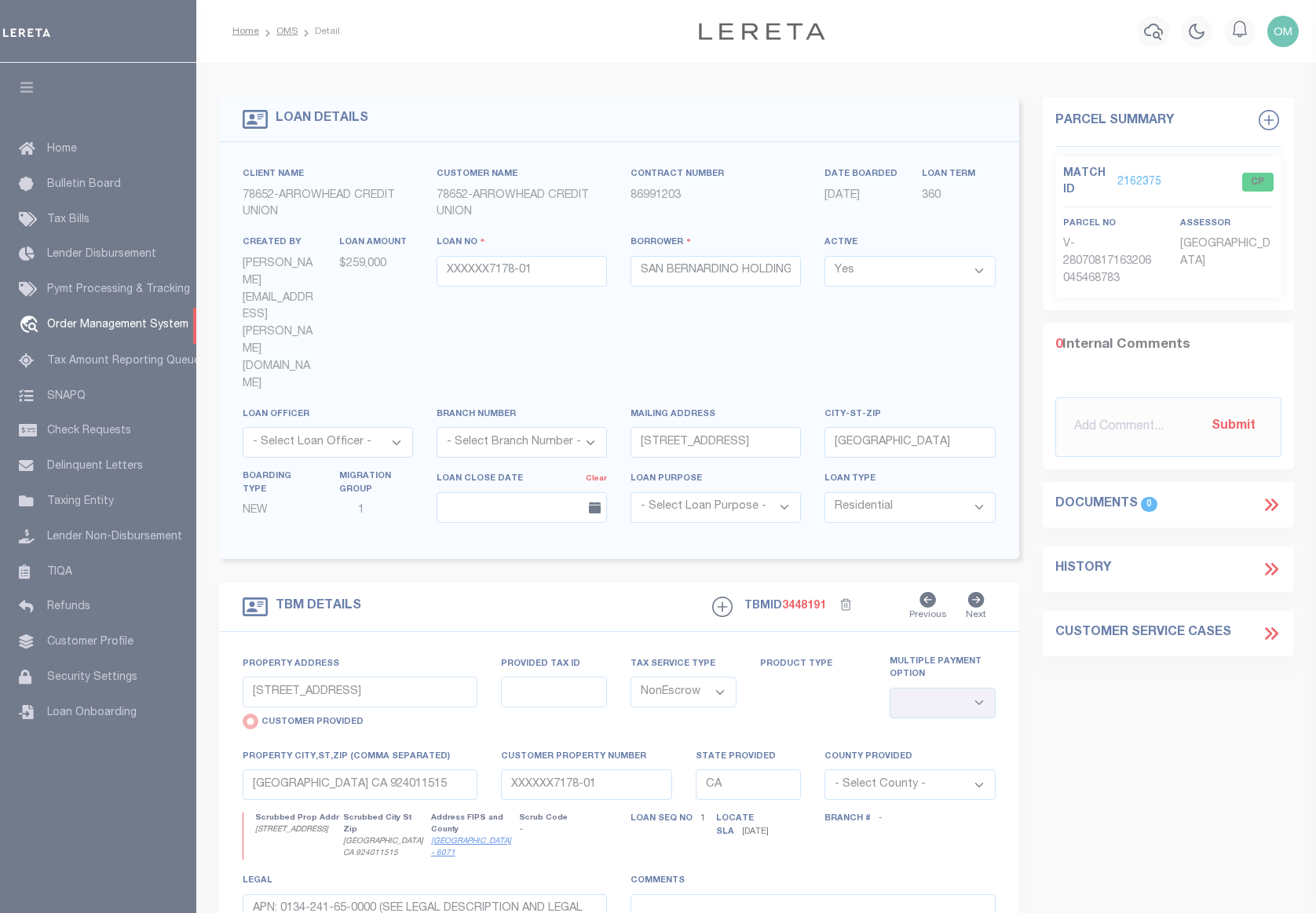
select select "200"
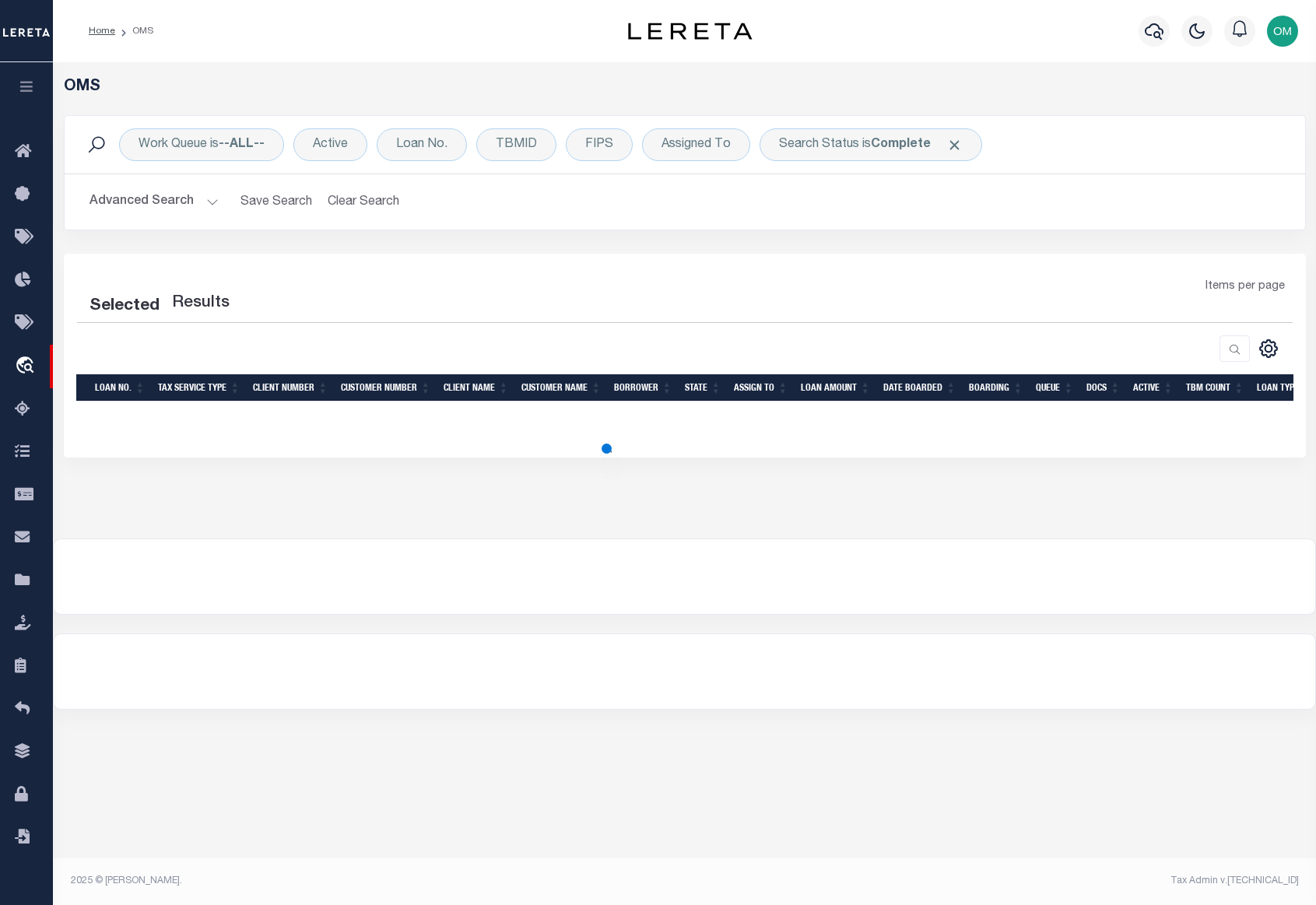
select select "200"
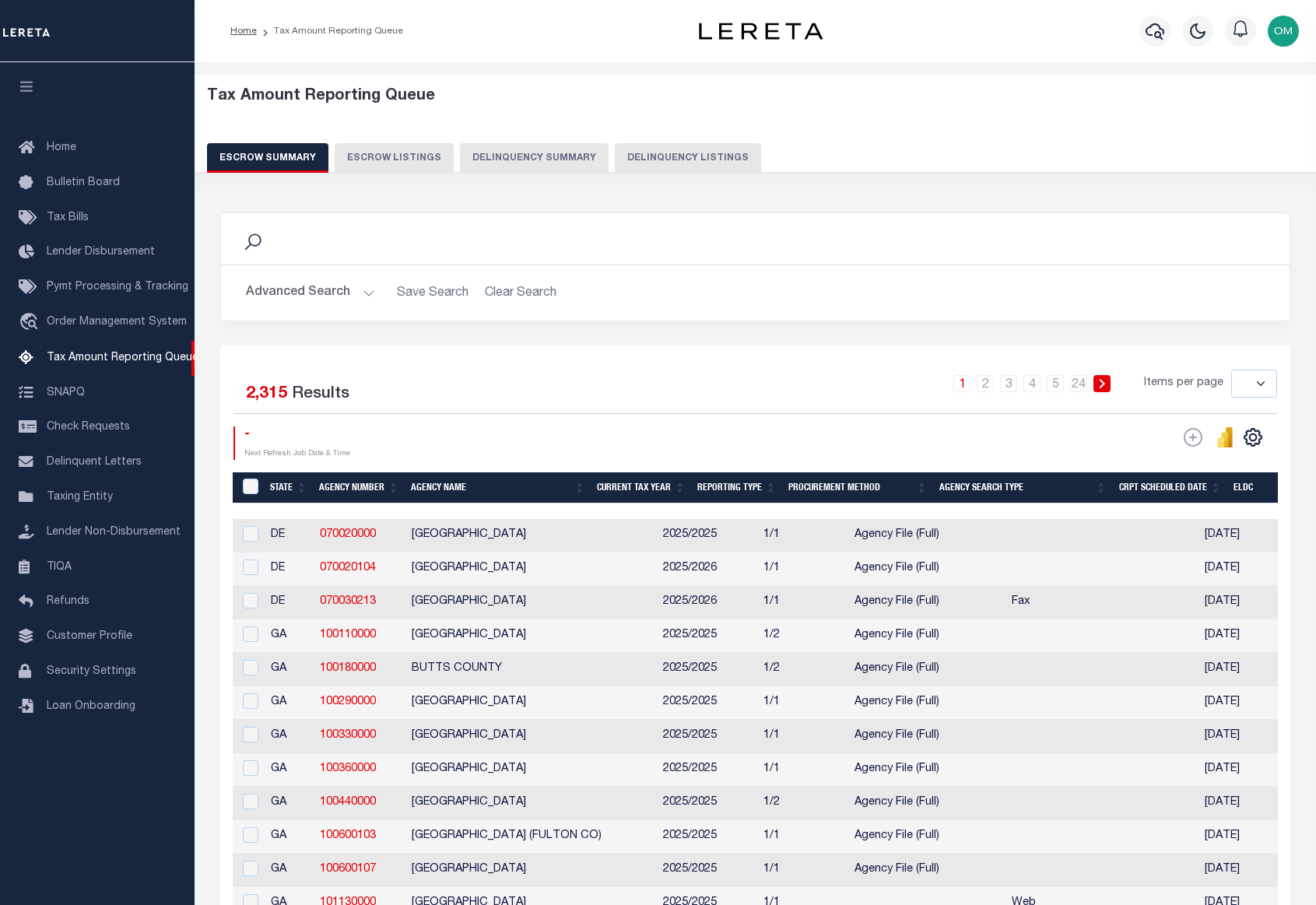
select select
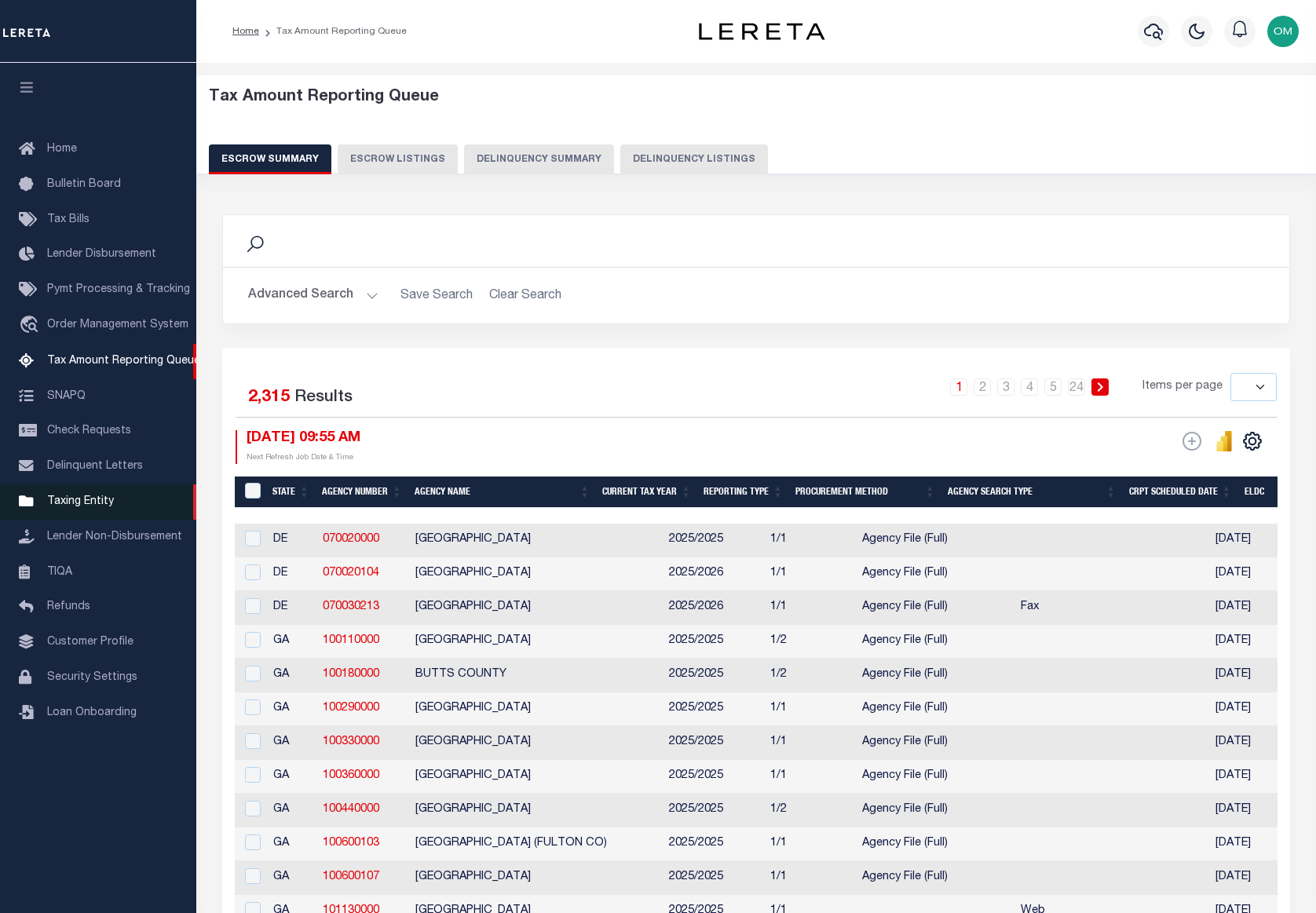
click at [90, 504] on span "Taxing Entity" at bounding box center [81, 502] width 67 height 11
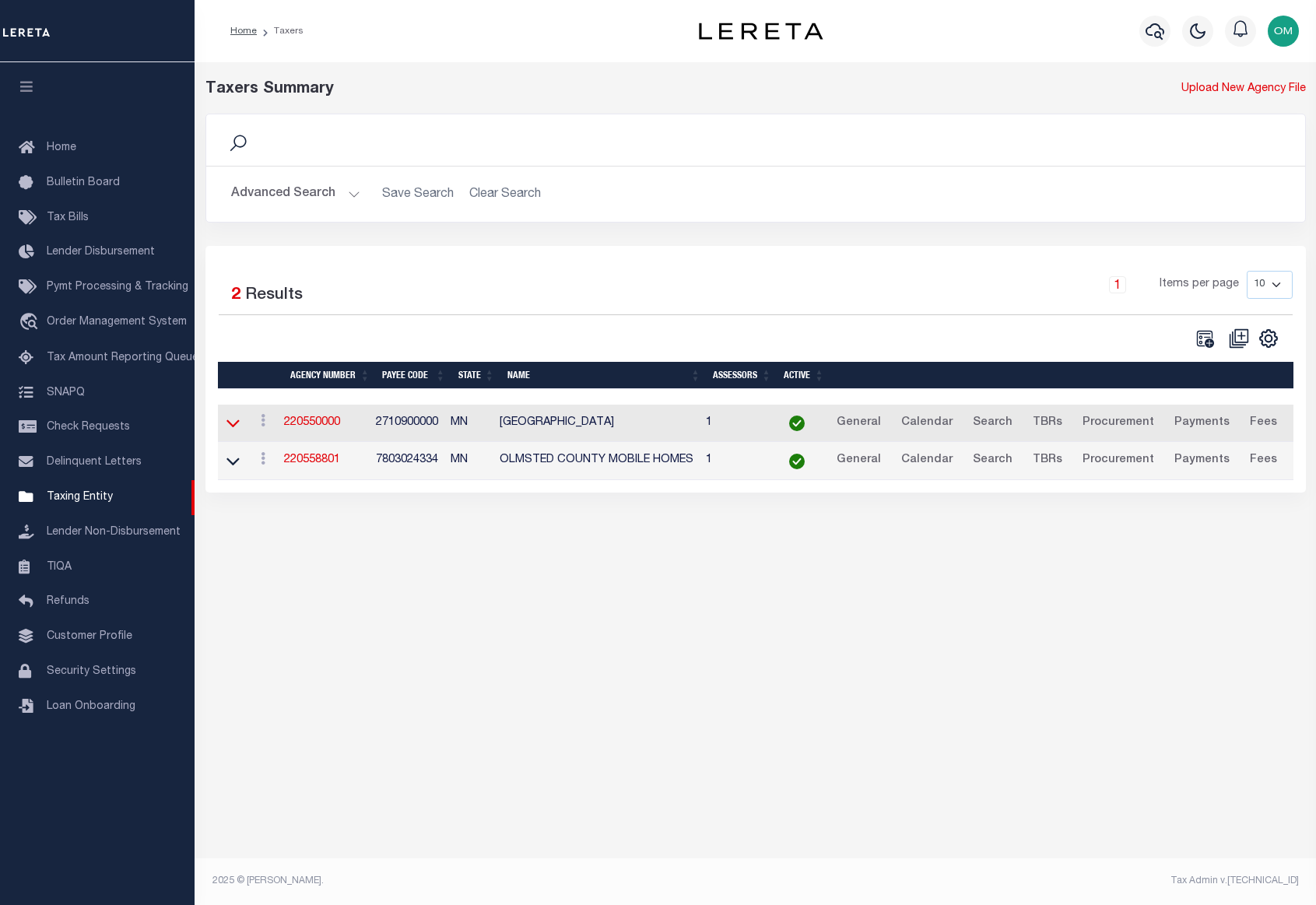
click at [234, 428] on icon at bounding box center [233, 424] width 13 height 7
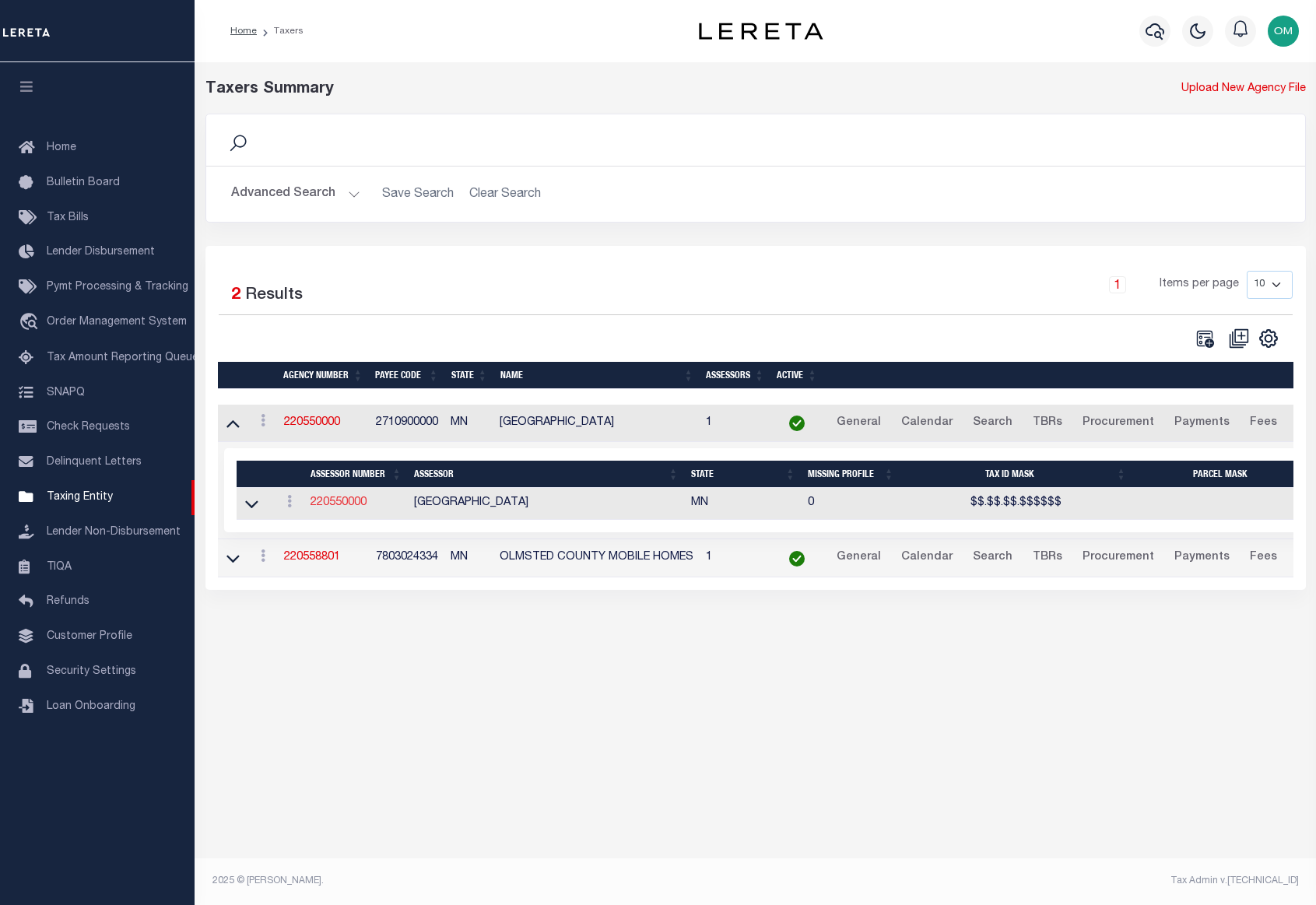
click at [329, 503] on link "220550000" at bounding box center [338, 503] width 56 height 11
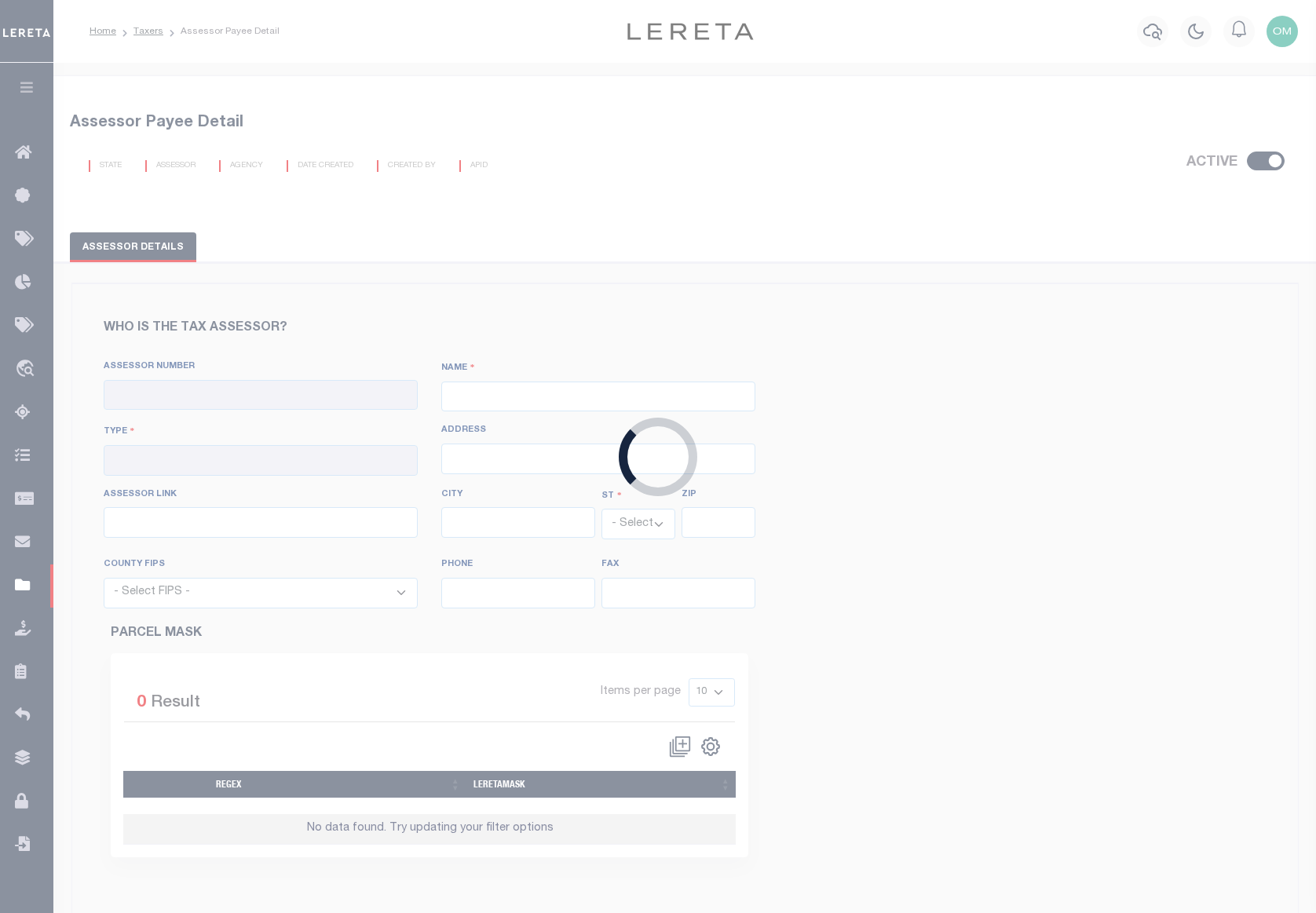
checkbox input "true"
type input "220550000"
type input "[GEOGRAPHIC_DATA]"
type input "00 - County"
type input "[STREET_ADDRESS]"
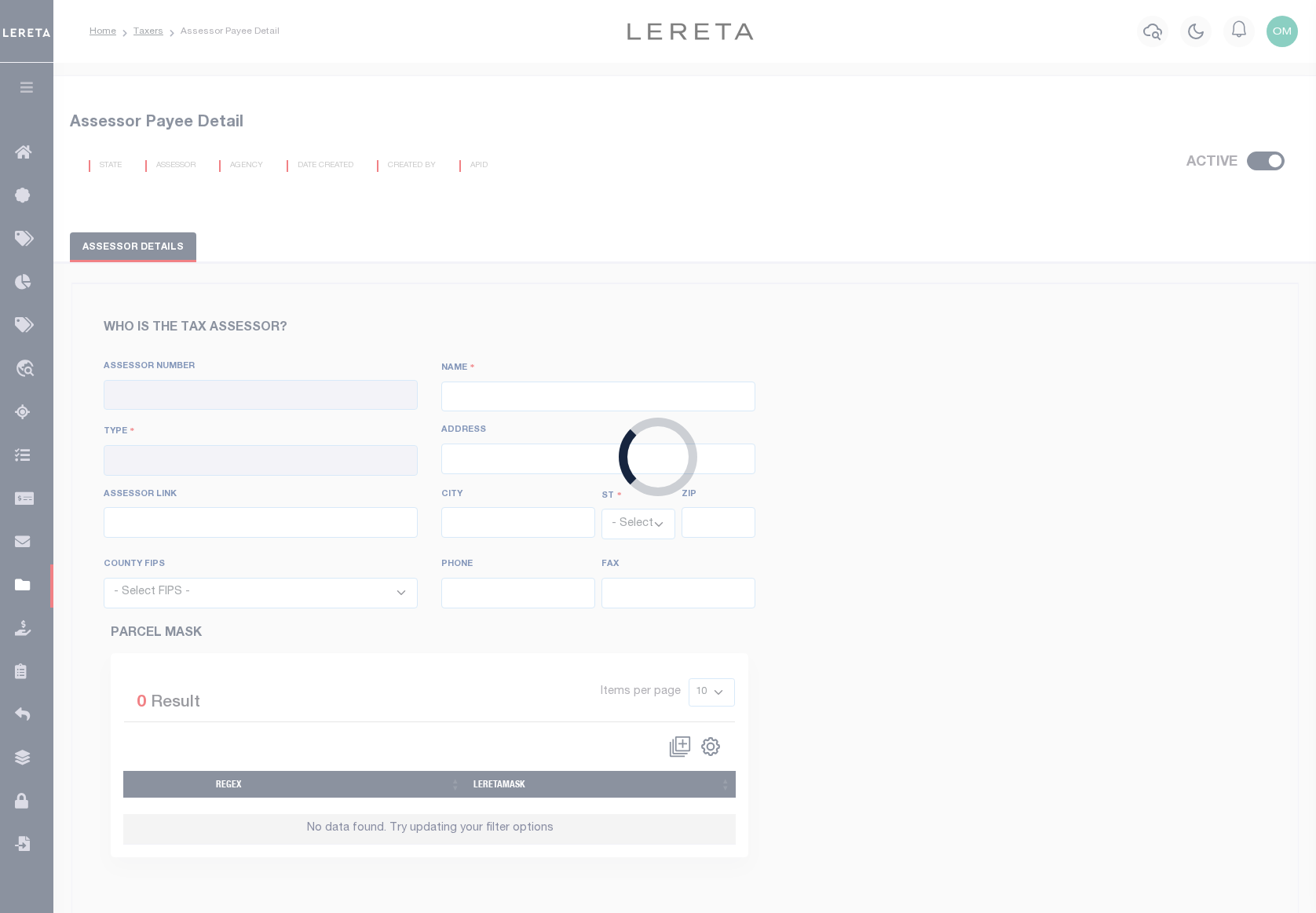
type input "[URL][DOMAIN_NAME]"
type input "[GEOGRAPHIC_DATA]"
select select "MN"
type input "55904"
select select "27109"
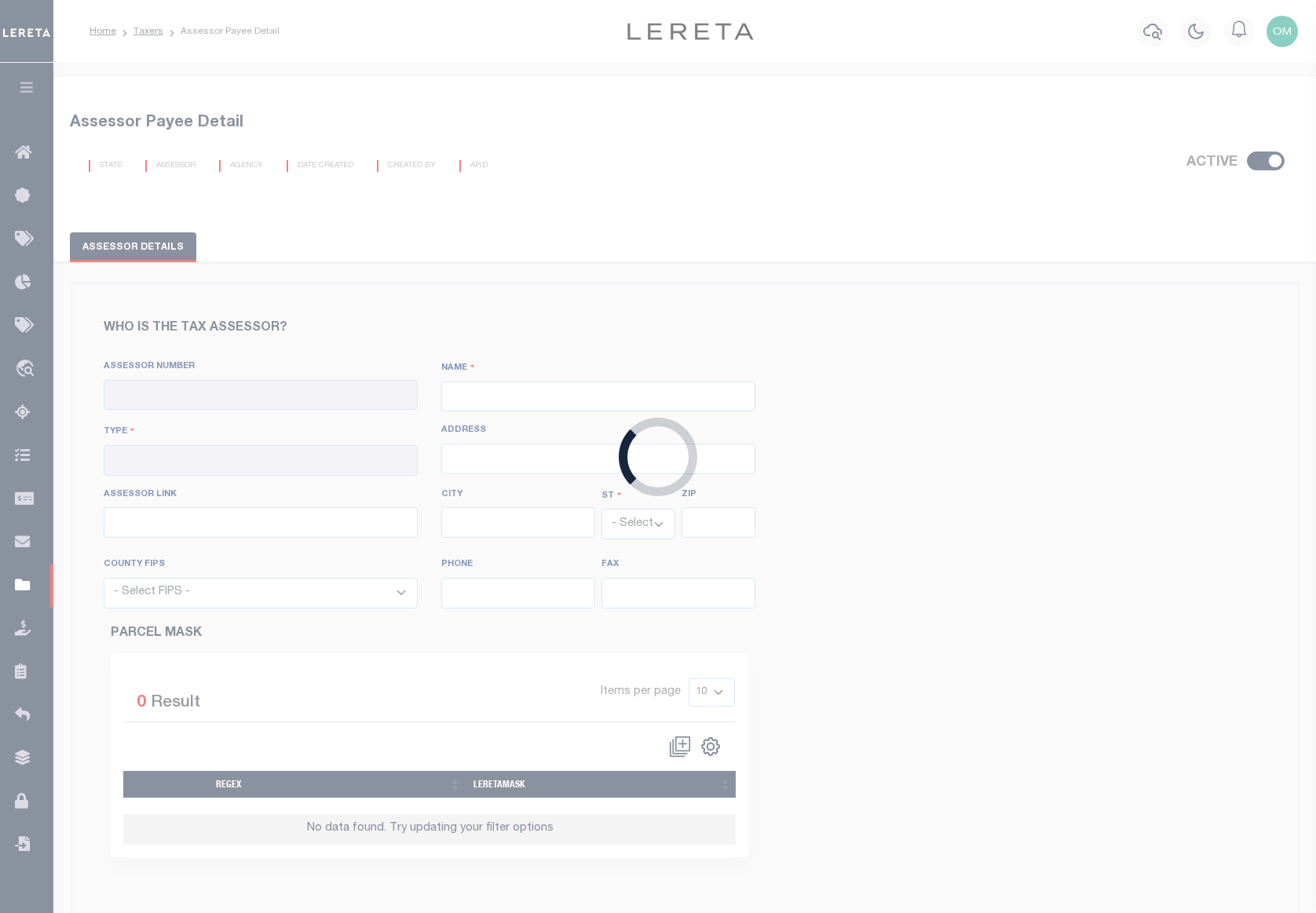
type input "507-328-7636"
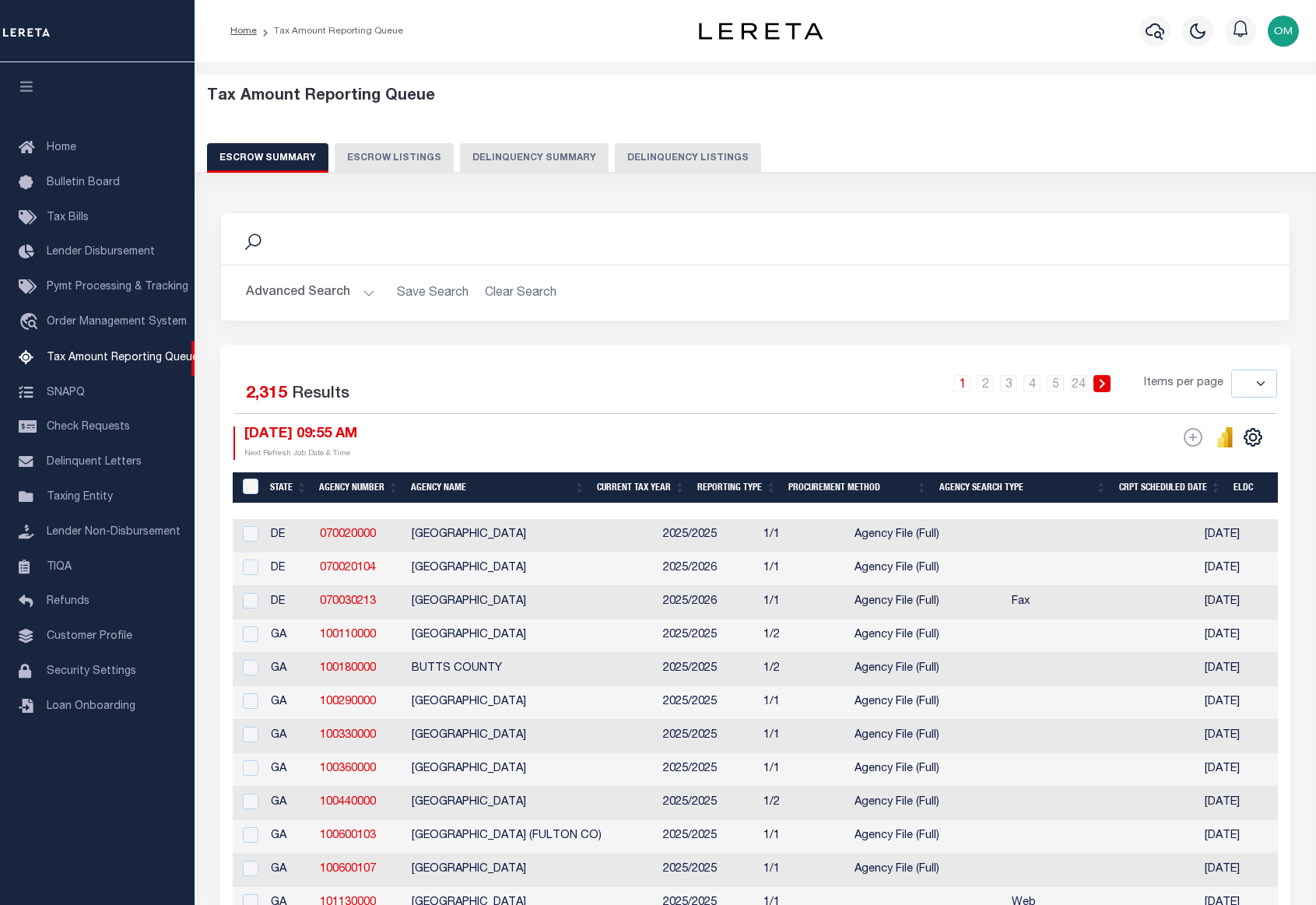
select select
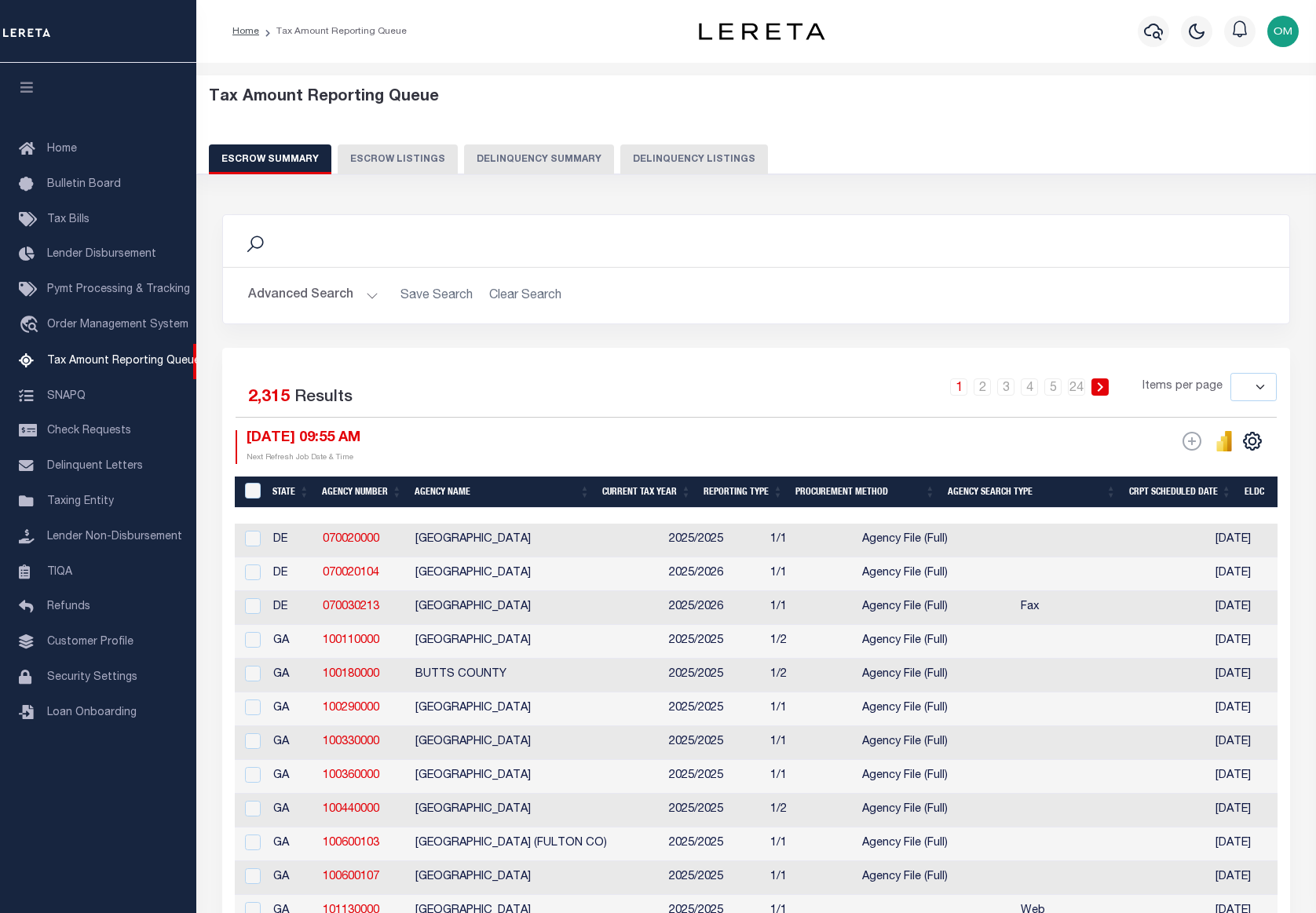
click at [887, 392] on div "1 2 3 4 5 … 24 Items per page 10 25 50 100 500" at bounding box center [889, 394] width 775 height 41
click at [392, 159] on button "Escrow Listings" at bounding box center [397, 159] width 120 height 30
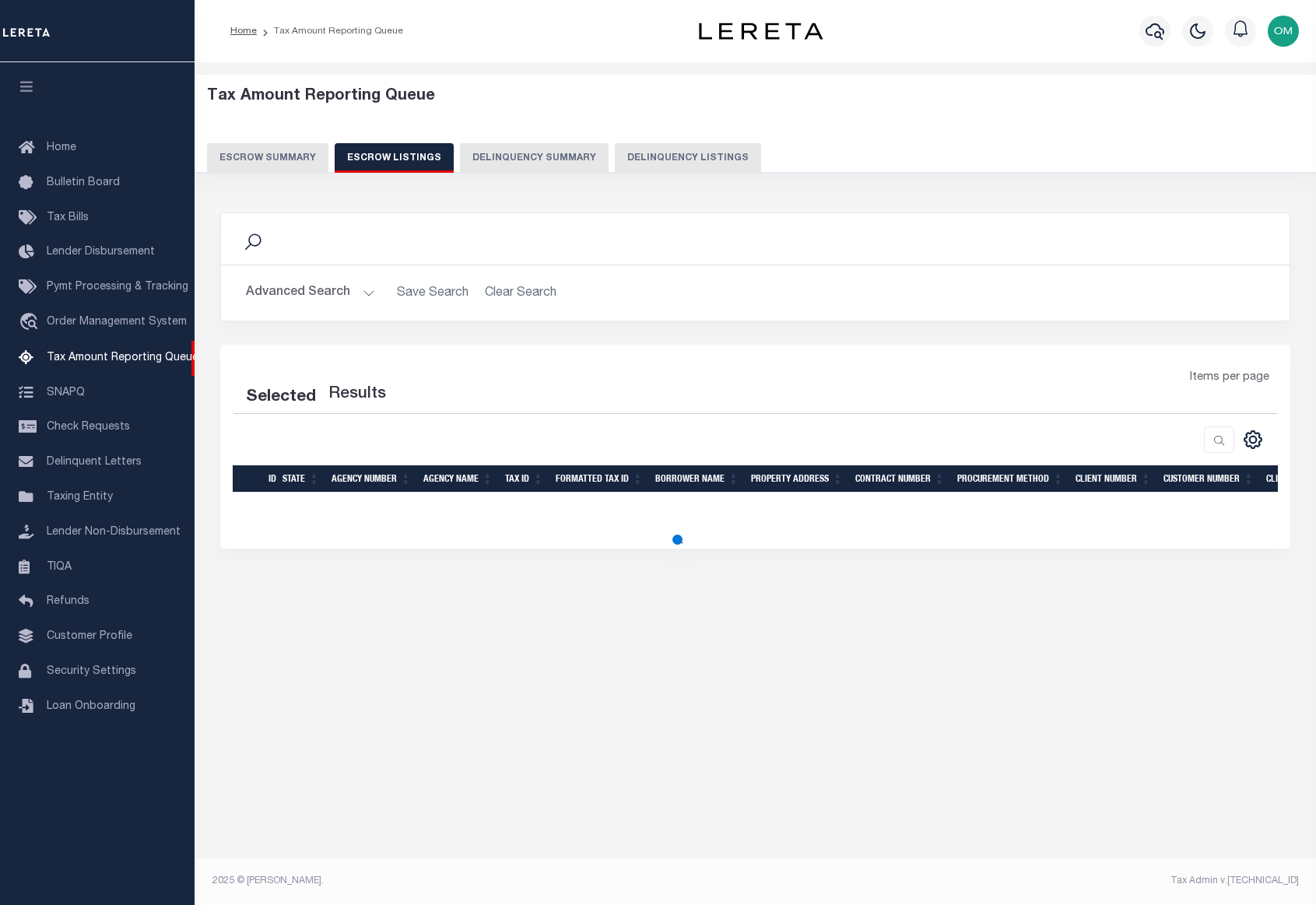
select select "100"
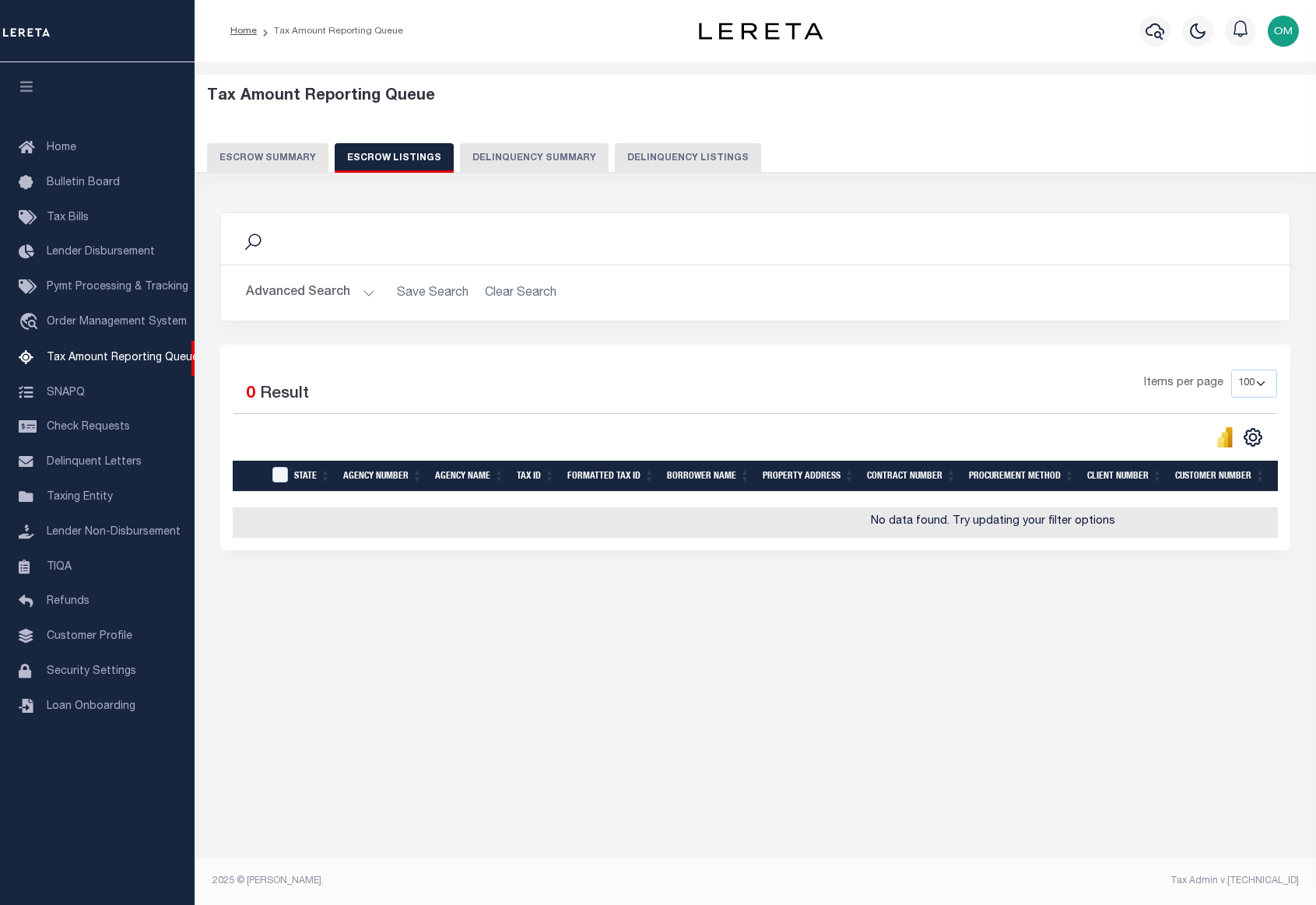
click at [511, 162] on button "Delinquency Summary" at bounding box center [534, 158] width 149 height 30
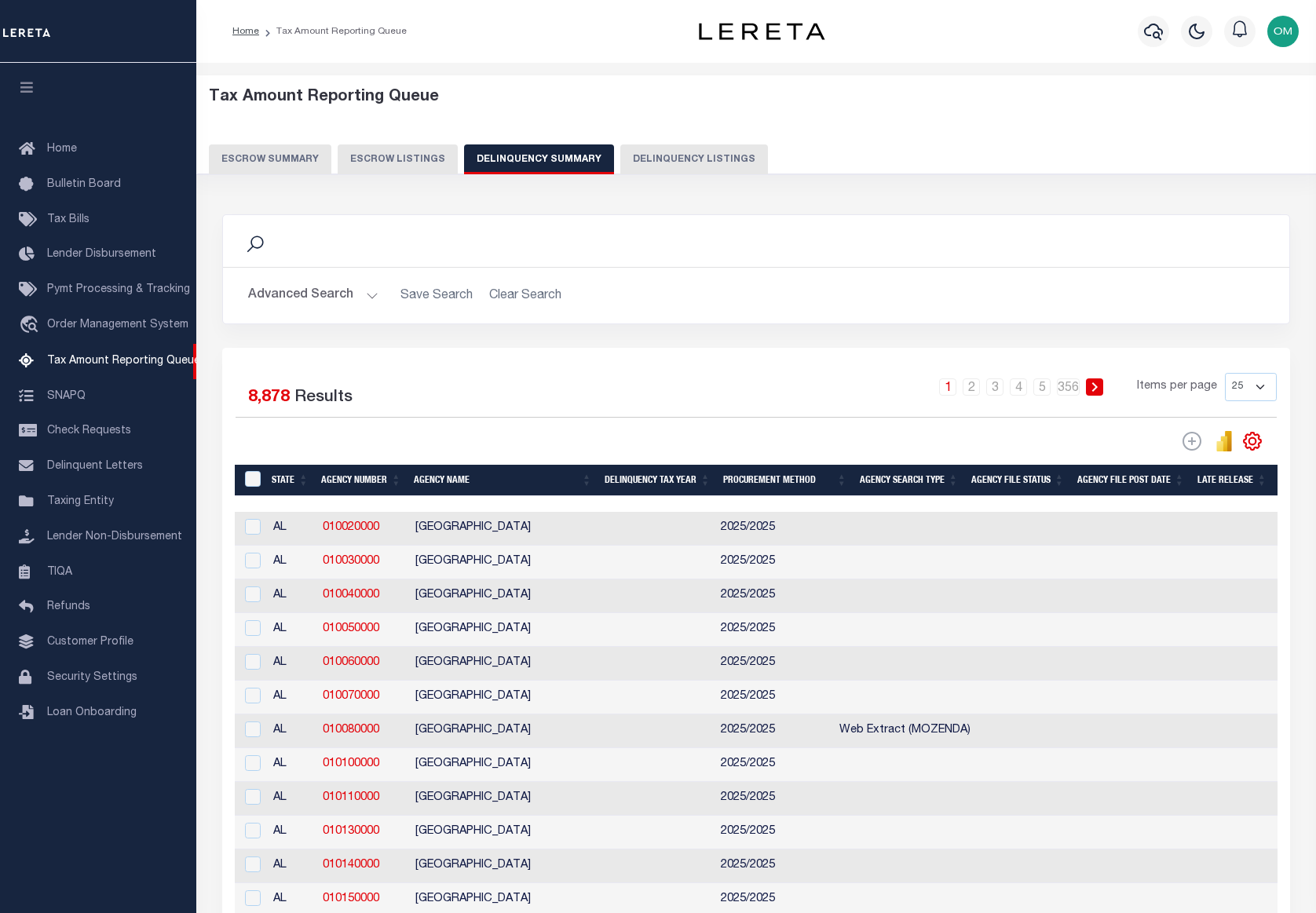
click at [270, 155] on button "Escrow Summary" at bounding box center [270, 159] width 122 height 30
